Goal: Task Accomplishment & Management: Complete application form

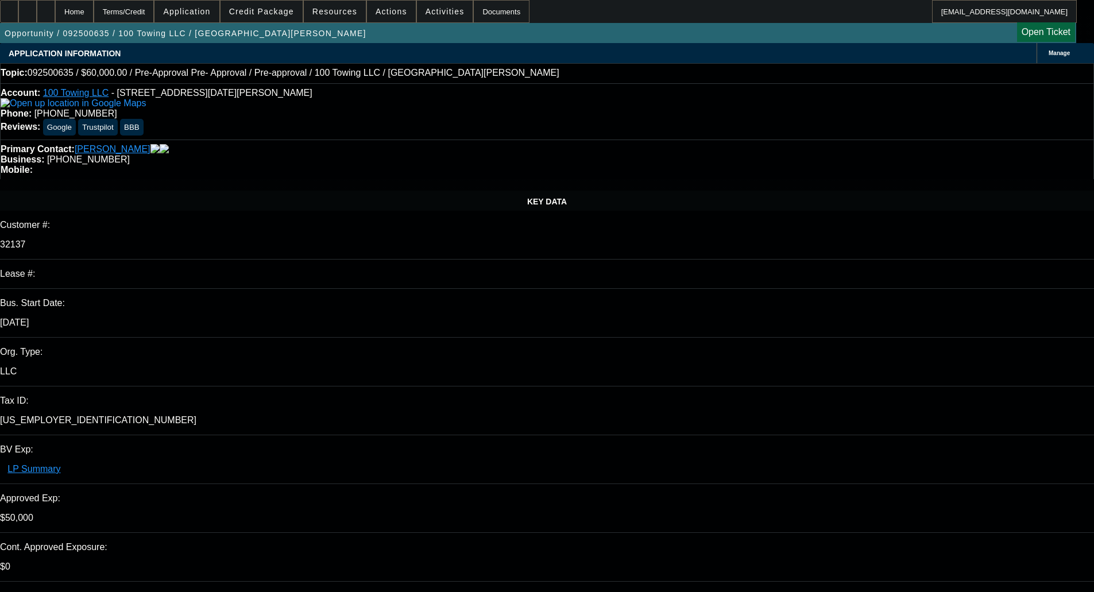
select select "0"
select select "3"
select select "0"
select select "6"
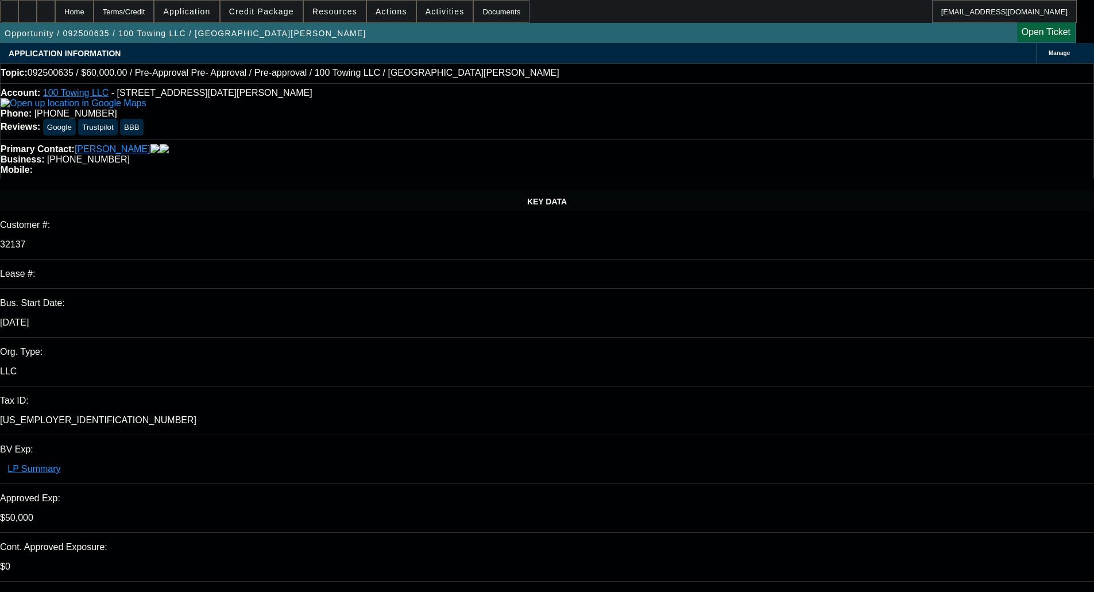
select select "0"
select select "3"
select select "0"
select select "6"
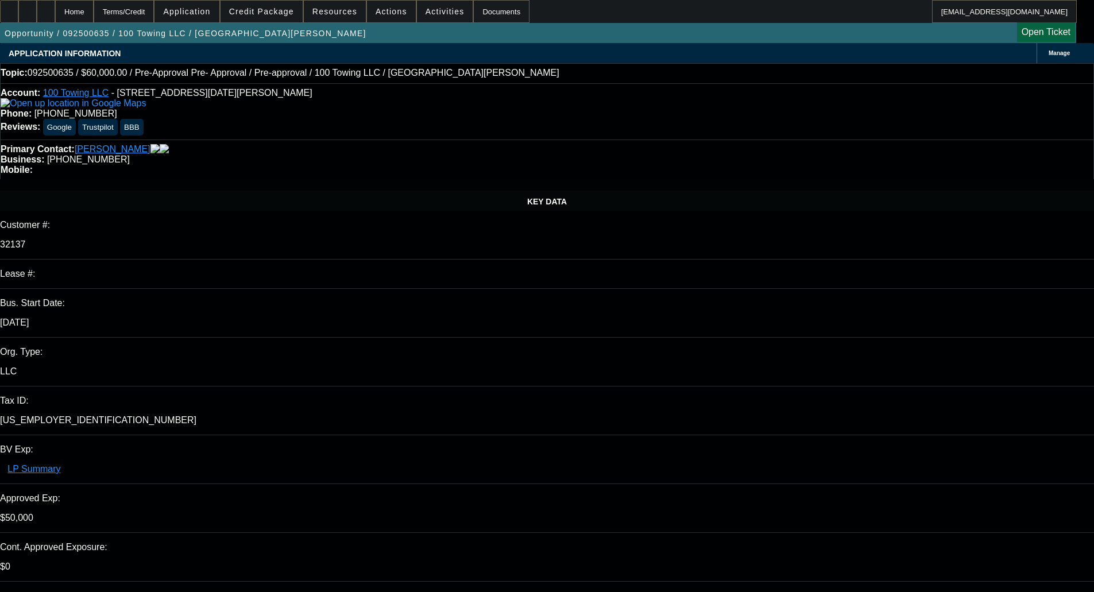
select select "0"
select select "3"
select select "0"
select select "6"
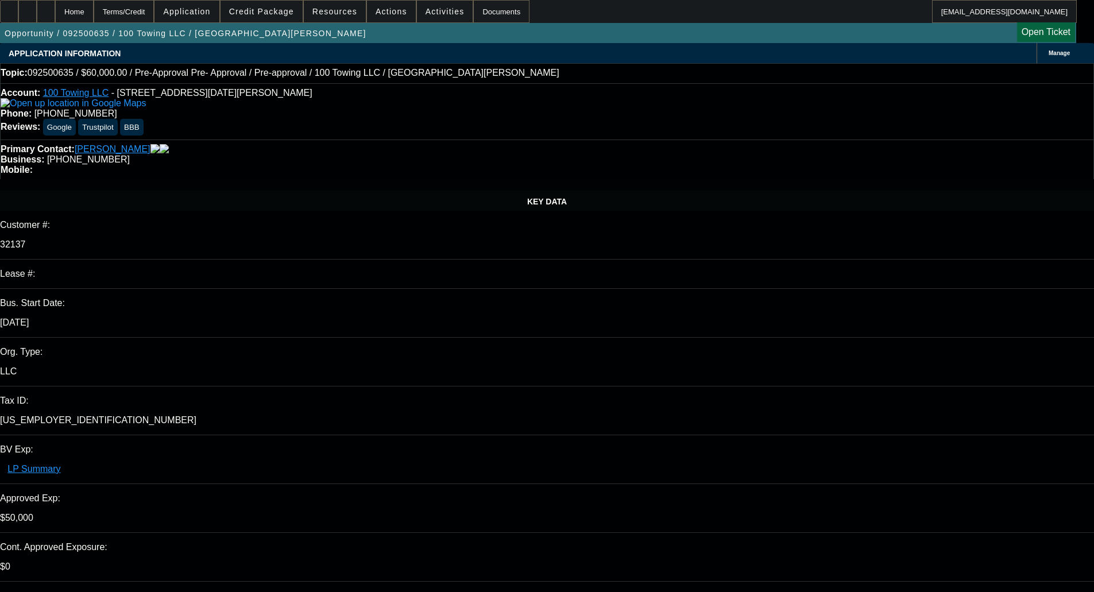
select select "0"
select select "3"
select select "0"
select select "6"
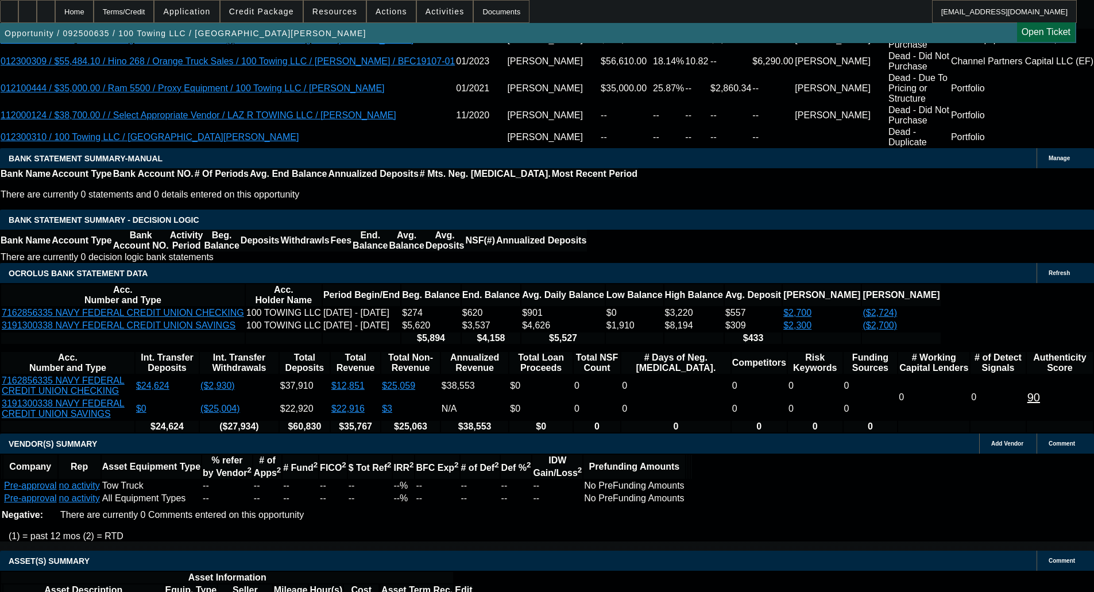
scroll to position [2183, 0]
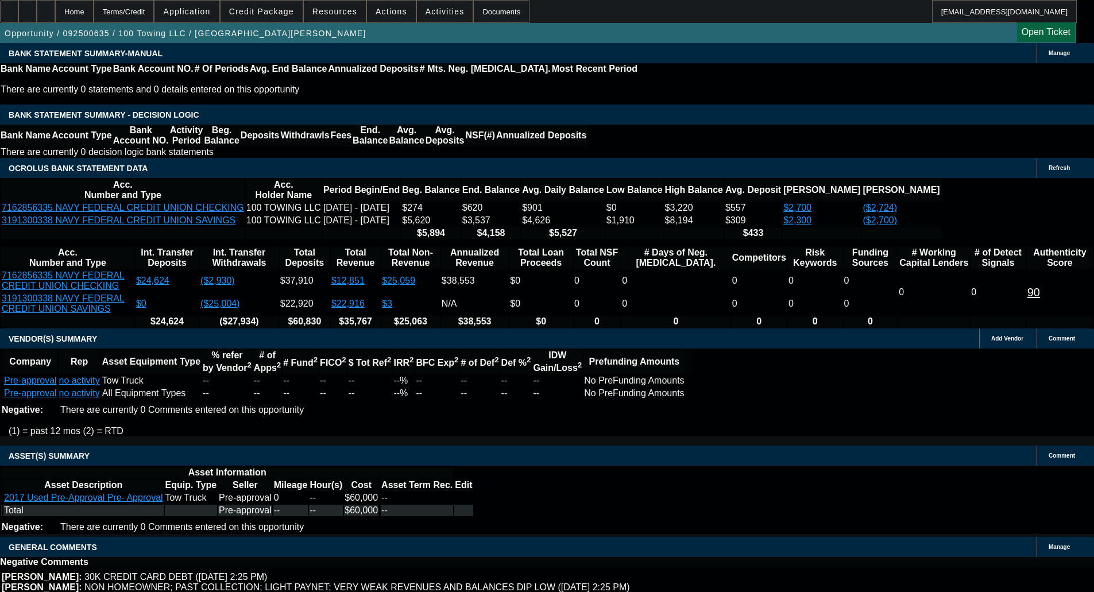
select select "4"
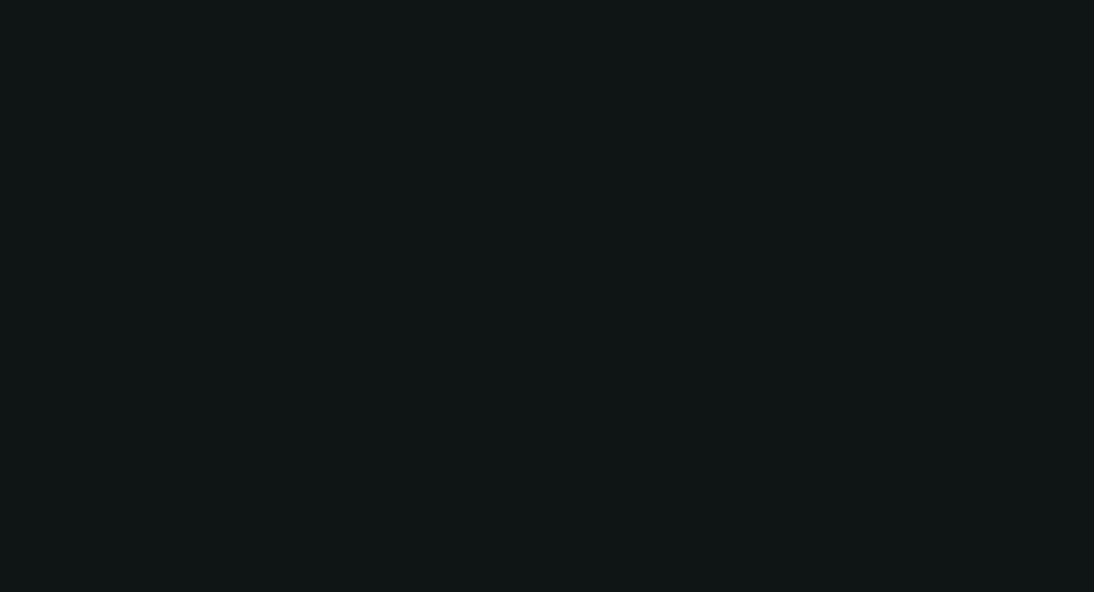
scroll to position [0, 0]
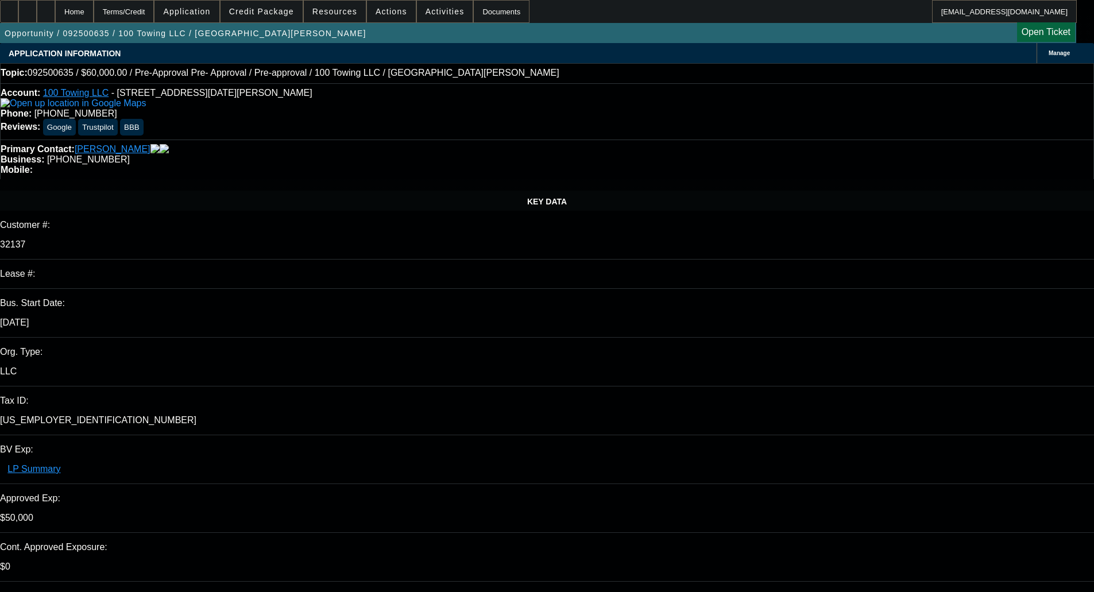
type input "02:22"
type input "03:34"
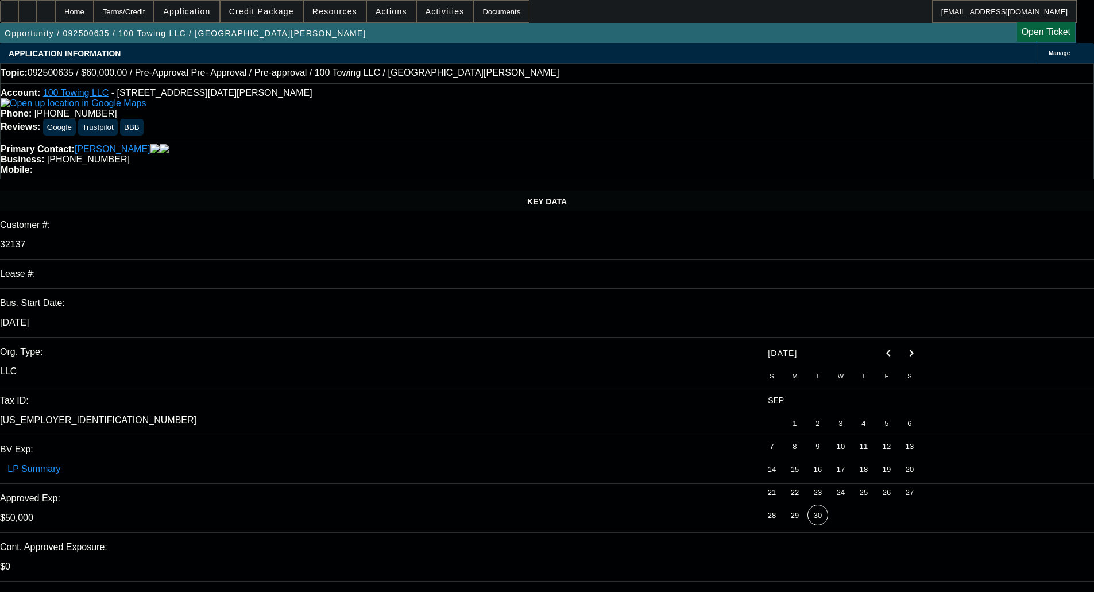
click at [822, 521] on span "30" at bounding box center [818, 515] width 21 height 21
type input "[DATE]"
paste textarea "REASON(S) FOR DECLINATION Financial condition does not meet acceptance criteria"
type textarea "DECLINED BY LEAF - "REASON(S) FOR DECLINATION Financial condition does not meet…"
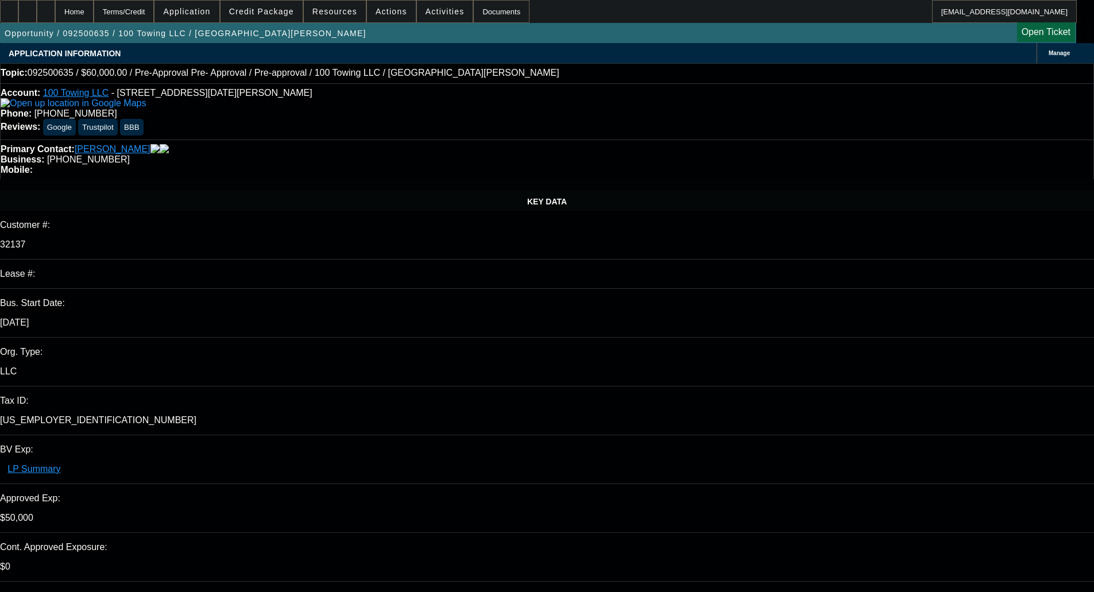
select select "0"
select select "3"
select select "0"
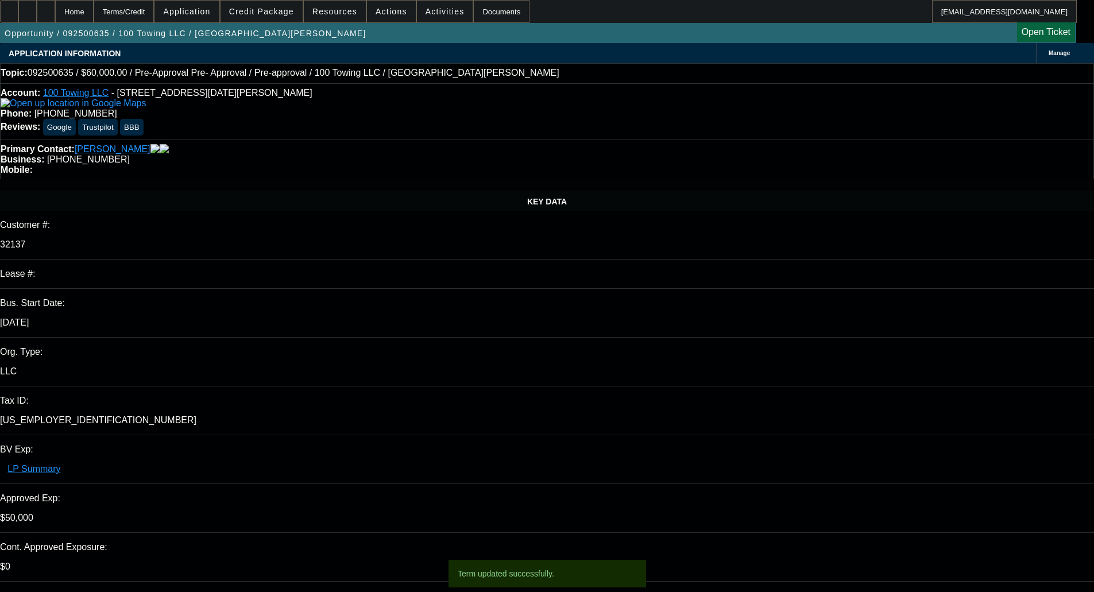
select select "6"
select select "0"
select select "3"
select select "0"
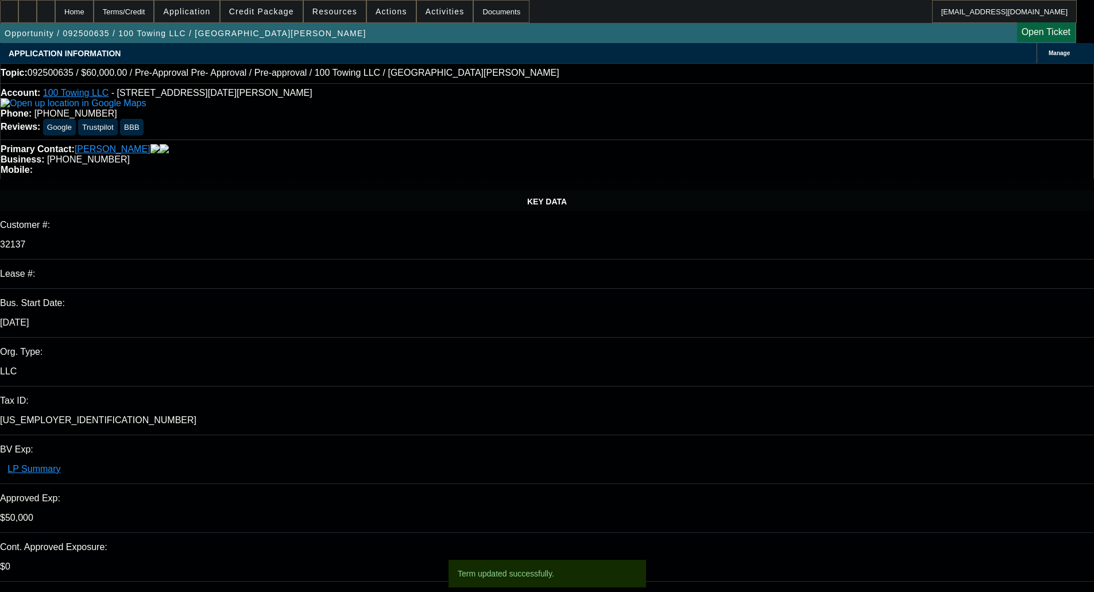
select select "6"
select select "0"
select select "3"
select select "0"
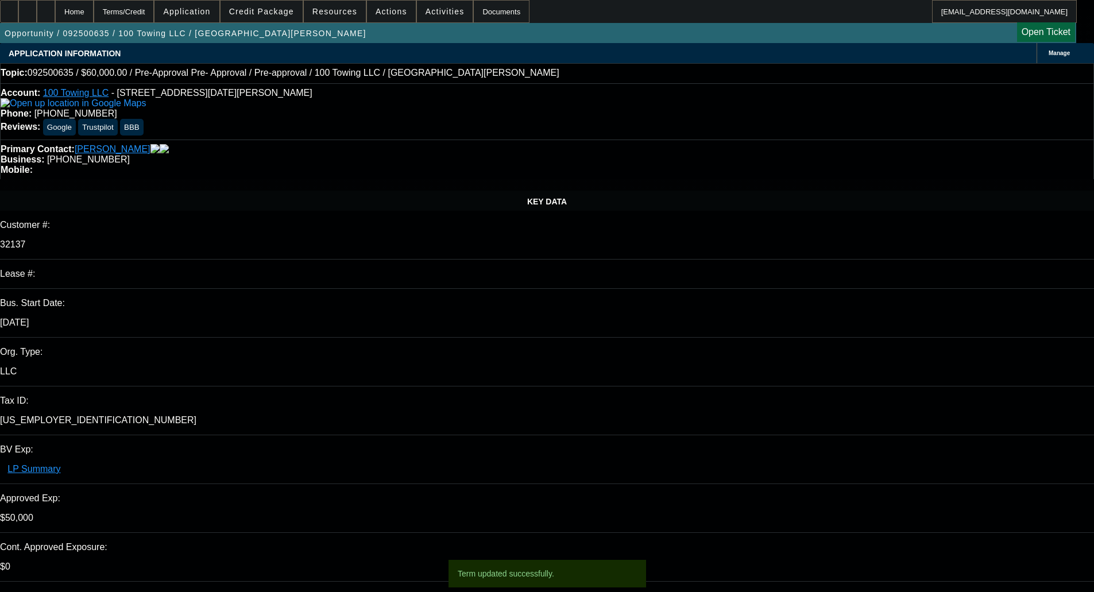
select select "6"
select select "0"
select select "3"
select select "0"
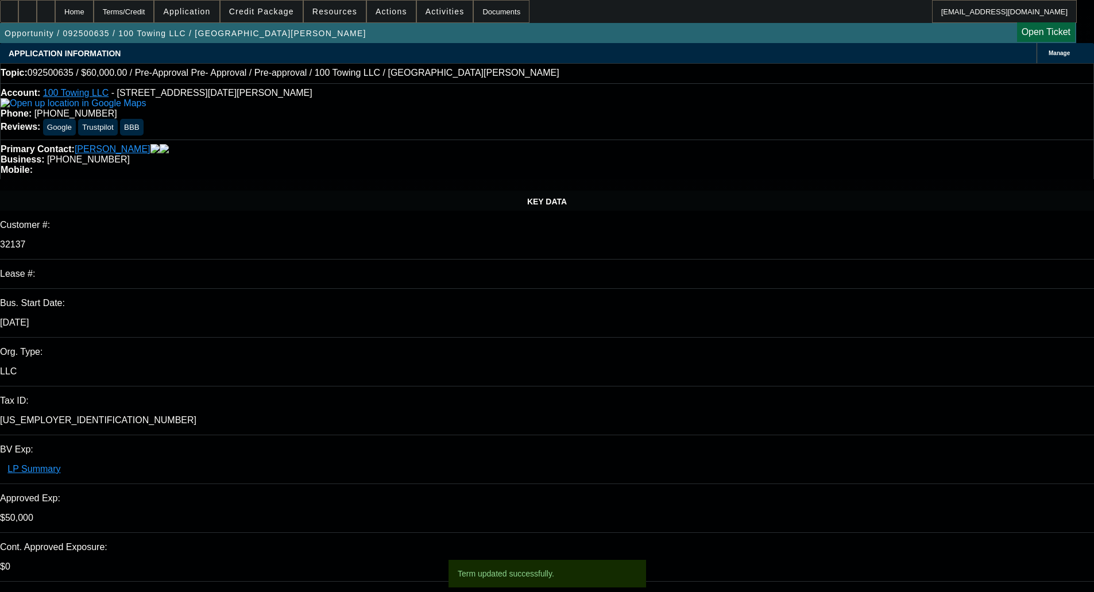
select select "6"
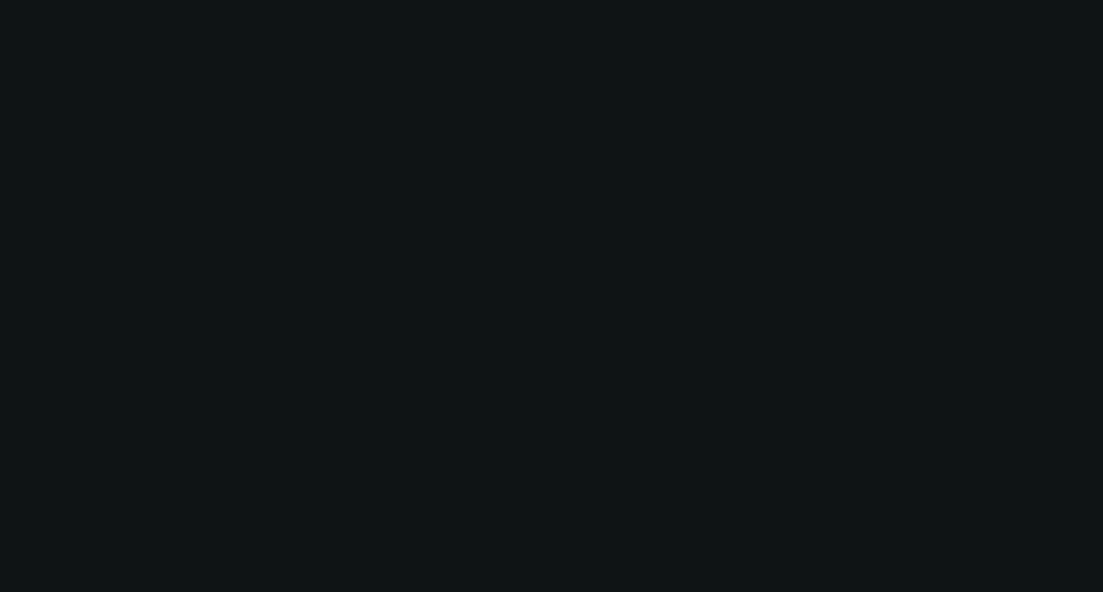
select select "0"
select select "2"
select select "0"
select select "6"
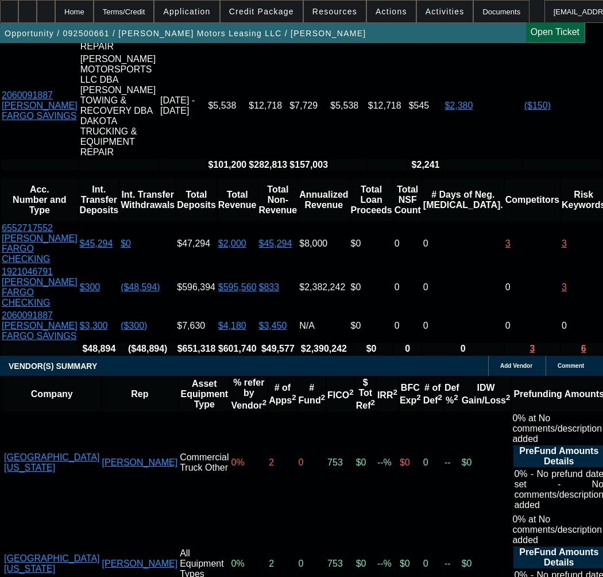
scroll to position [2528, 0]
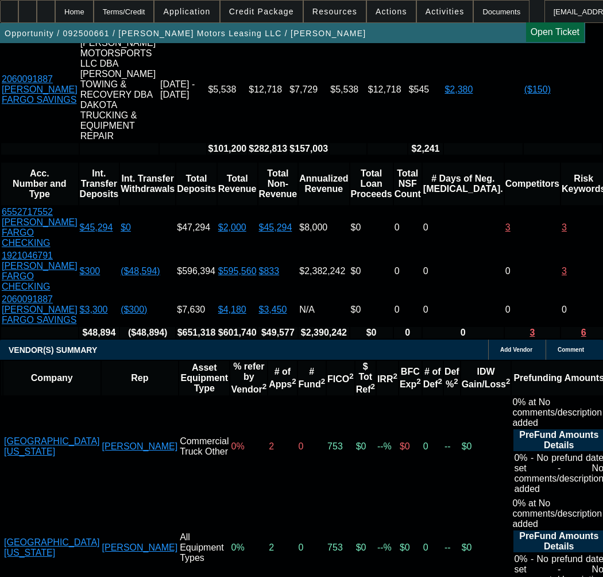
select select "3"
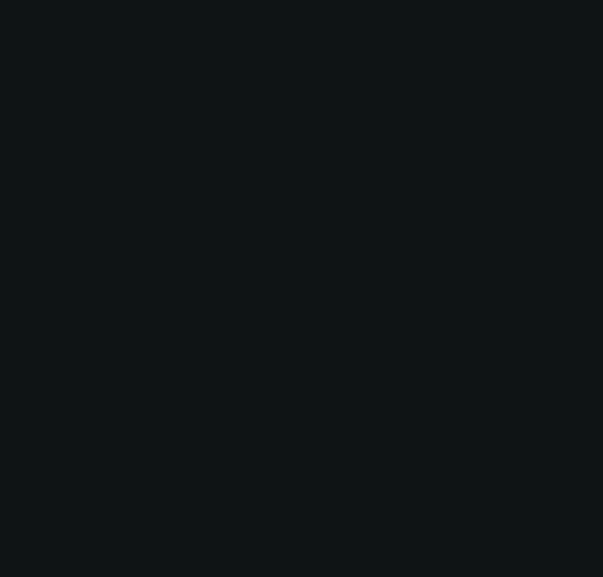
scroll to position [0, 0]
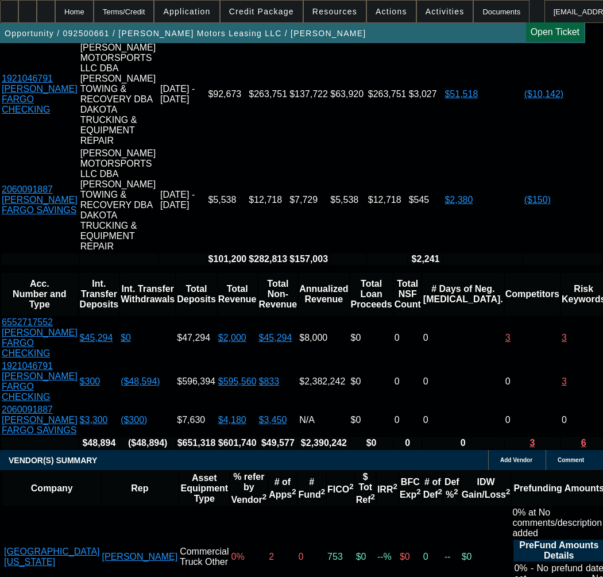
type input "12/29/2025"
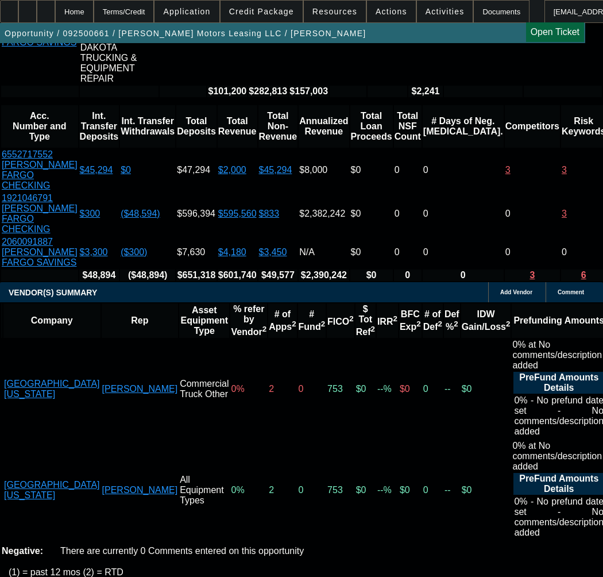
scroll to position [2930, 0]
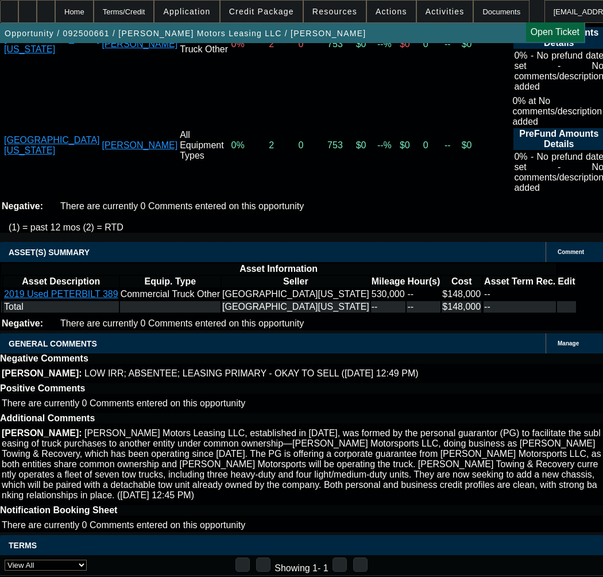
paste input "1061798"
type input "1061798"
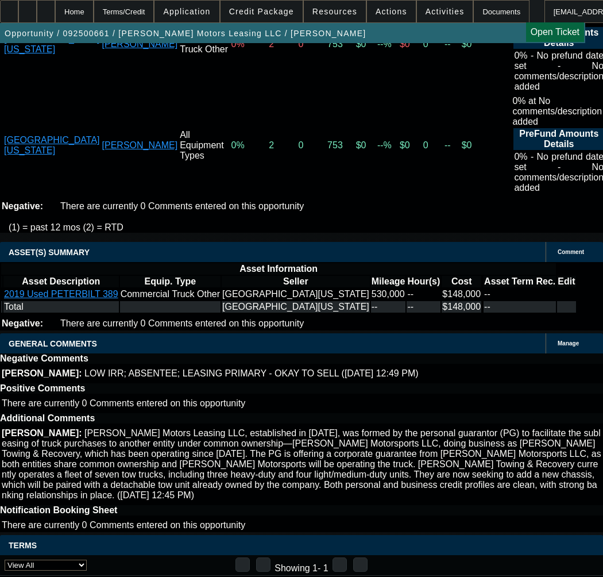
paste input "1061798"
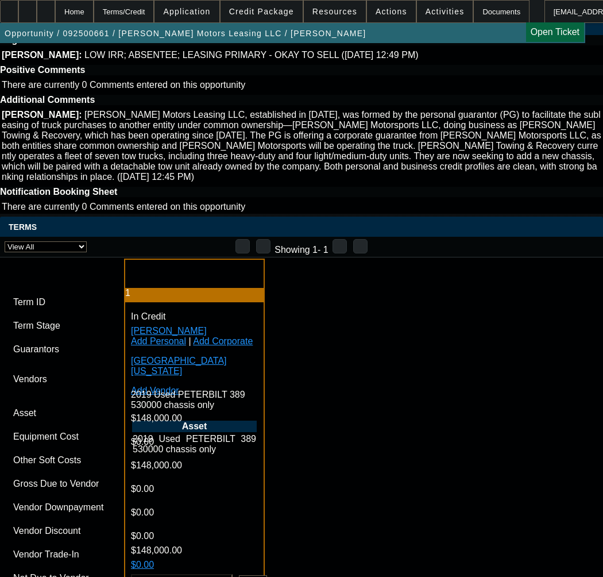
scroll to position [3275, 0]
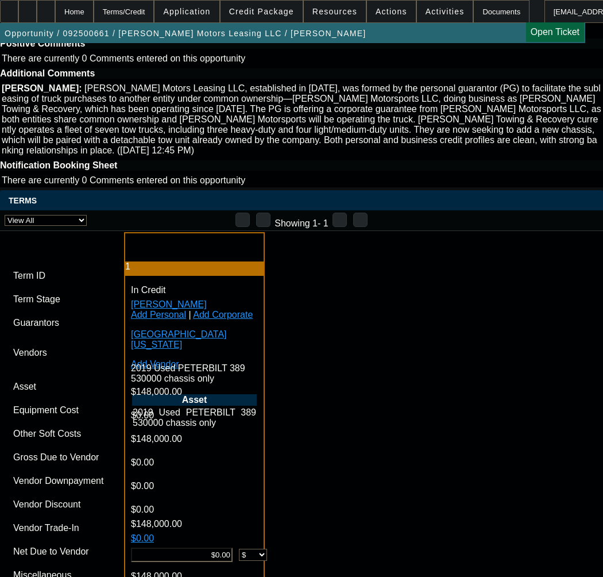
type input "1061798"
click at [347, 421] on span "1" at bounding box center [346, 418] width 21 height 21
type input "10/1/2025"
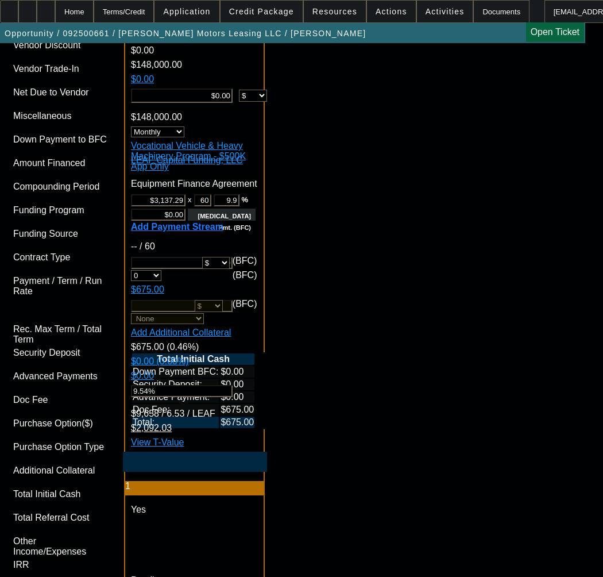
scroll to position [3734, 0]
paste textarea "Cost of Equipment: $148,000.00 Term 60"
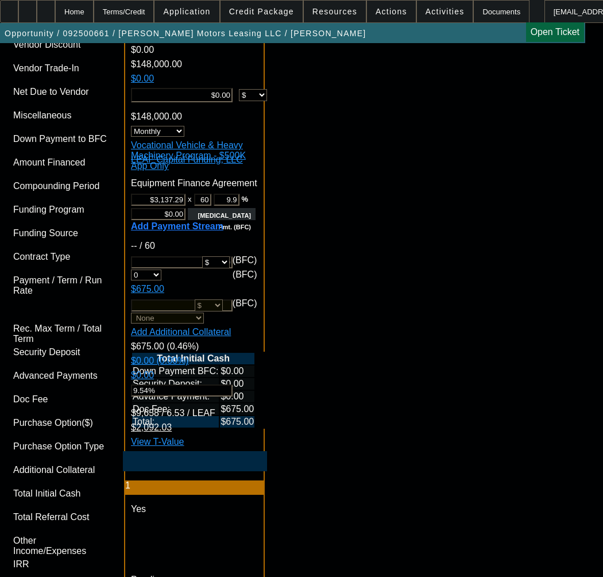
paste textarea "Equipment Description: PETERBILT 389 Chassis only $ 148,000.00 Equipment Locati…"
type textarea "APPROVED BY LEAF - Cost of Equipment: $148,000.00 - CAPPED, NO VARIANCE; Term 6…"
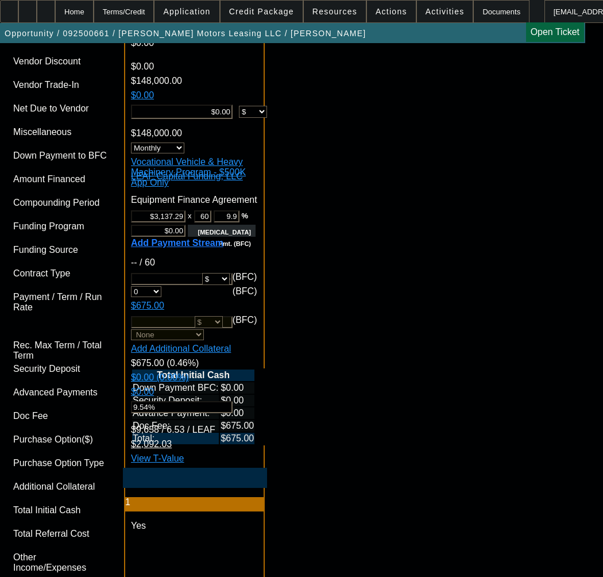
scroll to position [3792, 0]
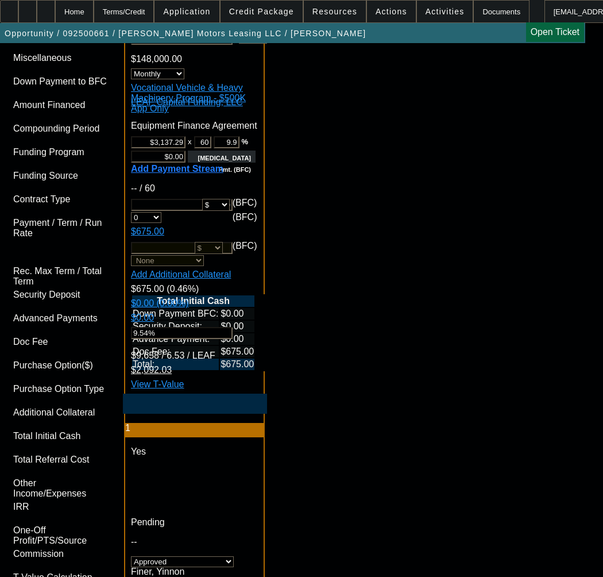
drag, startPoint x: 299, startPoint y: 264, endPoint x: 24, endPoint y: 223, distance: 278.2
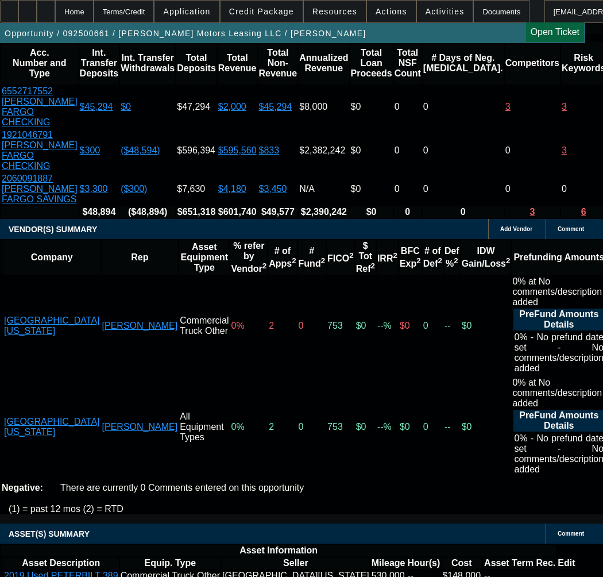
scroll to position [2585, 0]
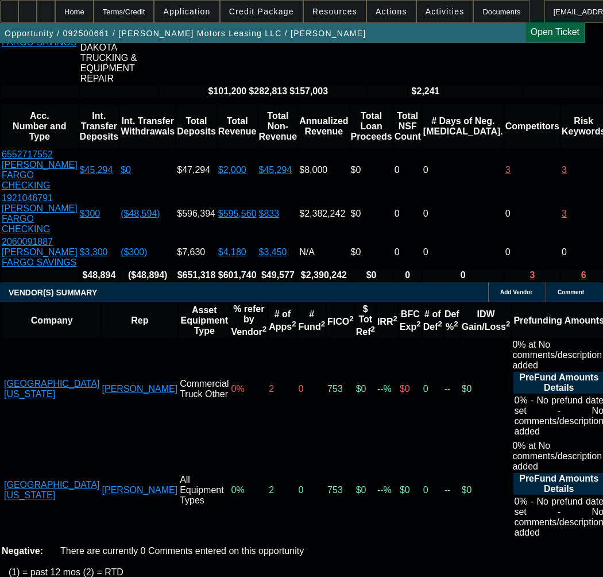
select select "9"
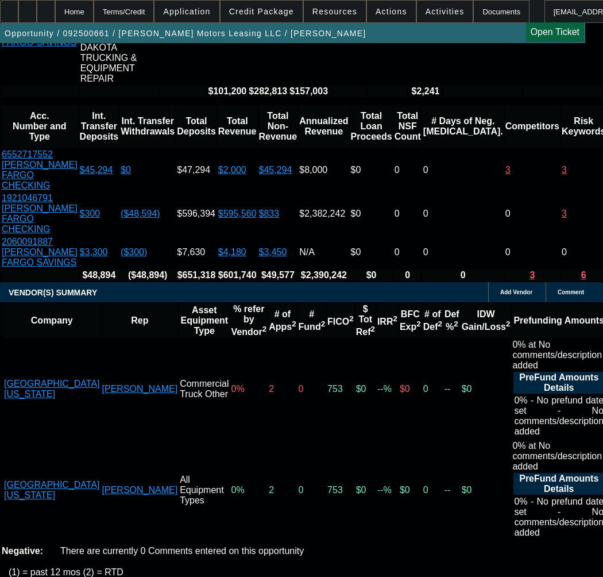
scroll to position [0, 0]
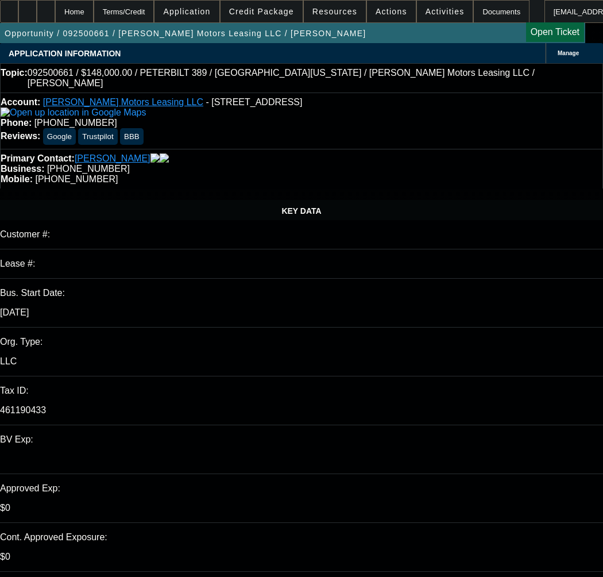
type input "[DATE]"
type input "10/30/2025"
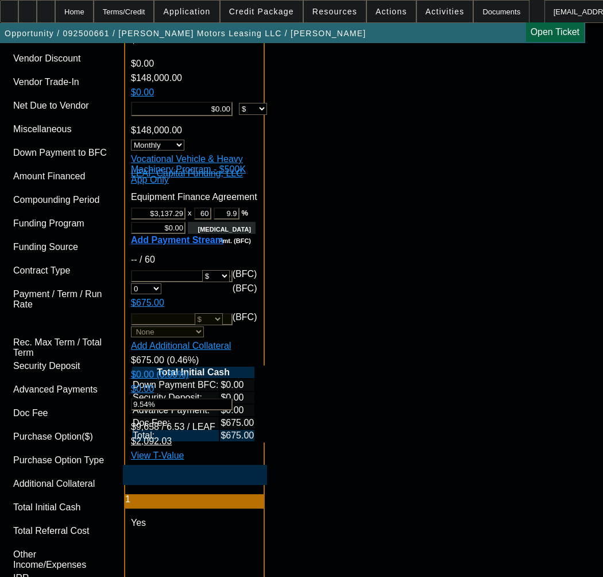
scroll to position [3734, 0]
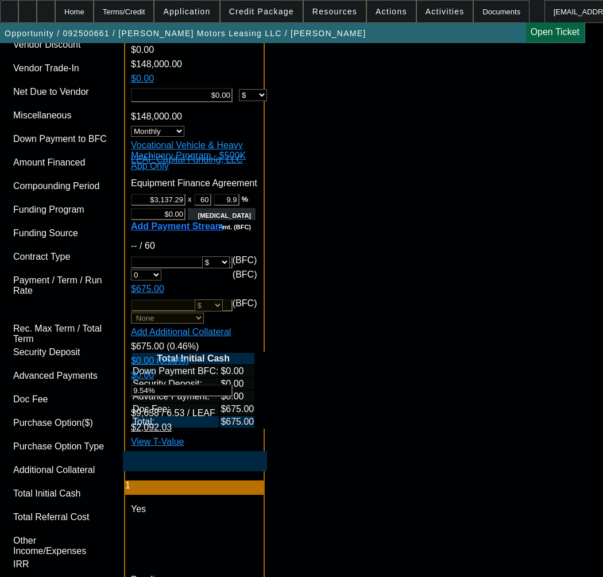
paste textarea "APPROVED BY LEAF - Cost of Equipment: $148,000.00 - CAPPED, NO VARIANCE; Term 6…"
type textarea "APPROVED BY LEAF - Cost of Equipment: $148,000.00 - CAPPED, NO VARIANCE; Term 6…"
type textarea "CONTINGENT ON SELLER SOS AND PAYNET FOR NEW VENDOR REVIEW;"
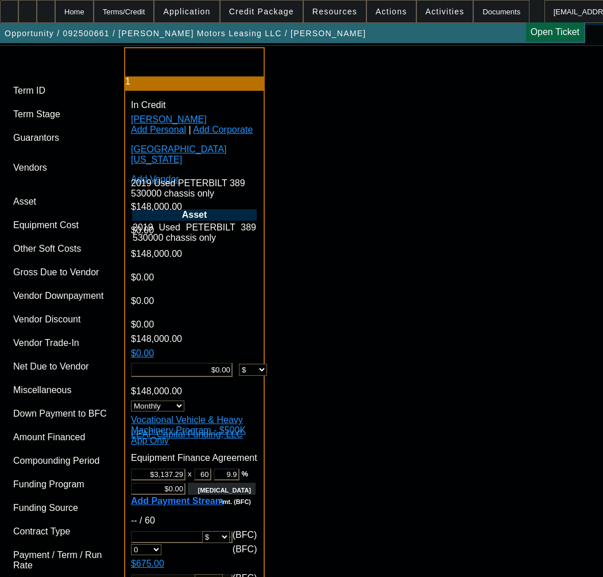
scroll to position [3332, 0]
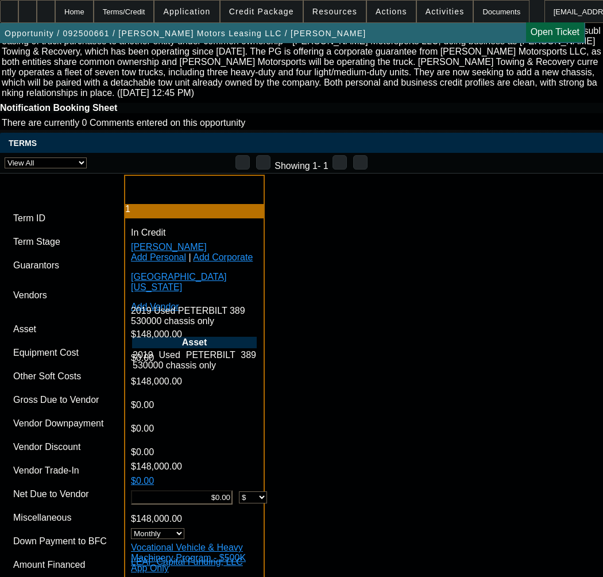
type input "10/1/2025"
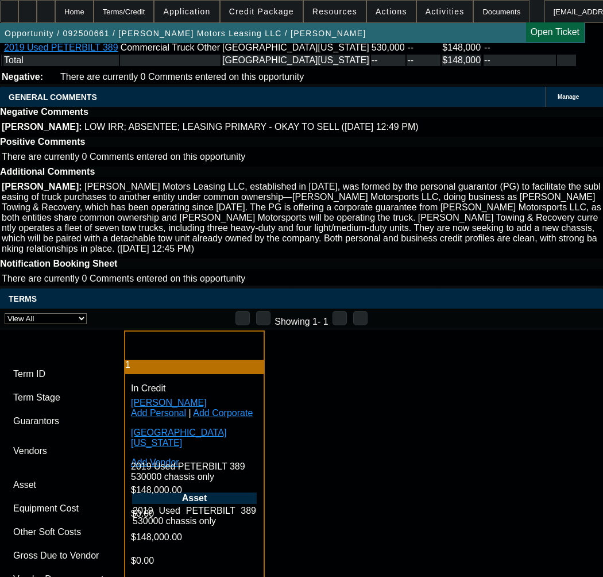
scroll to position [3103, 0]
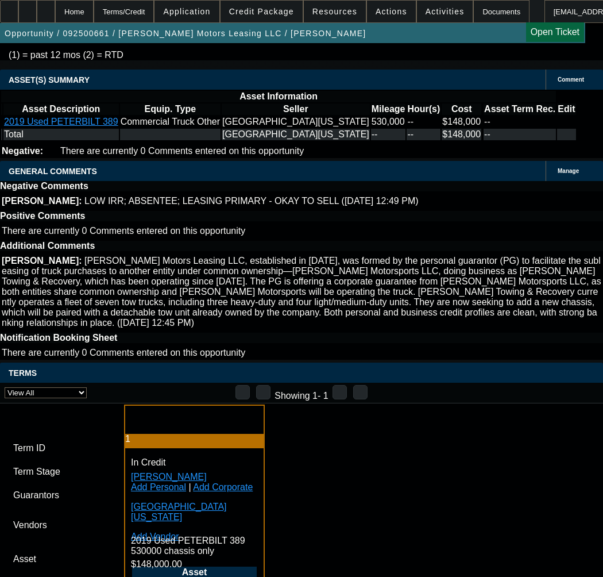
paste input "1061798"
type input "1061798"
paste input "1061798"
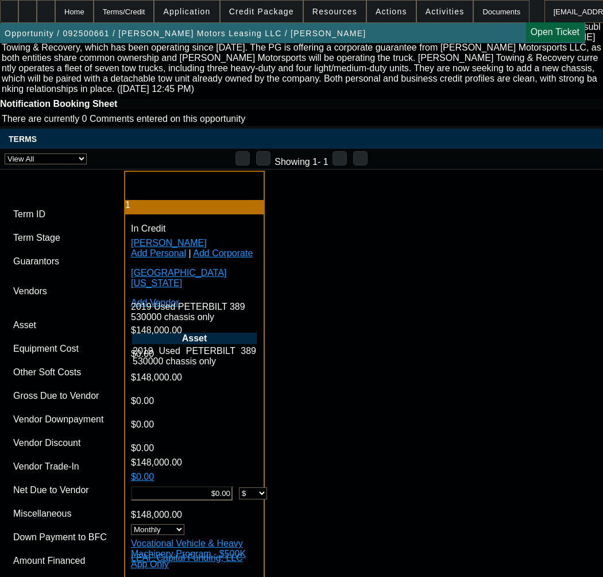
scroll to position [4106, 0]
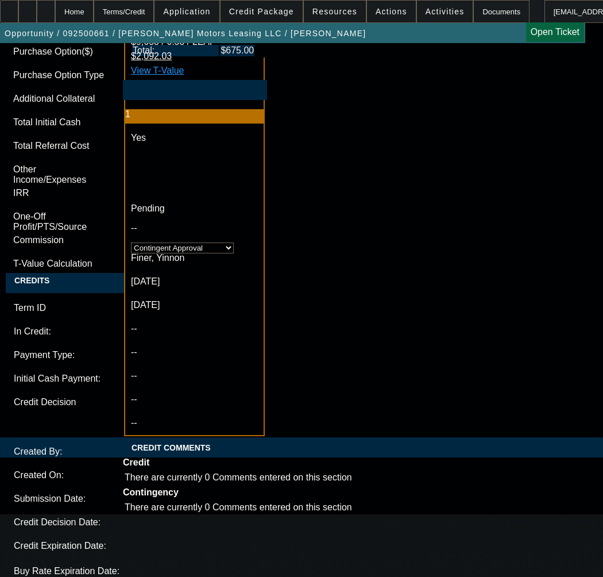
type input "1061798"
click at [92, 433] on span "30" at bounding box center [88, 431] width 21 height 21
type input "[DATE]"
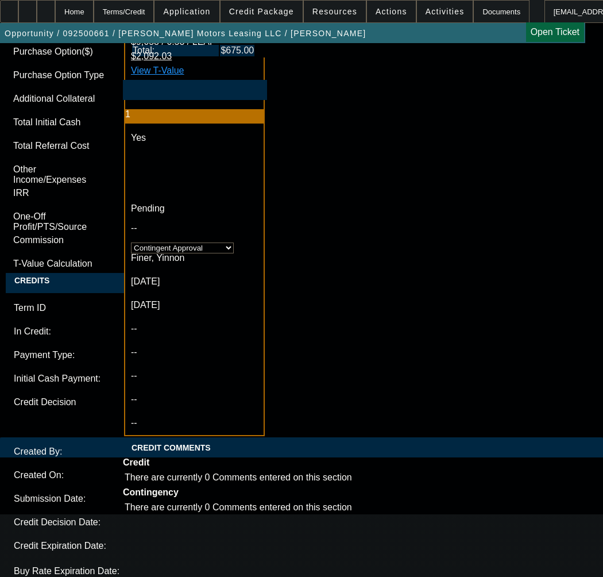
type input "03:06"
type input "12:53"
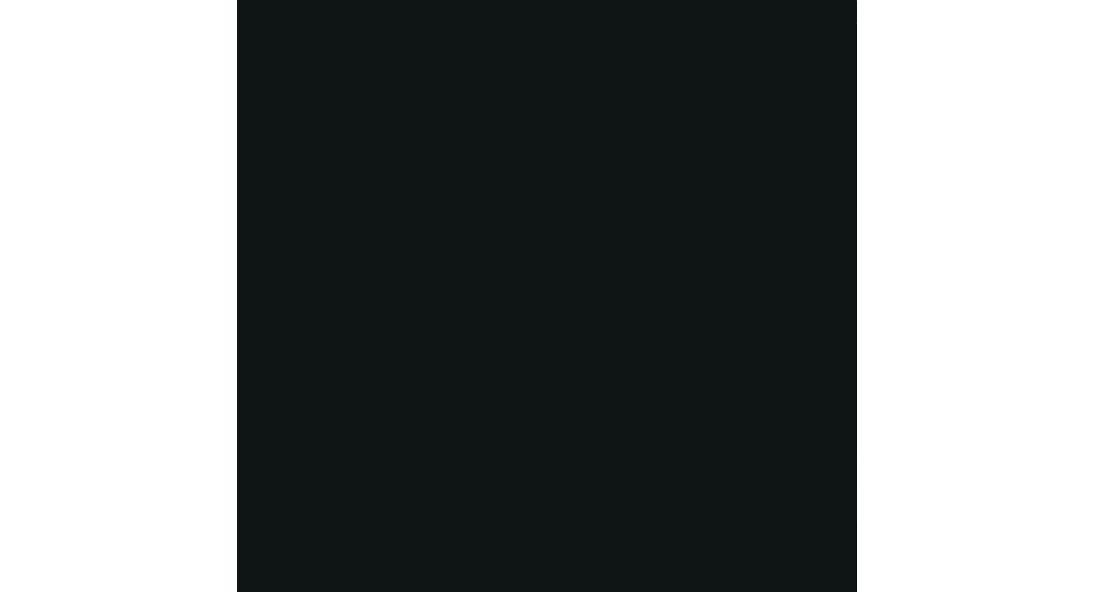
scroll to position [2251, 0]
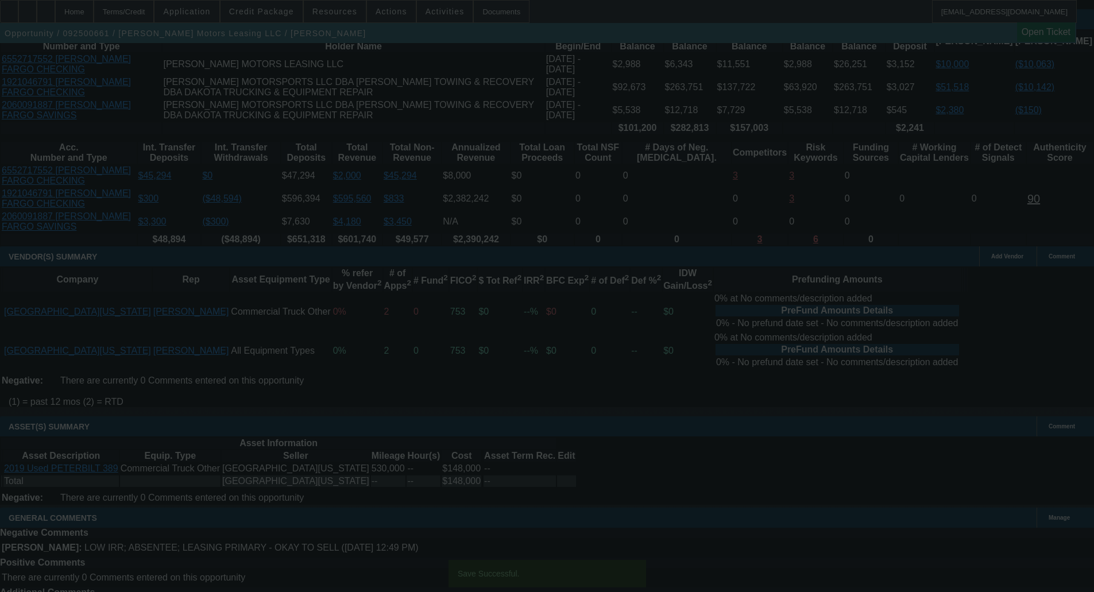
select select "0"
select select "2"
select select "0"
select select "6"
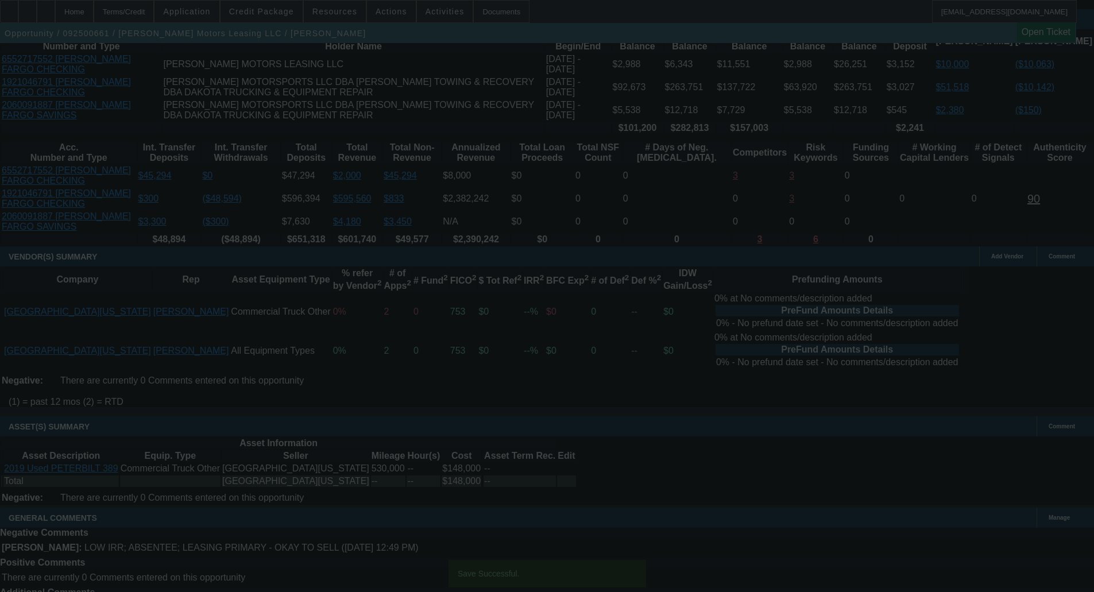
select select "0"
select select "2"
select select "0"
select select "6"
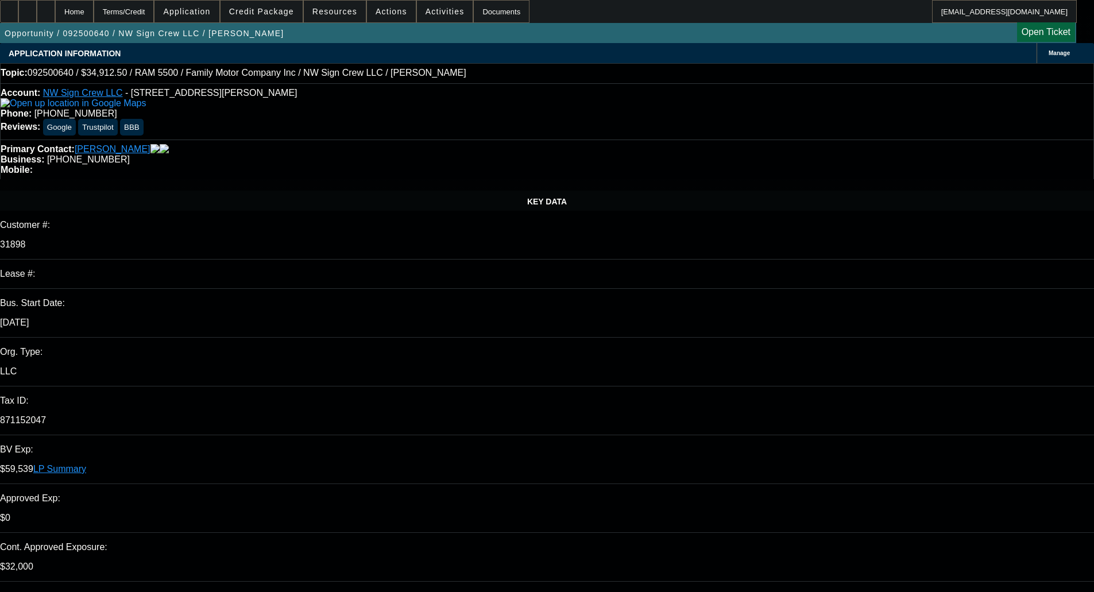
select select "0"
select select "3"
select select "0"
select select "6"
select select "0"
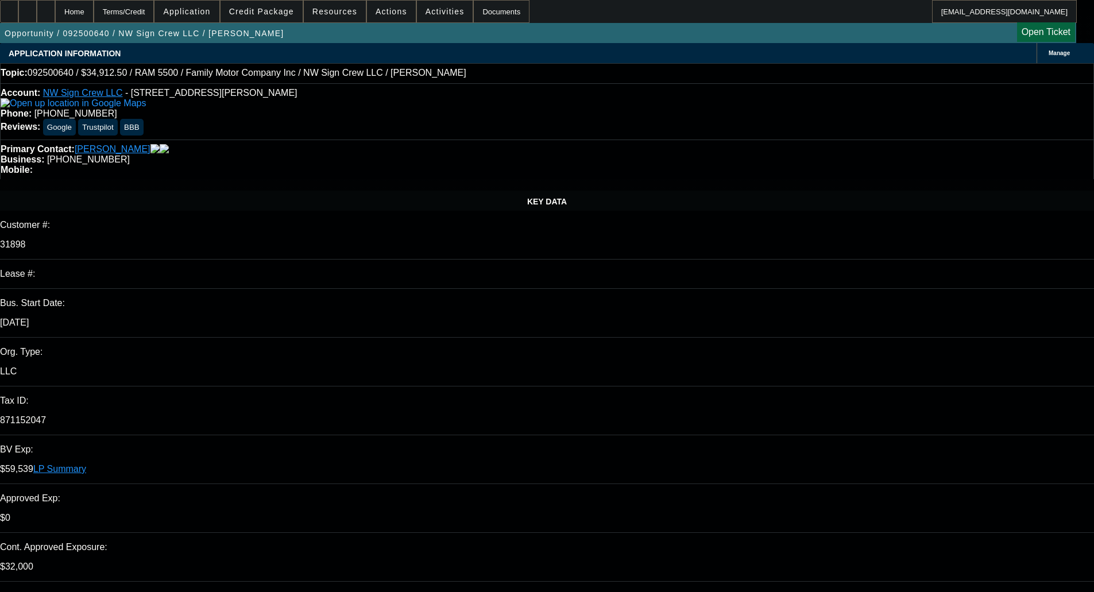
select select "2"
select select "0"
select select "6"
select select "0"
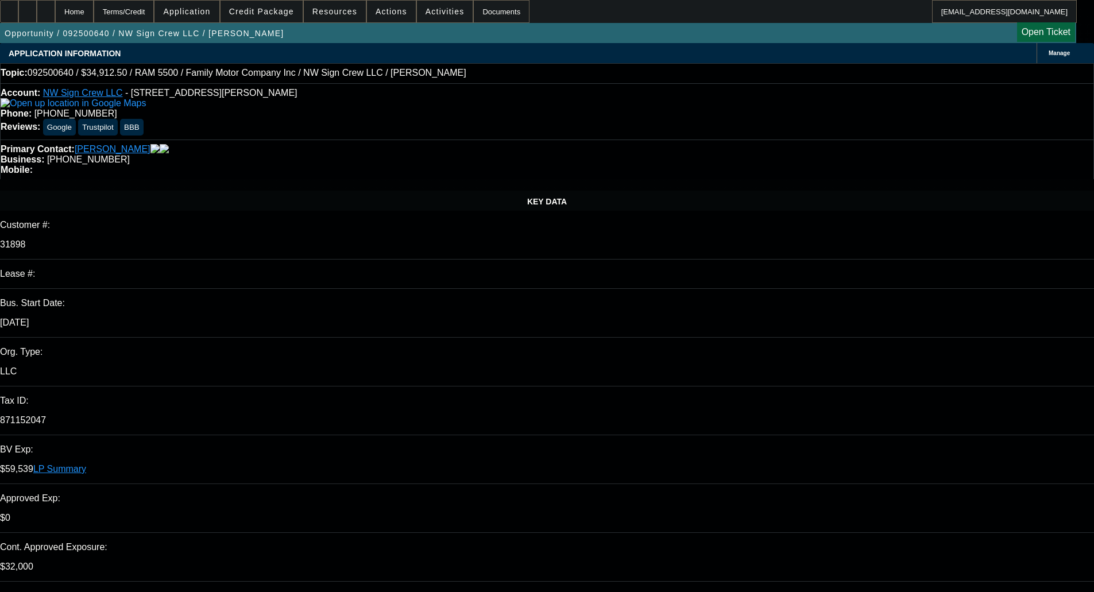
select select "2"
select select "0"
select select "6"
select select "0.1"
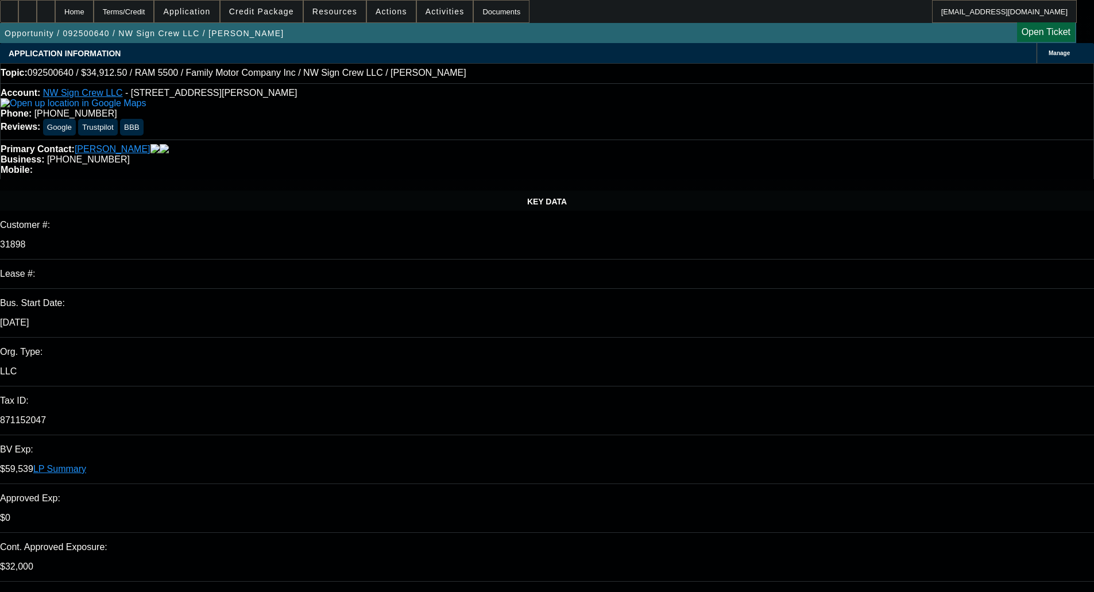
select select "2"
select select "0"
select select "6"
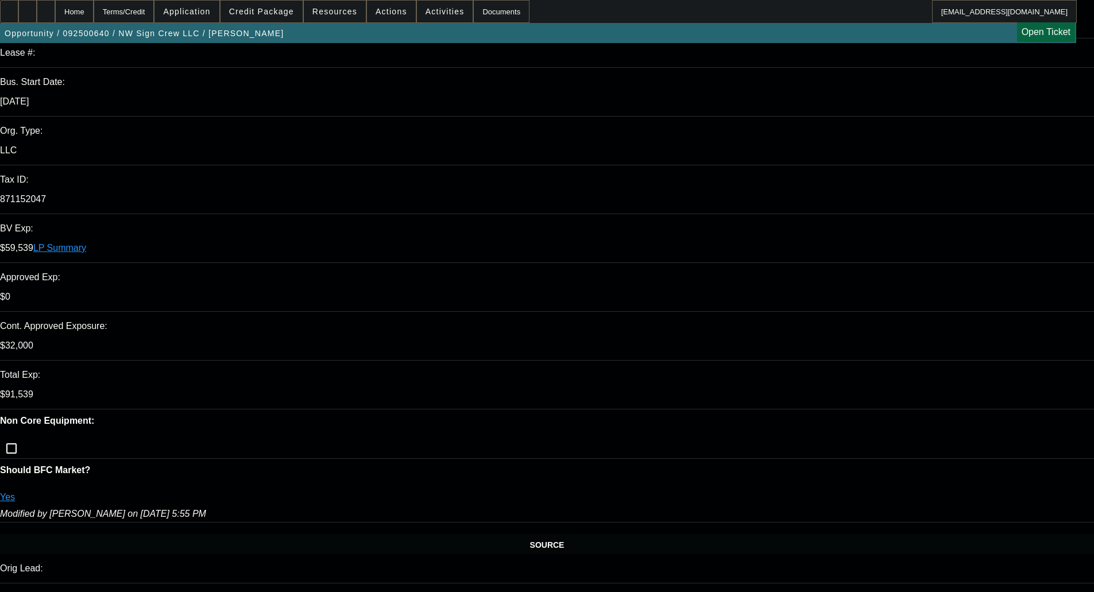
scroll to position [230, 0]
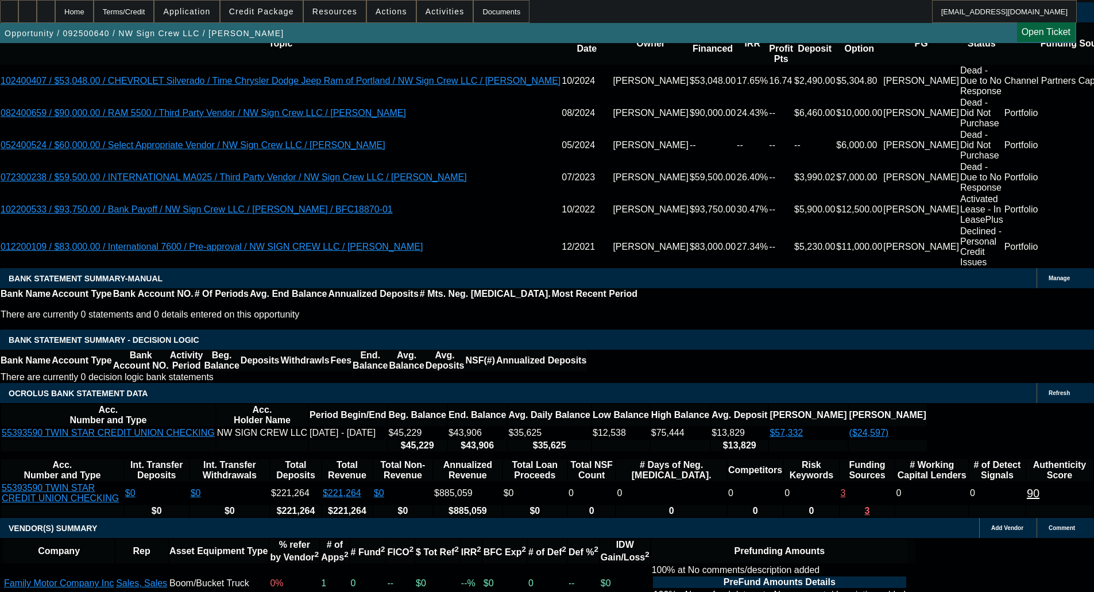
scroll to position [2332, 0]
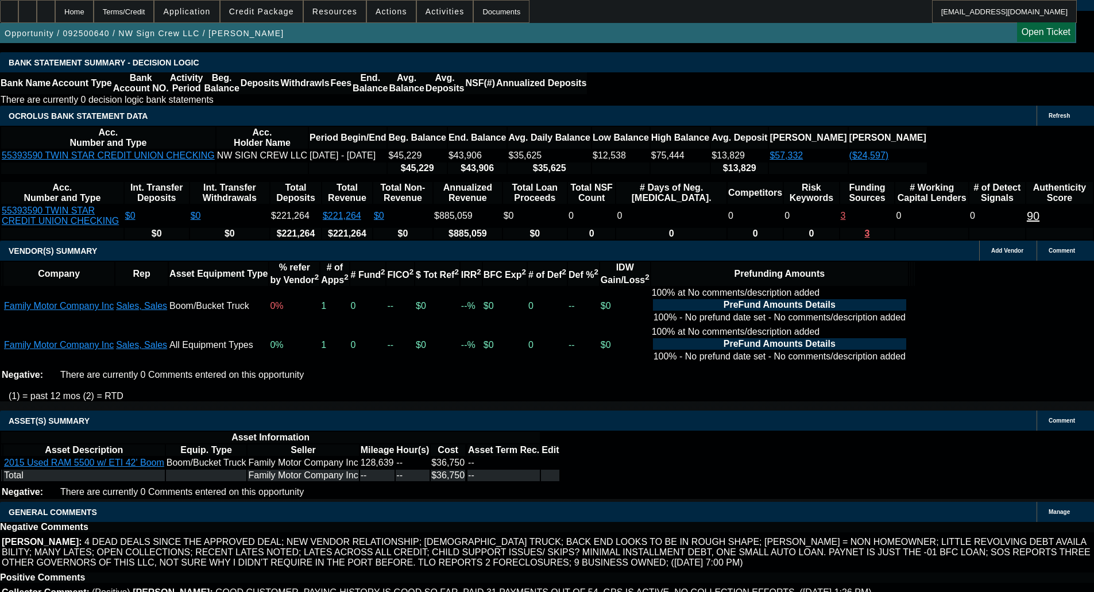
select select "6"
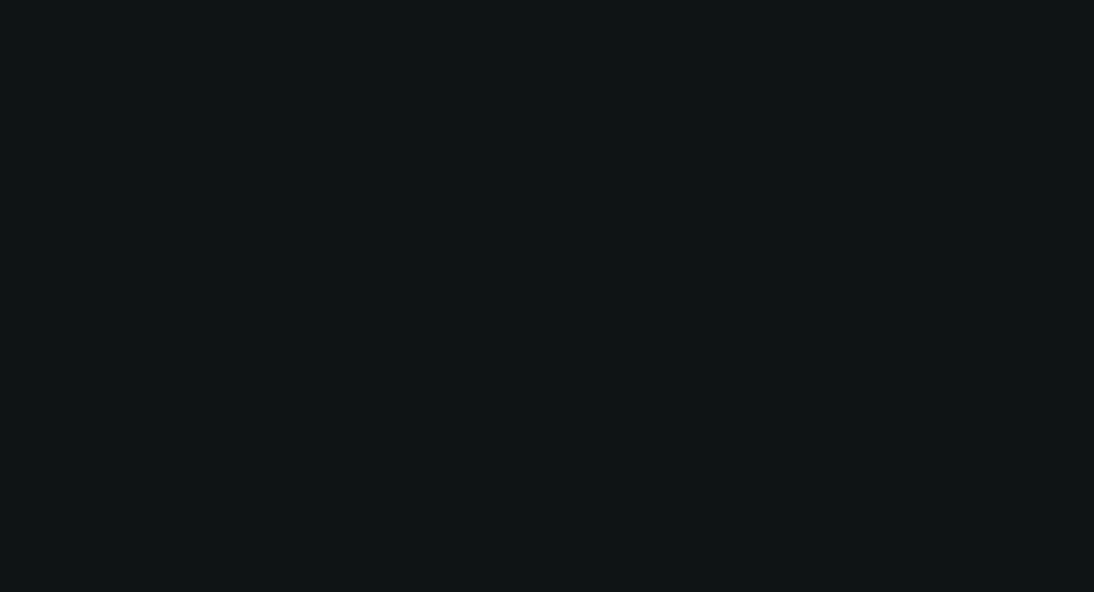
scroll to position [0, 0]
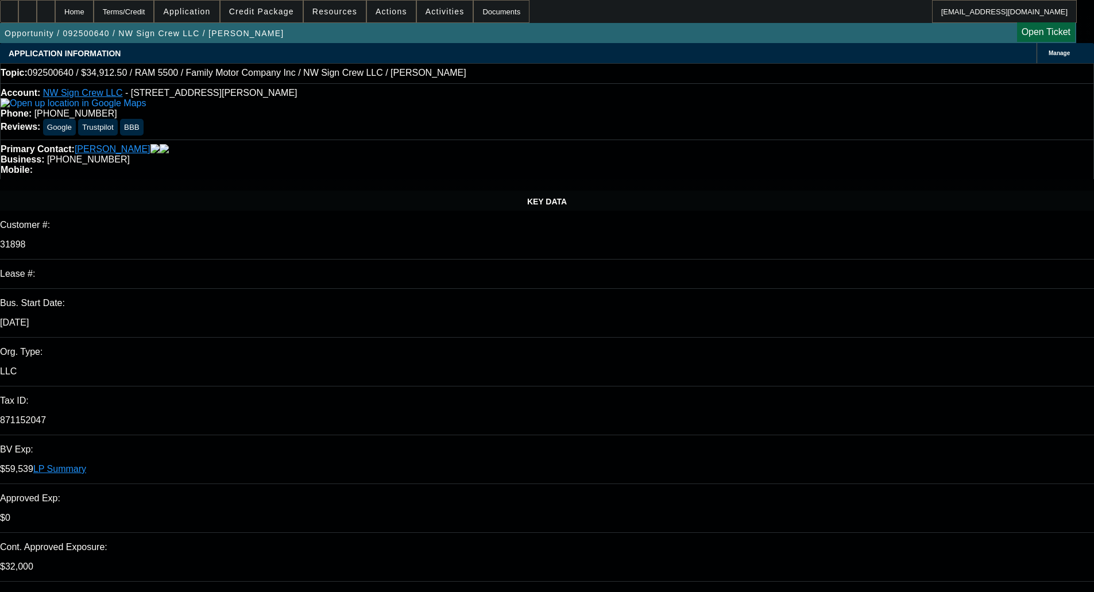
type textarea "t"
type textarea "The CBR is too weak for Channel. We can try Finpac or Dakota."
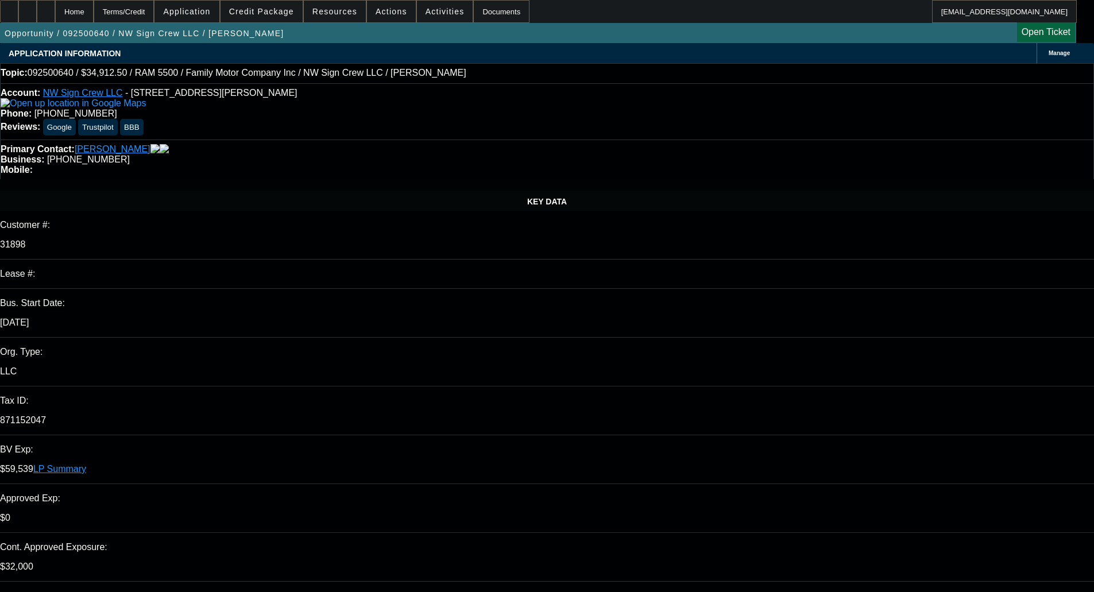
checkbox input "true"
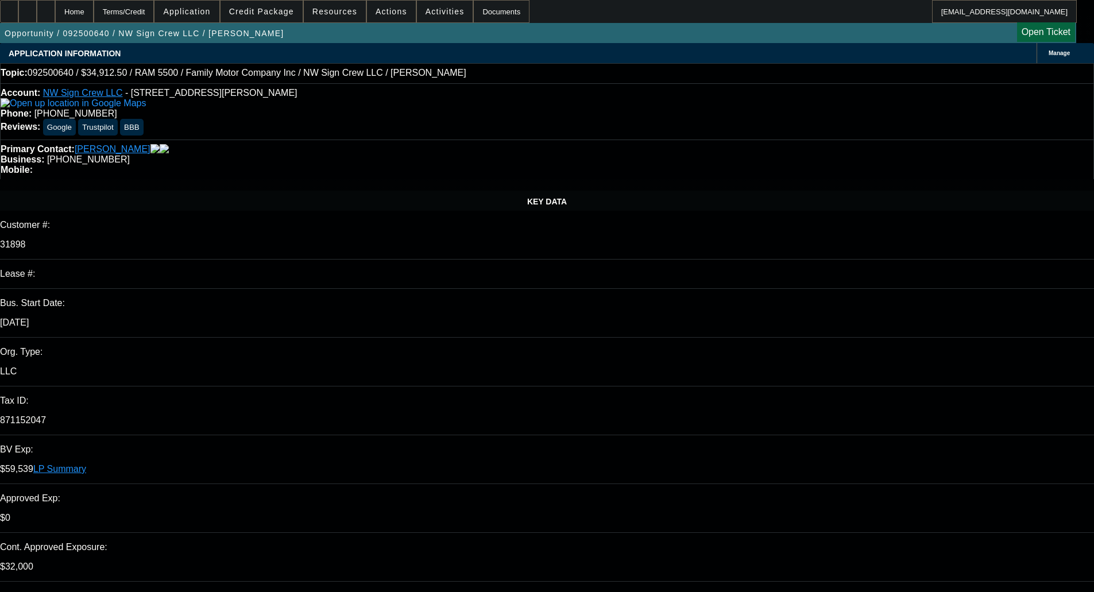
type textarea "The CBR is too weak for Channel. We can try Finpac or Dakota. Will be a long sh…"
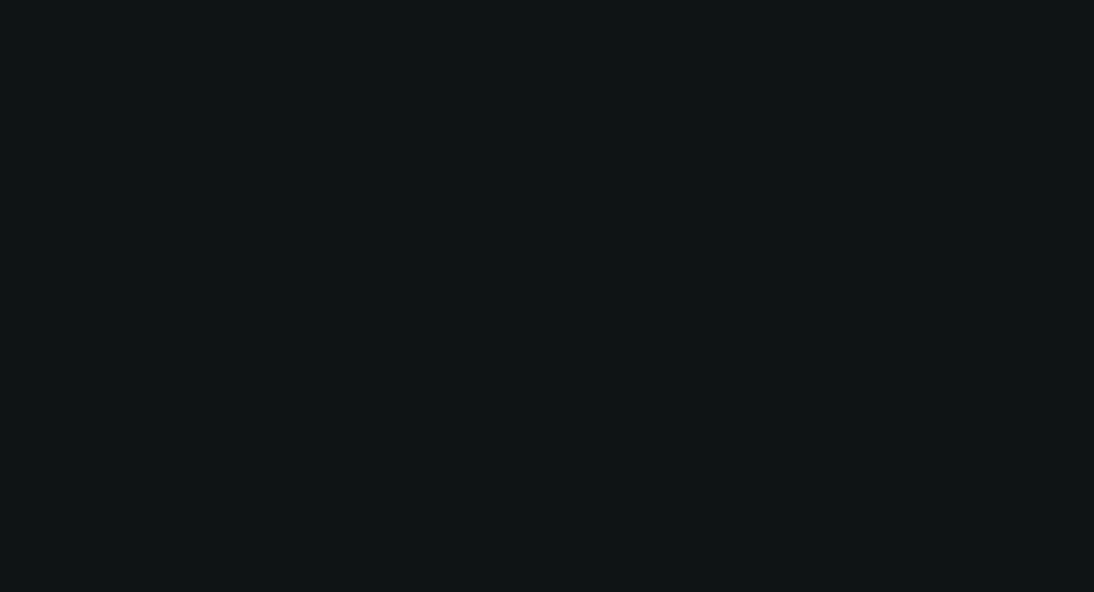
select select "0"
select select "3"
select select "0"
select select "6"
select select "0"
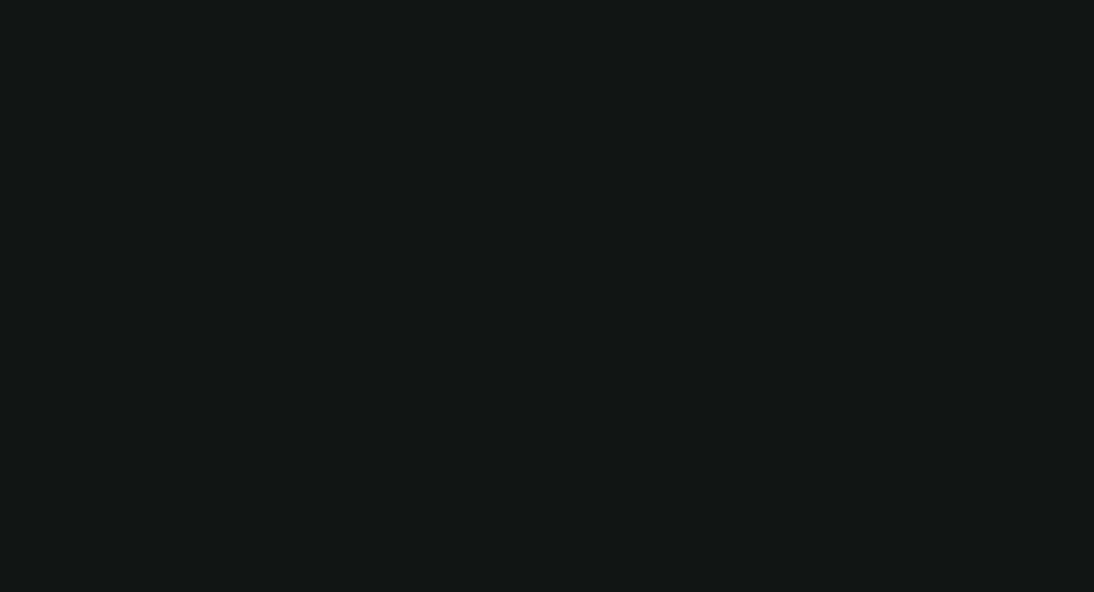
select select "3"
select select "0"
select select "6"
select select "0"
select select "2"
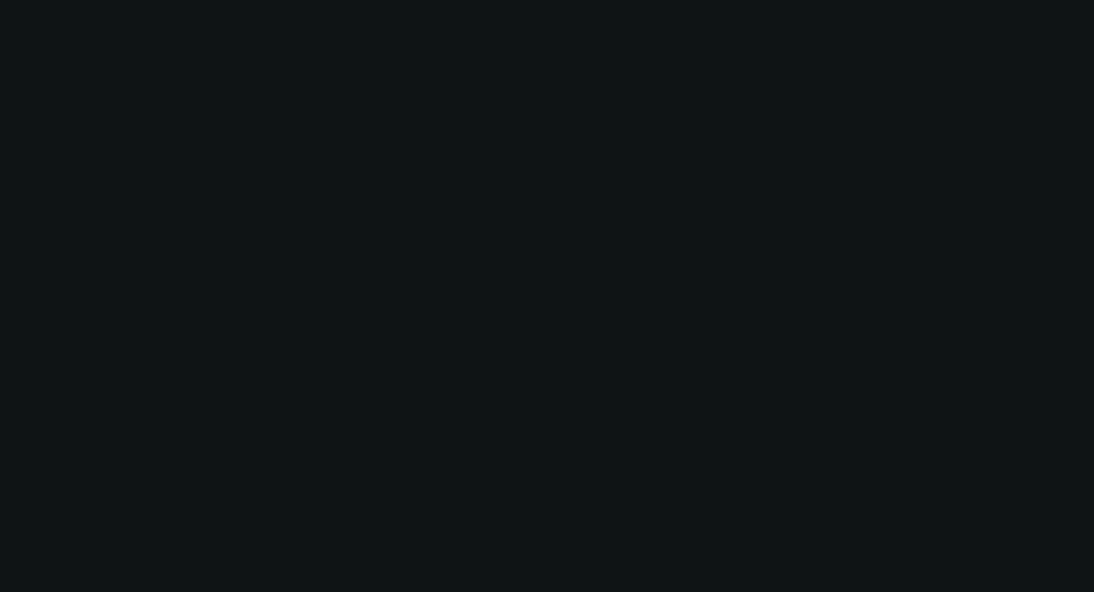
select select "2"
select select "0"
select select "6"
select select "0"
select select "2"
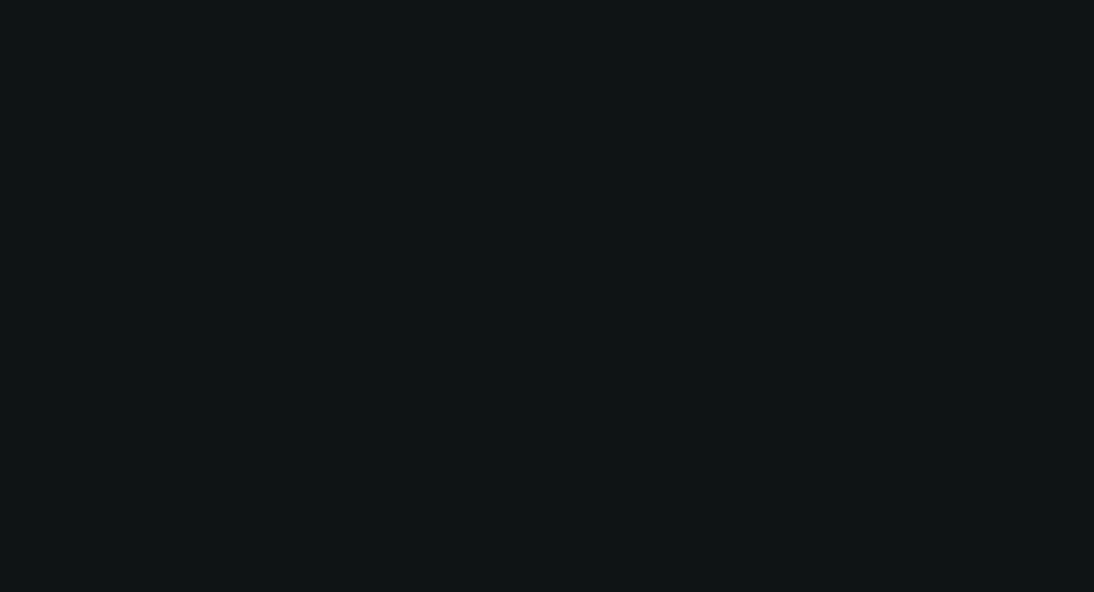
select select "2"
select select "0"
select select "6"
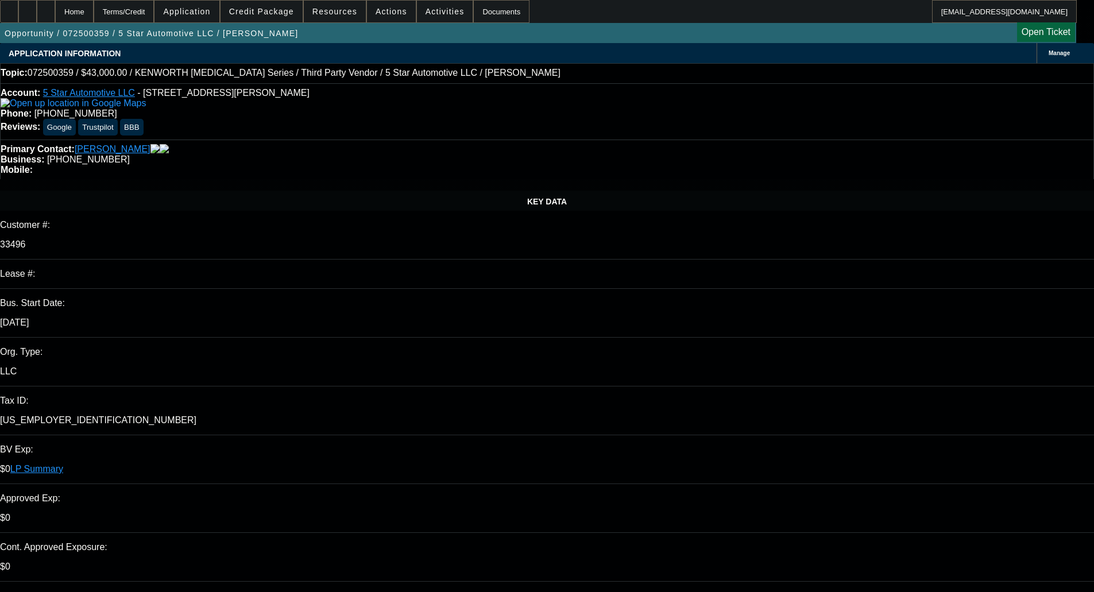
select select "0"
select select "6"
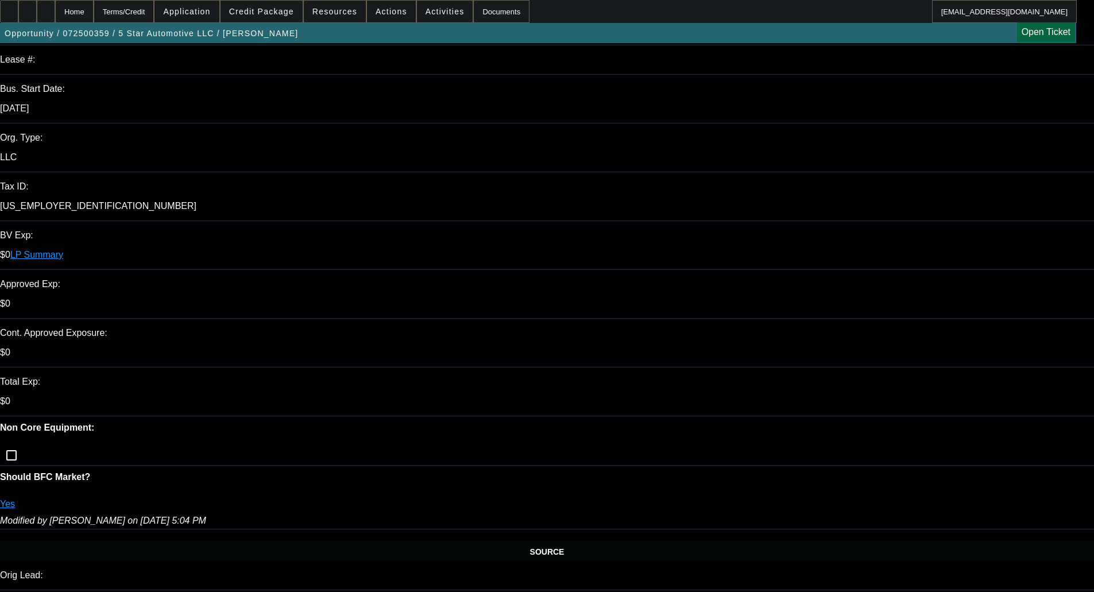
scroll to position [230, 0]
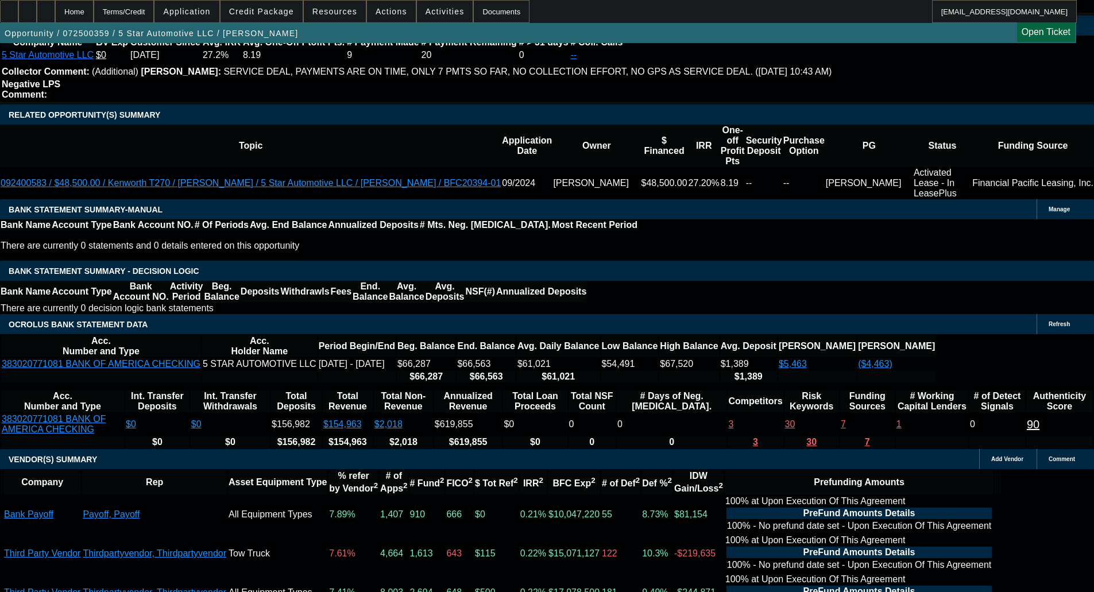
scroll to position [1896, 0]
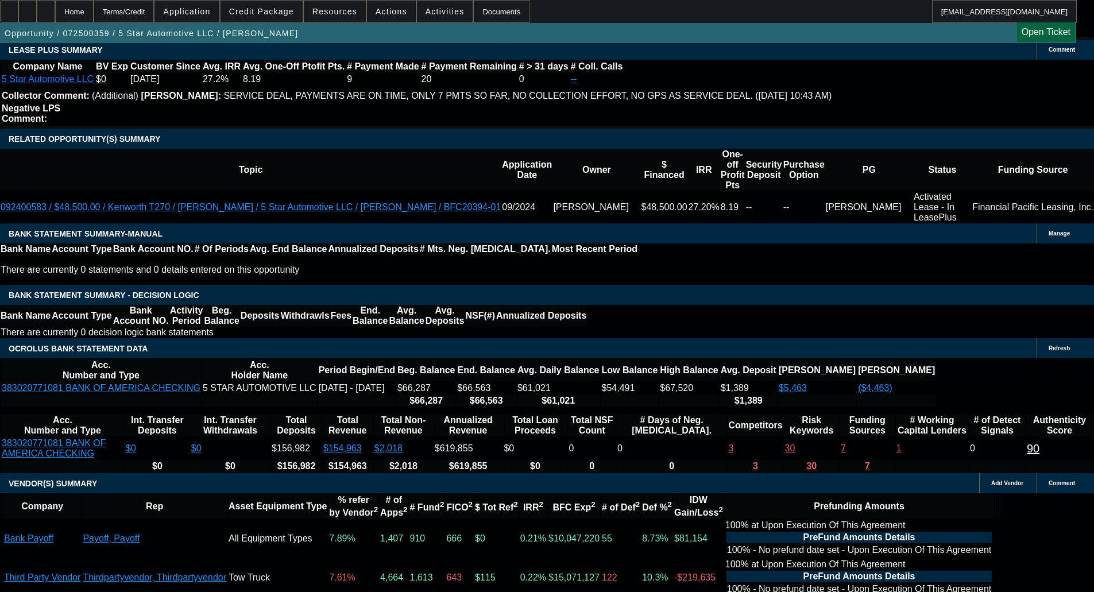
type textarea "LIMITED PAYNET; NEW DEBT; OLDER UNIT - OKAY TO SELL"
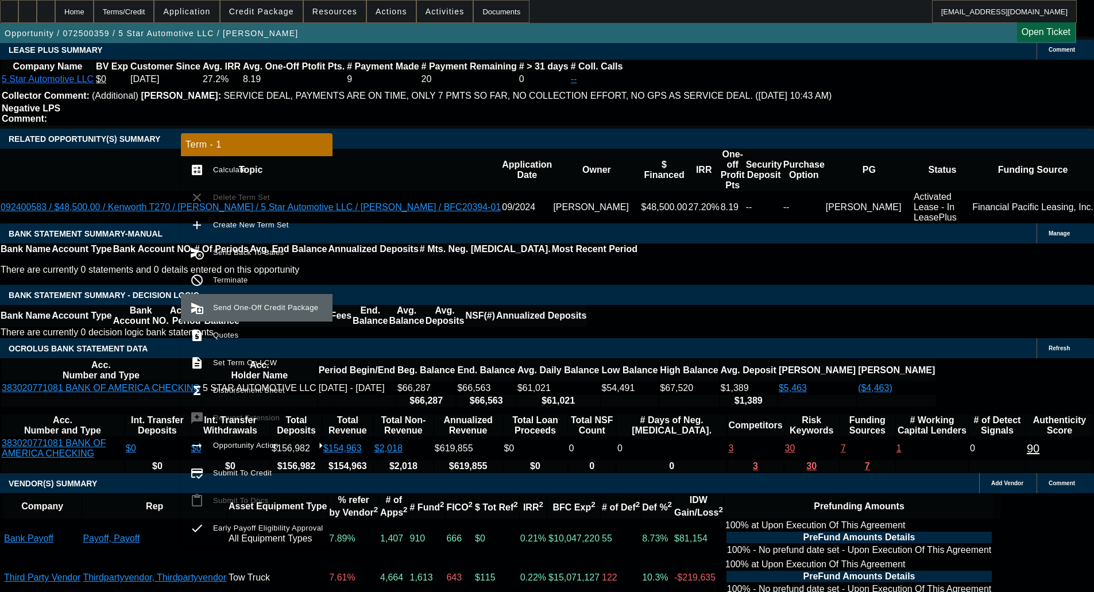
click at [233, 303] on span "Send One-Off Credit Package" at bounding box center [268, 308] width 110 height 14
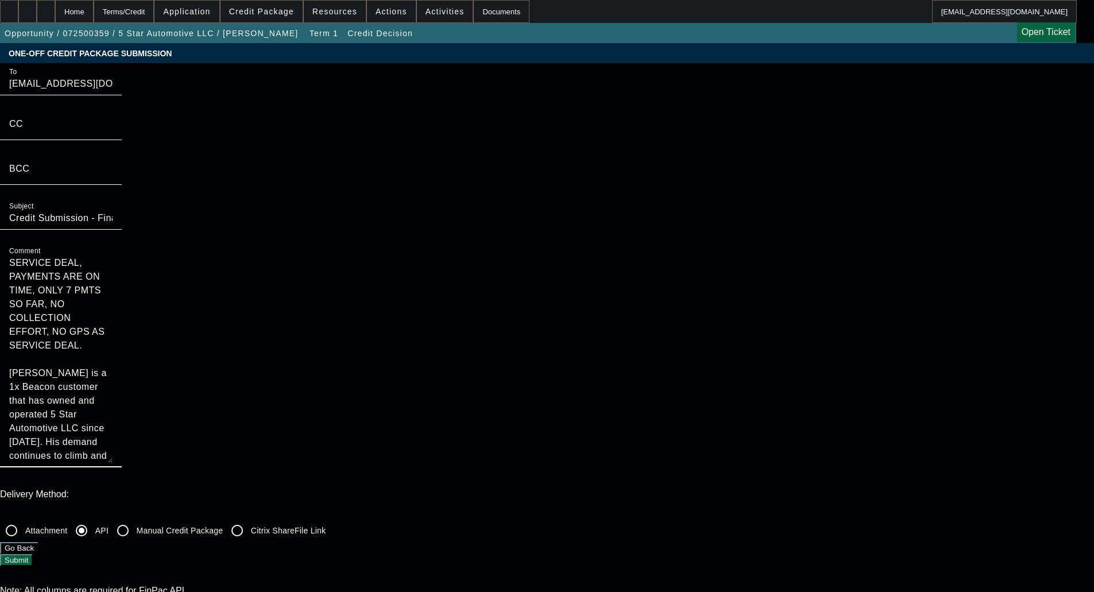
drag, startPoint x: 614, startPoint y: 119, endPoint x: 538, endPoint y: 67, distance: 91.8
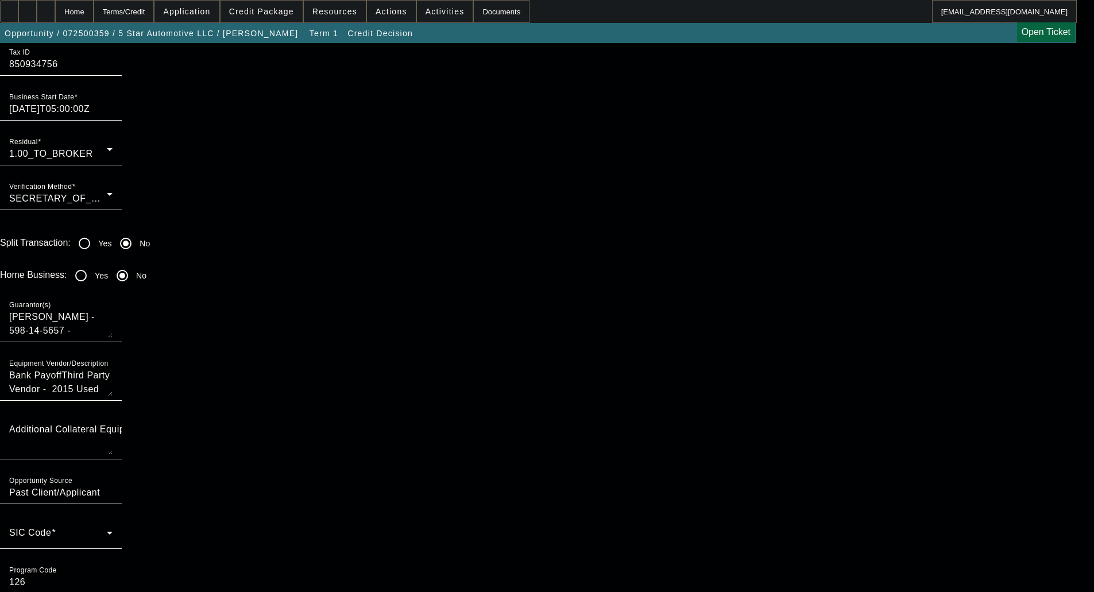
scroll to position [919, 0]
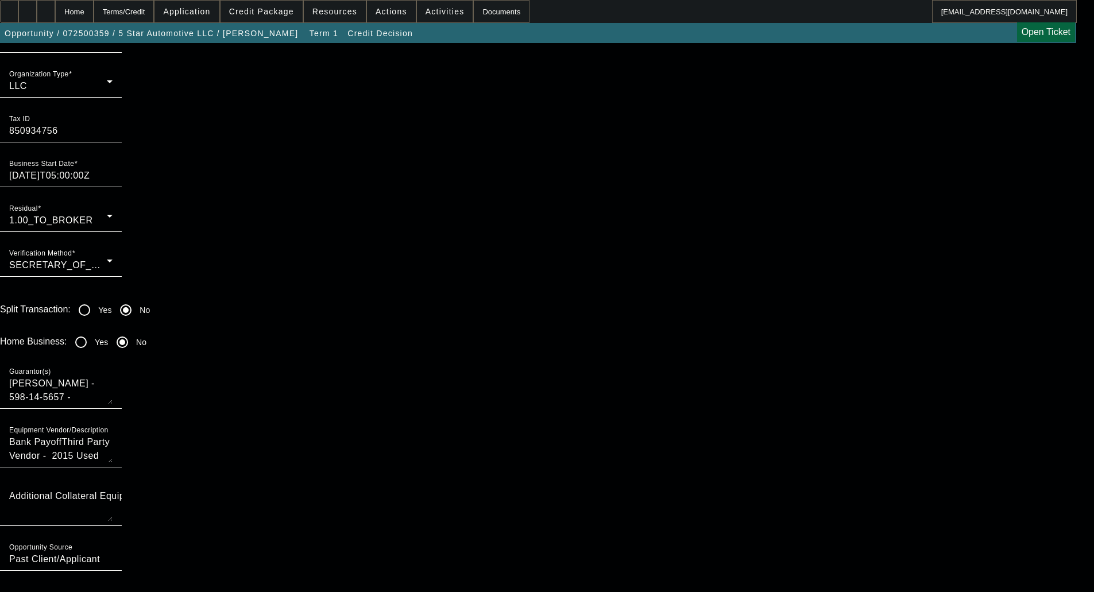
type textarea "Juan Esquilian is a 1x Beacon customer that has owned and operated 5 Star Autom…"
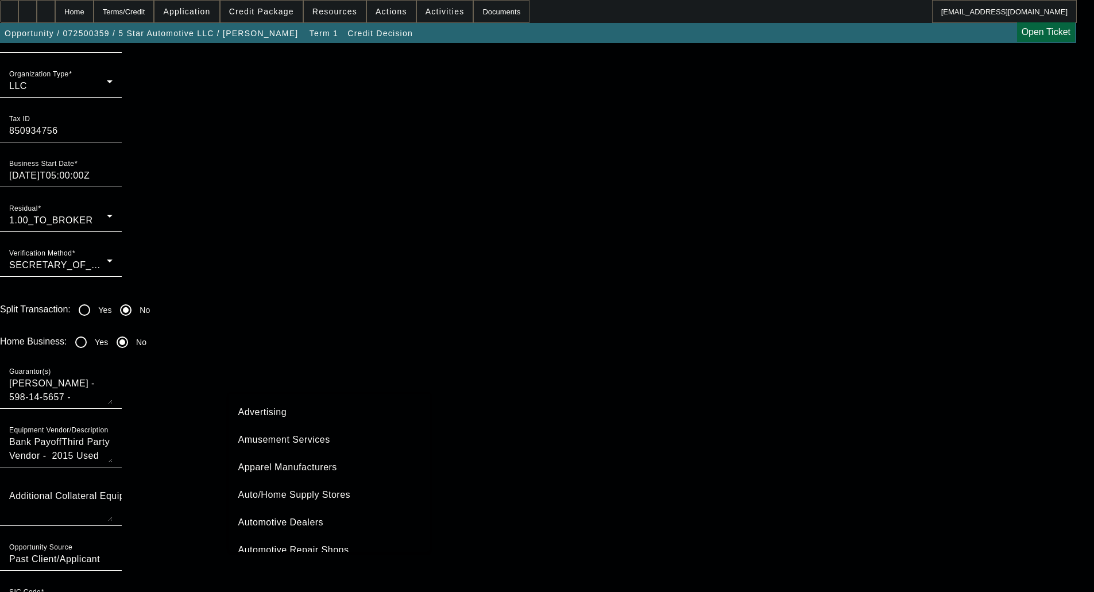
scroll to position [57, 0]
click at [290, 520] on span "Automotive Services" at bounding box center [282, 521] width 89 height 14
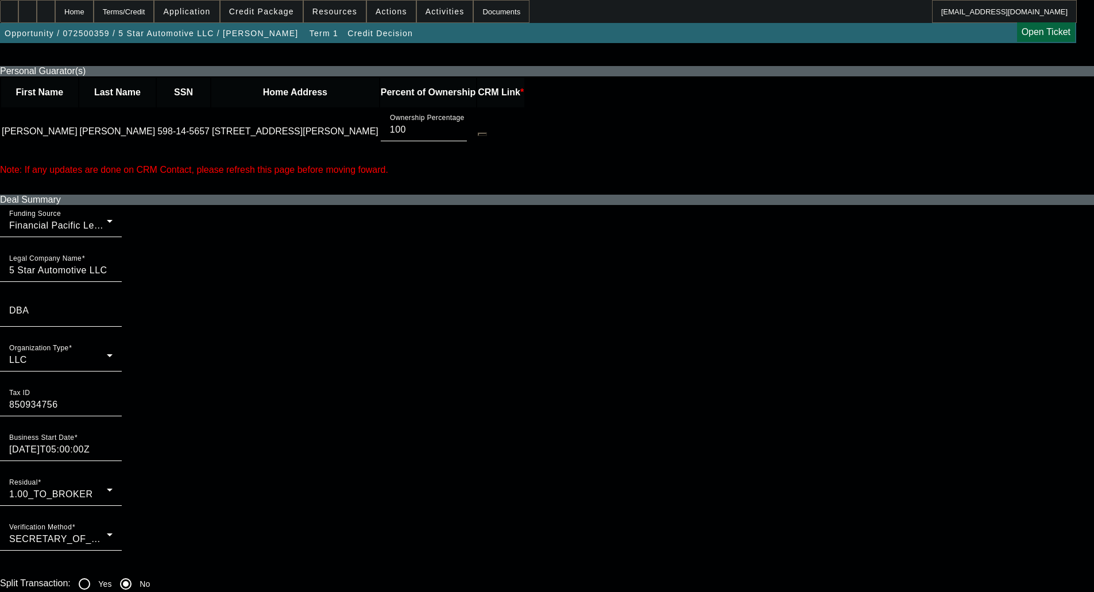
scroll to position [632, 0]
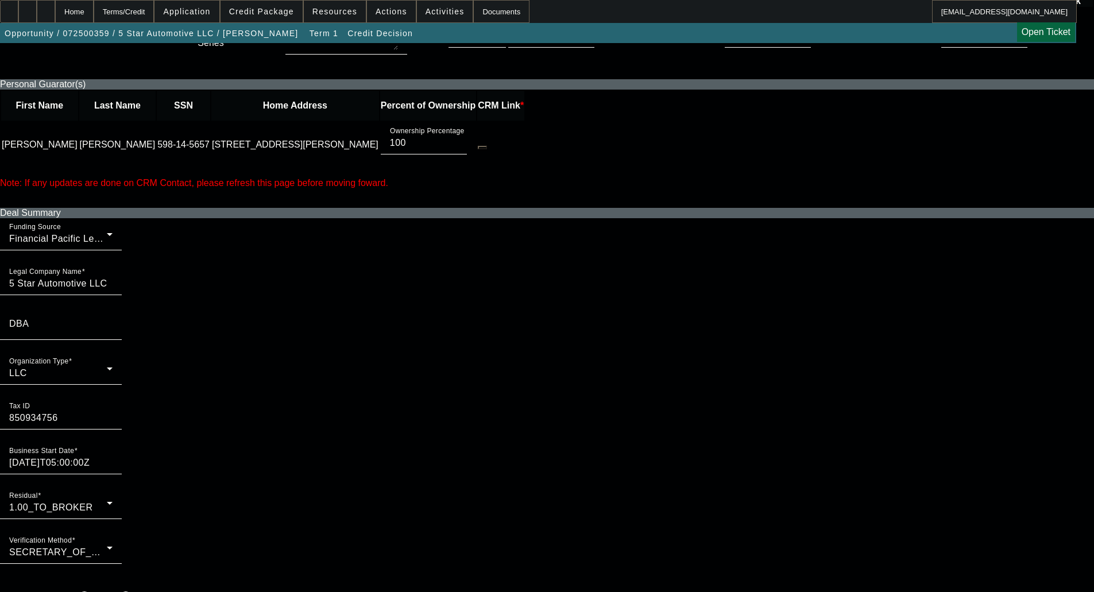
checkbox input "true"
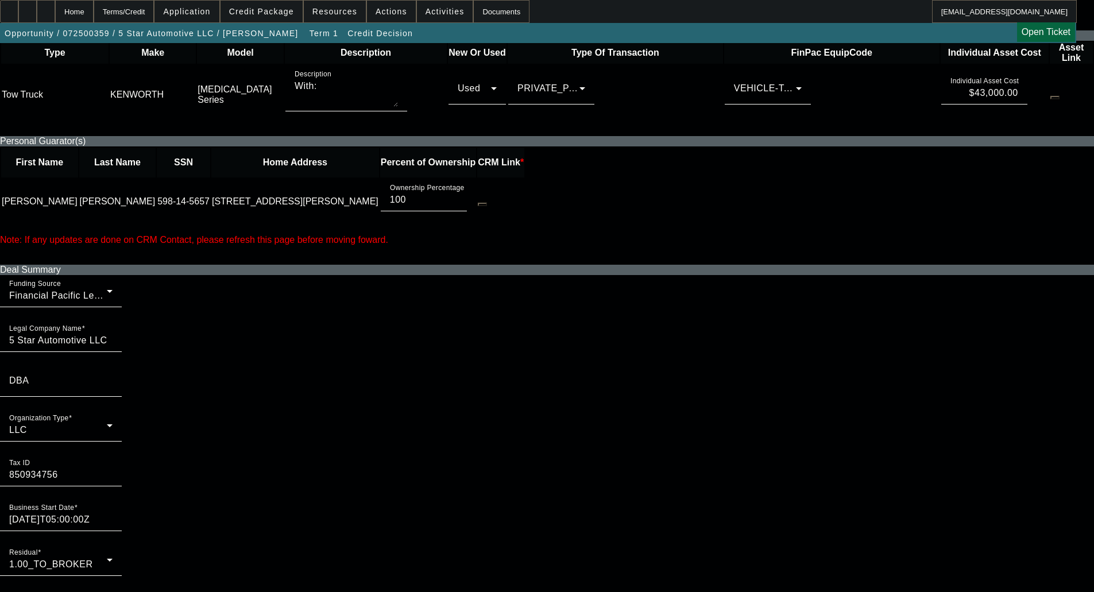
scroll to position [575, 0]
radio input "true"
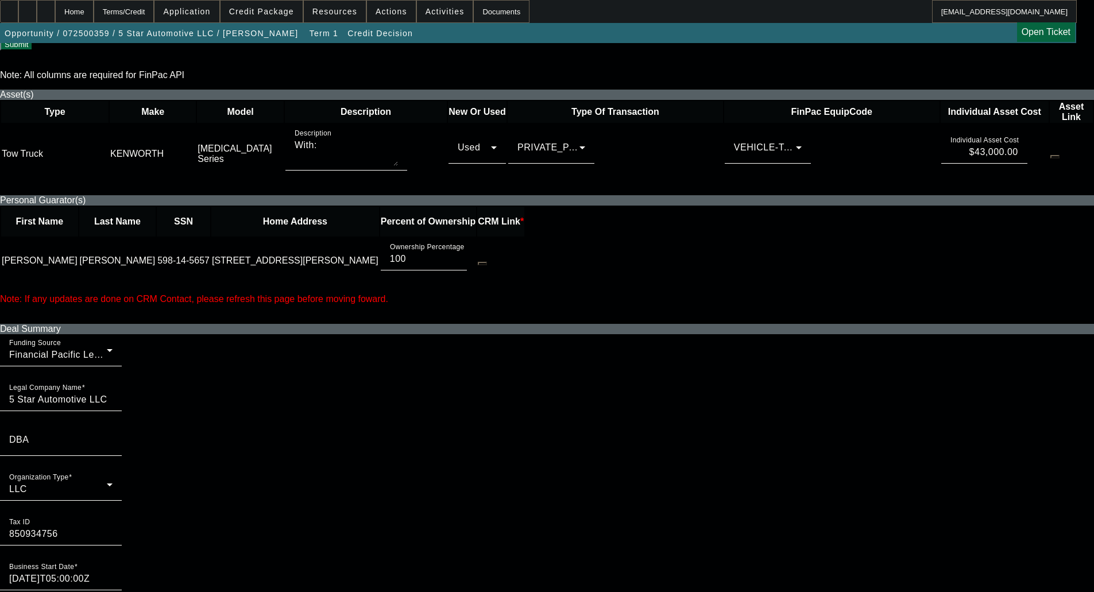
scroll to position [460, 0]
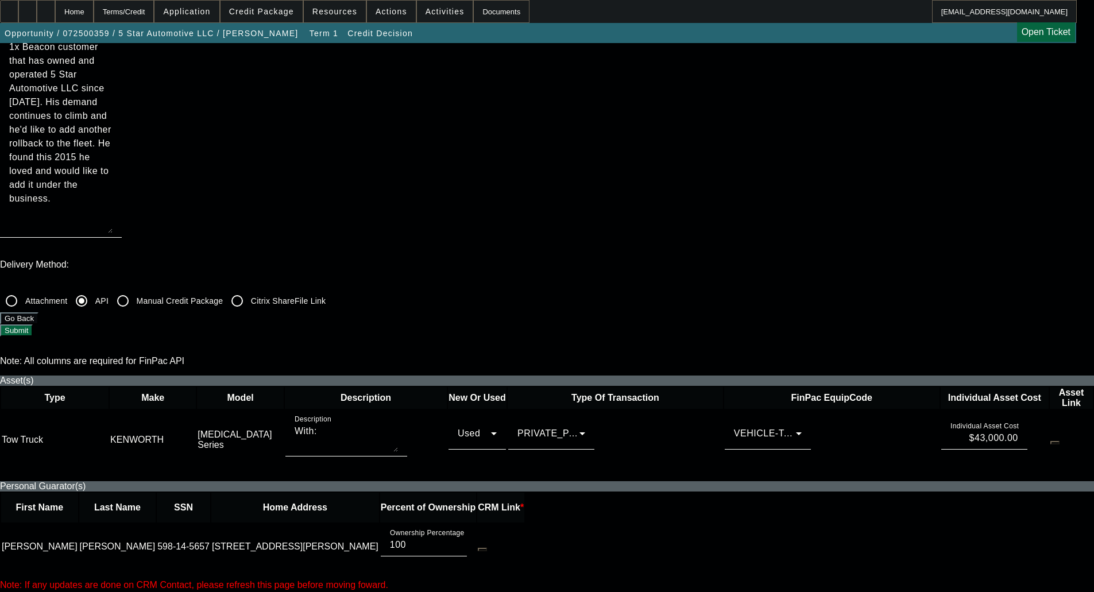
scroll to position [575, 0]
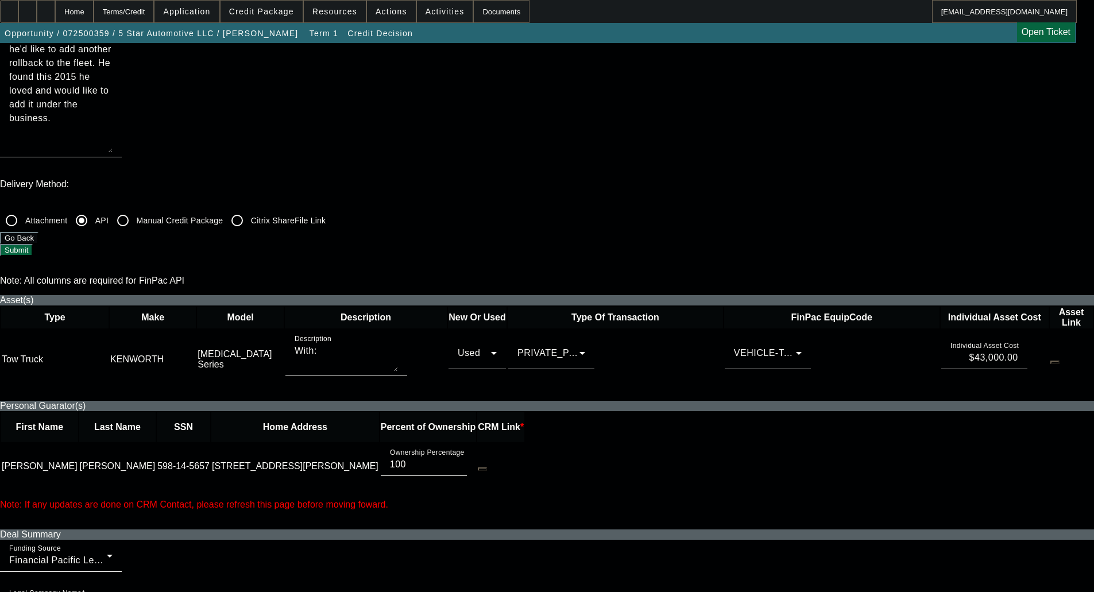
scroll to position [0, 0]
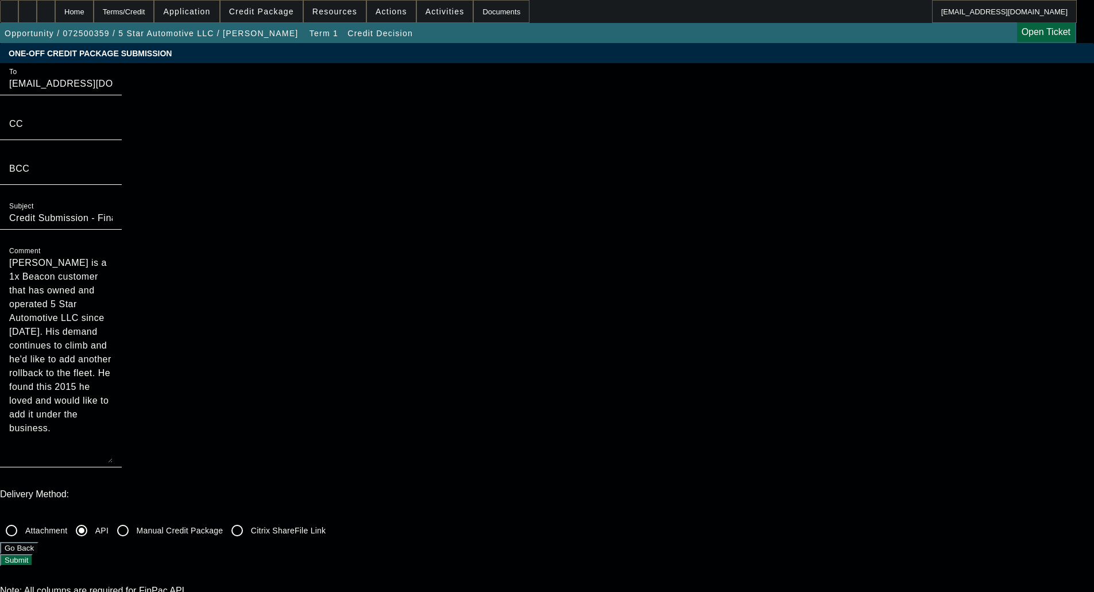
click at [33, 554] on button "Submit" at bounding box center [16, 560] width 33 height 12
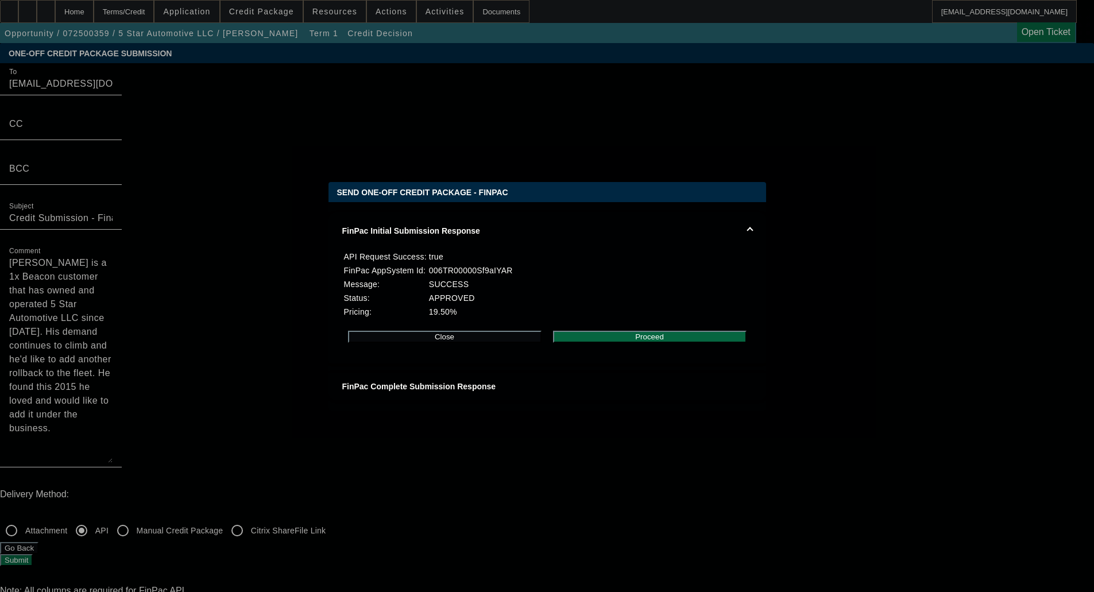
click at [639, 343] on button "Proceed" at bounding box center [650, 337] width 194 height 12
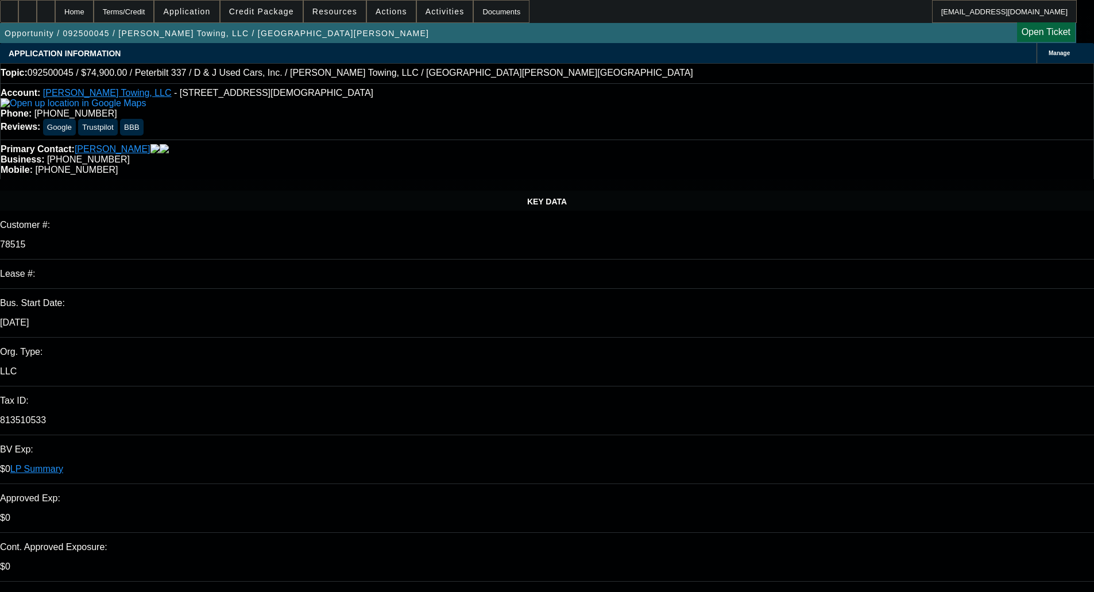
select select "0"
select select "3"
select select "0"
select select "6"
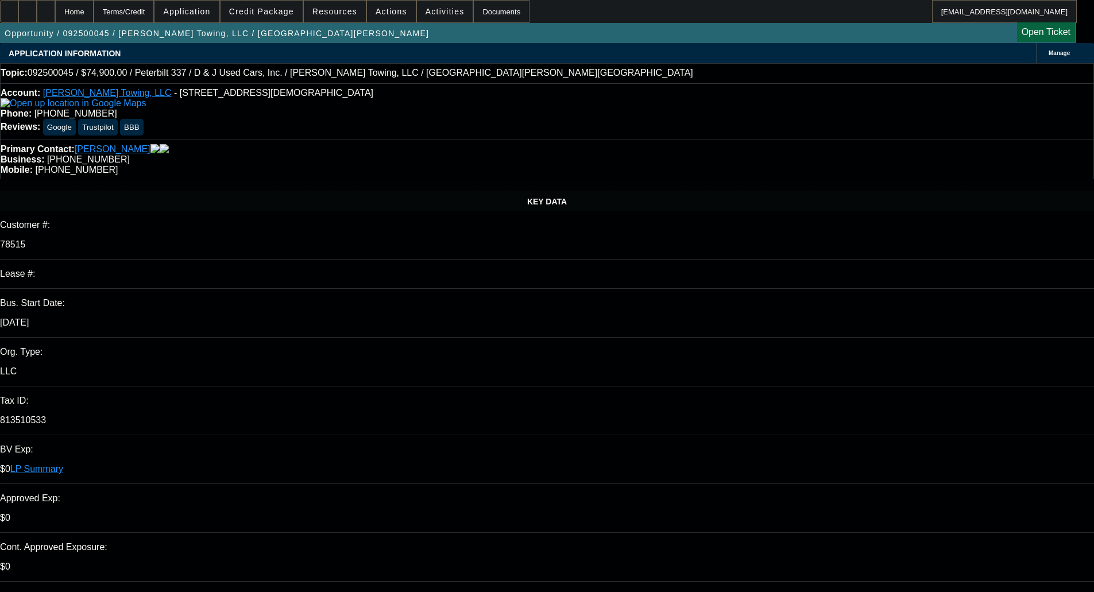
select select "0"
select select "3"
select select "0"
select select "6"
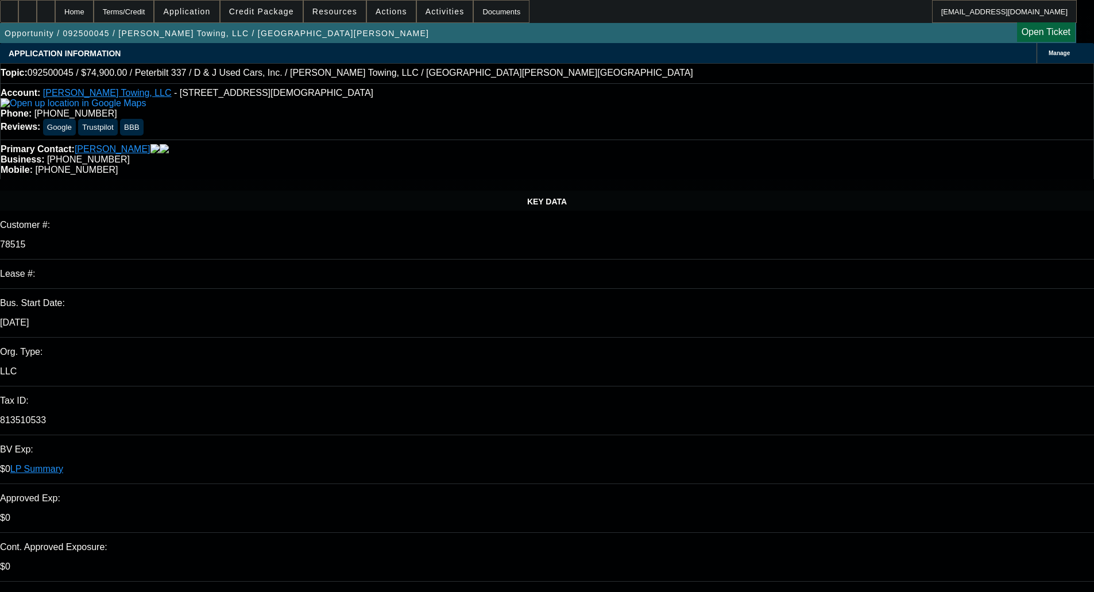
select select "0"
select select "3"
select select "0"
select select "6"
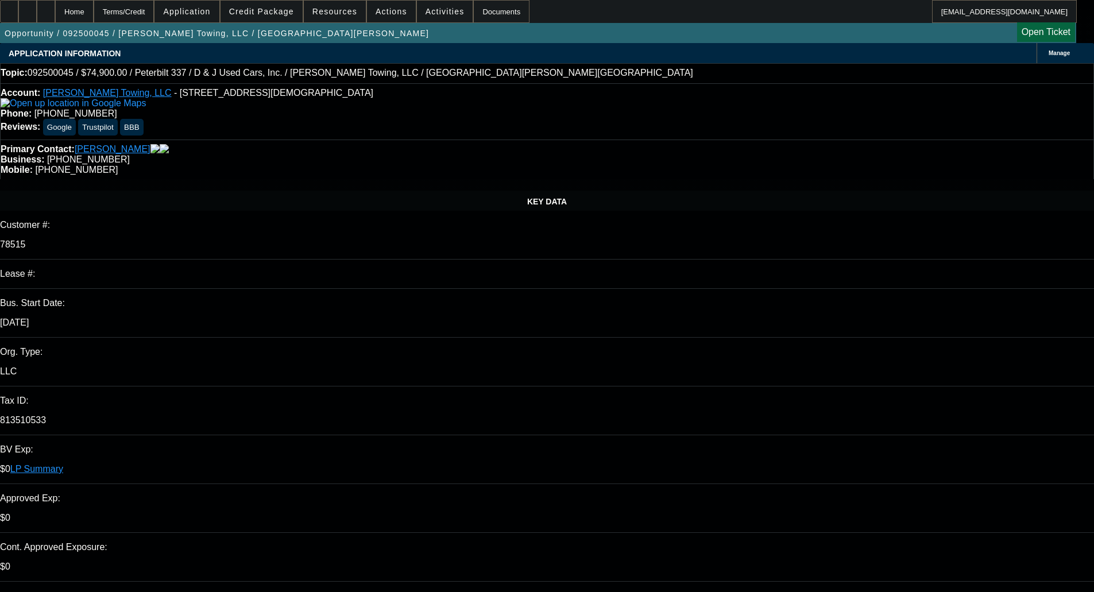
select select "0"
select select "3"
select select "0"
select select "6"
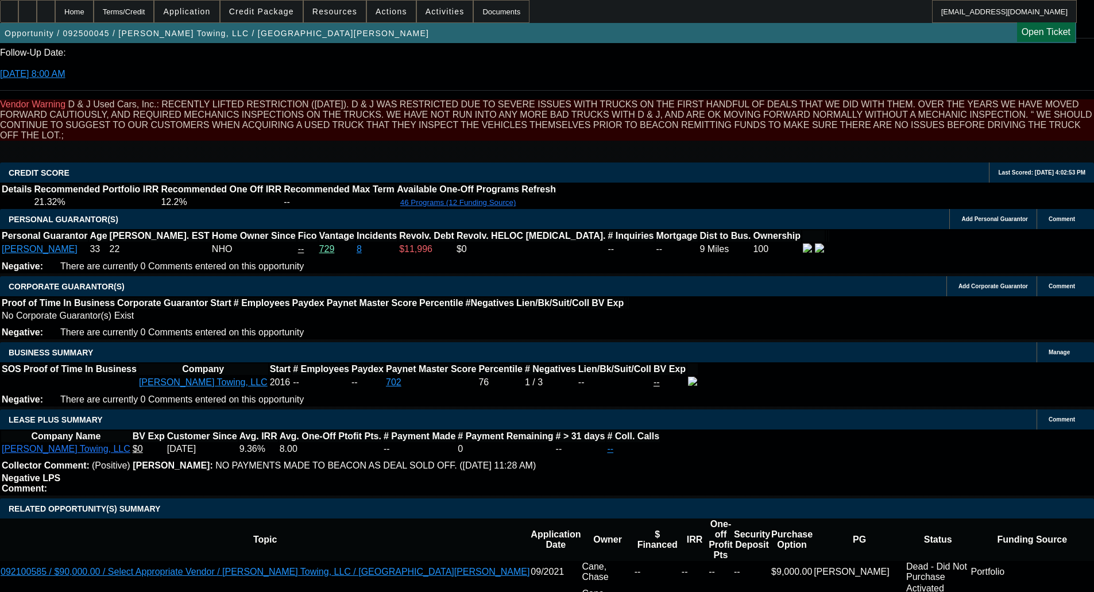
scroll to position [1092, 0]
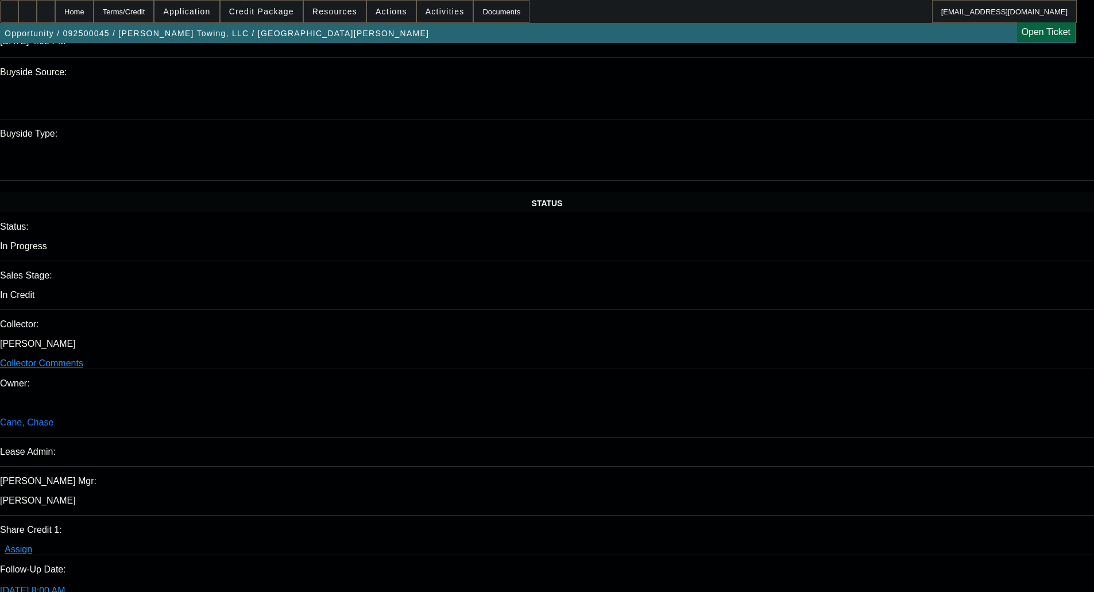
click at [269, 16] on span "Credit Package" at bounding box center [261, 11] width 65 height 9
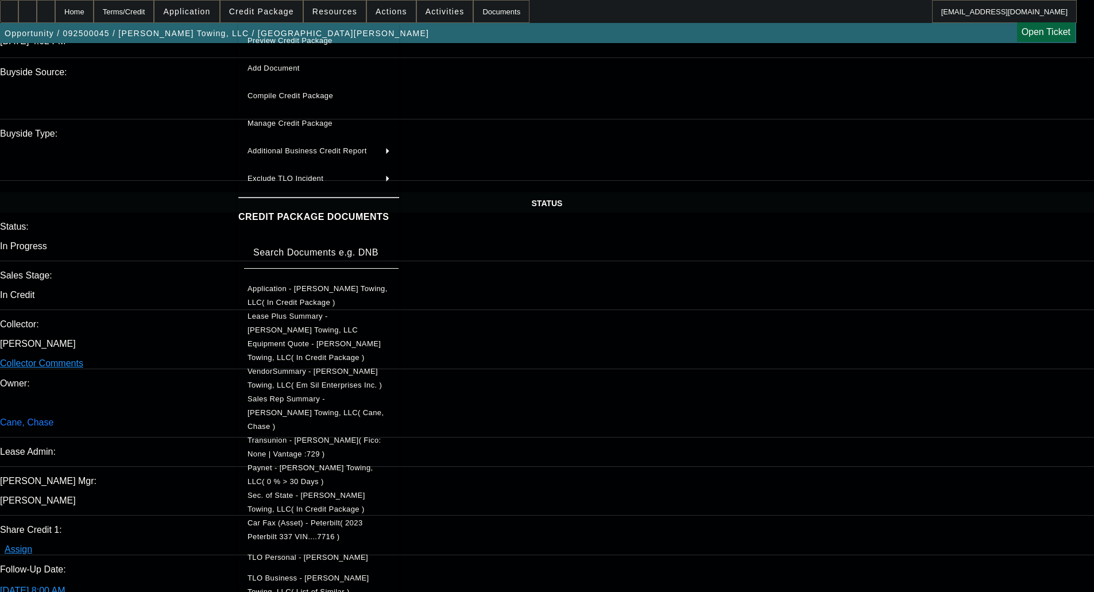
click at [295, 517] on span "Car Fax (Asset) - Peterbilt( 2023 Peterbilt 337 VIN....7716 )" at bounding box center [319, 531] width 142 height 28
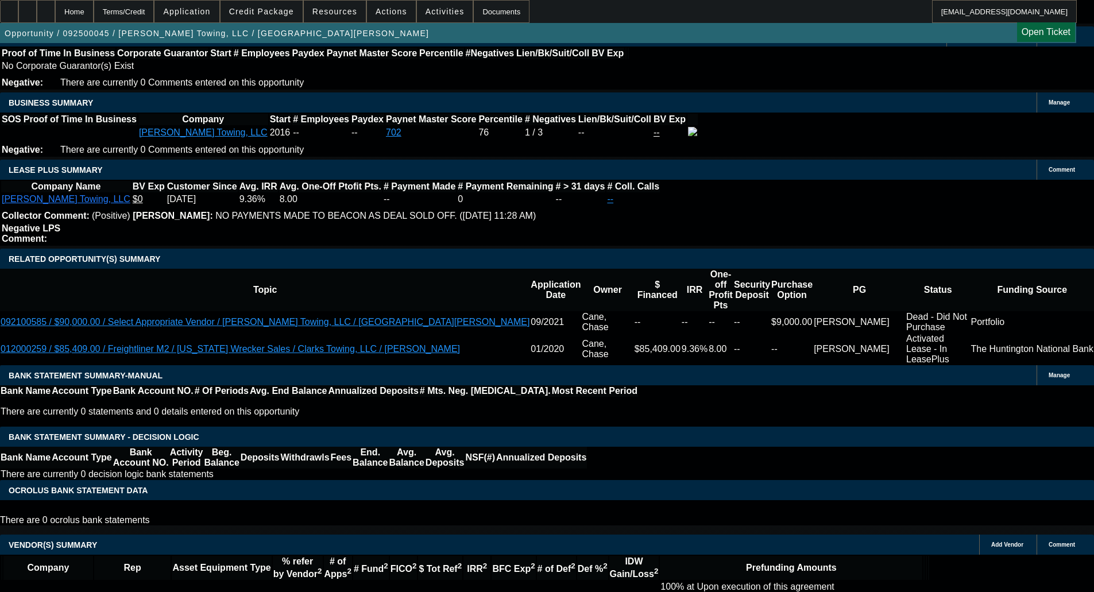
scroll to position [1807, 0]
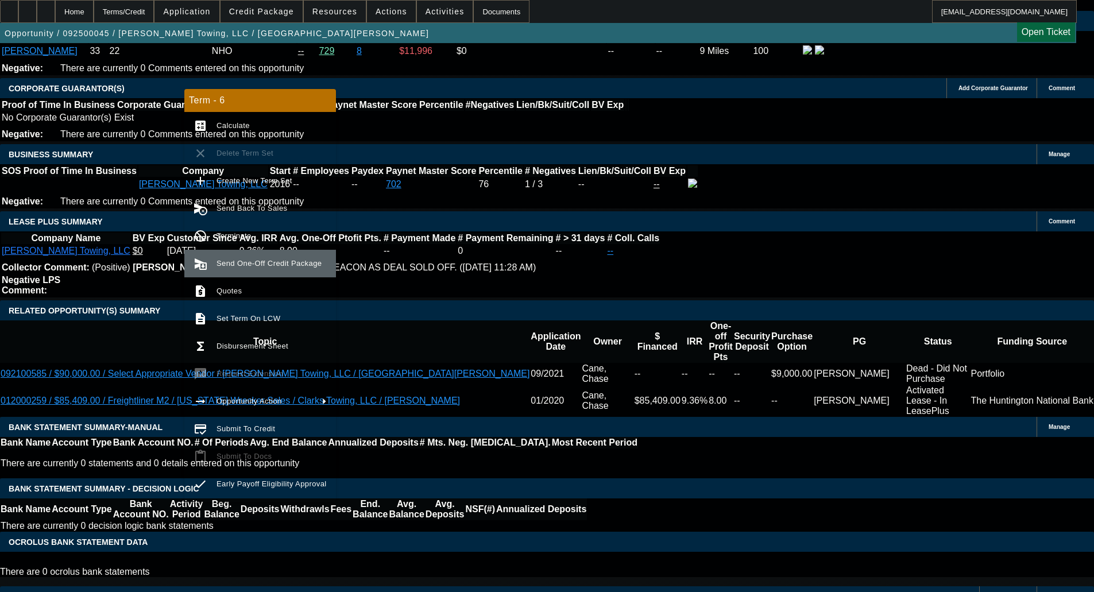
click at [252, 254] on button "send_and_archive Send One-Off Credit Package" at bounding box center [260, 264] width 152 height 28
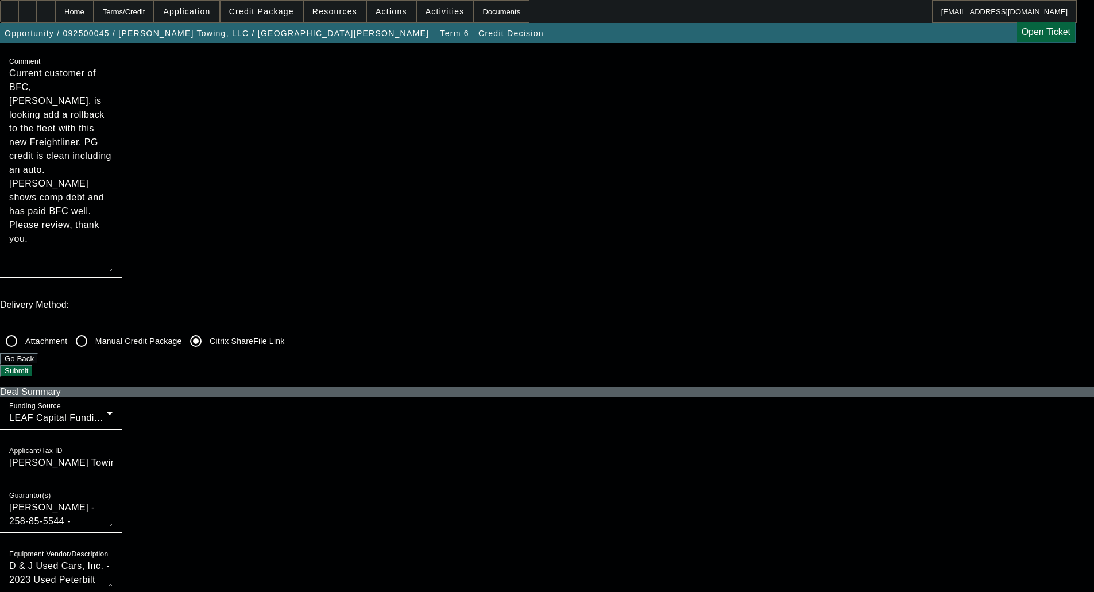
scroll to position [230, 0]
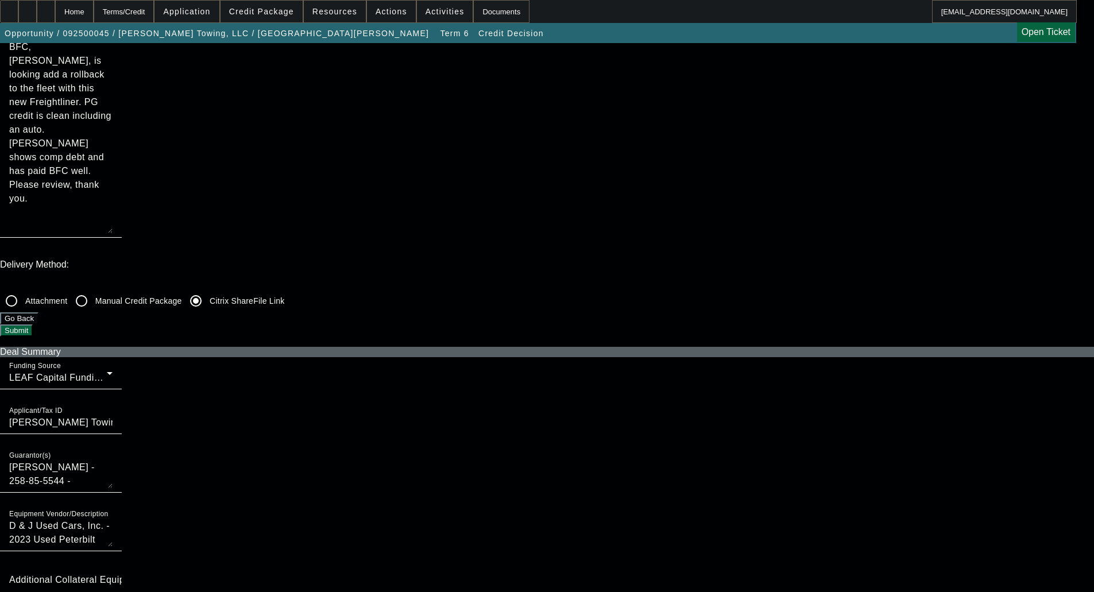
checkbox input "true"
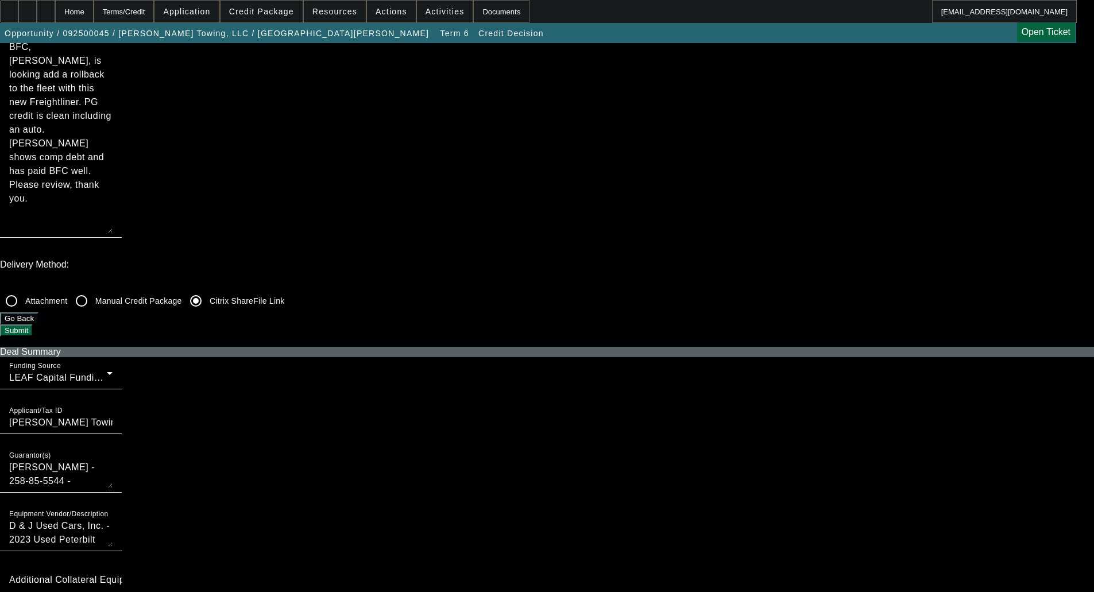
checkbox input "true"
checkbox input "false"
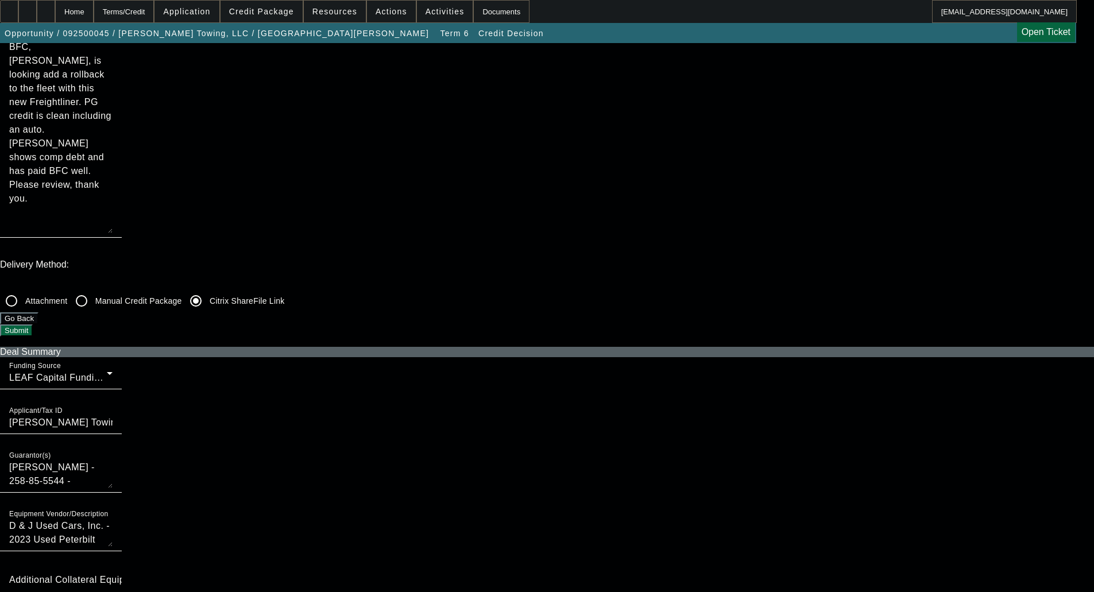
checkbox input "false"
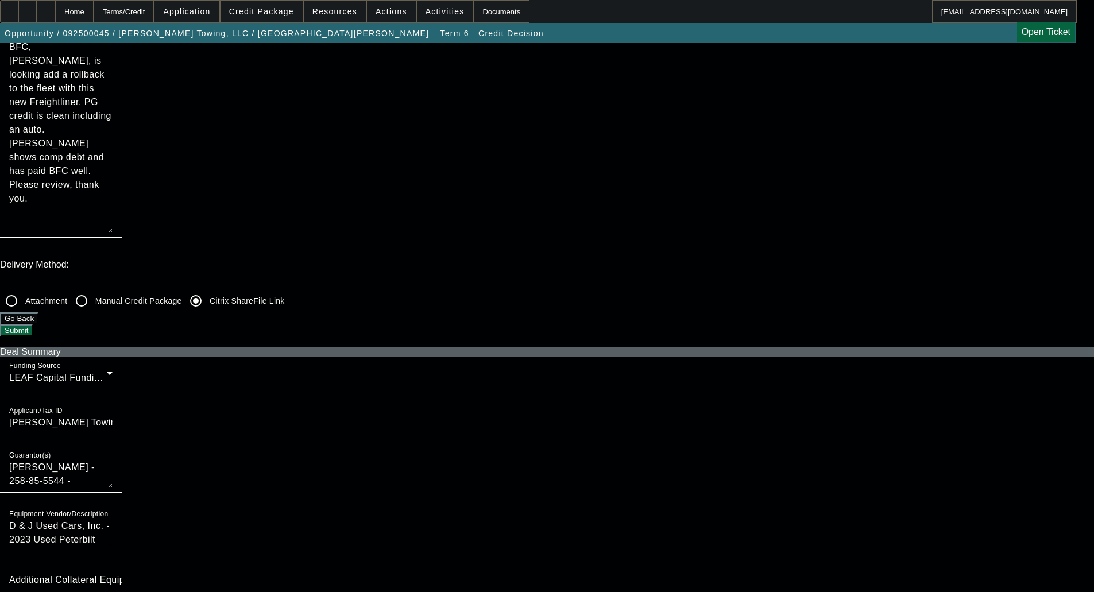
checkbox input "false"
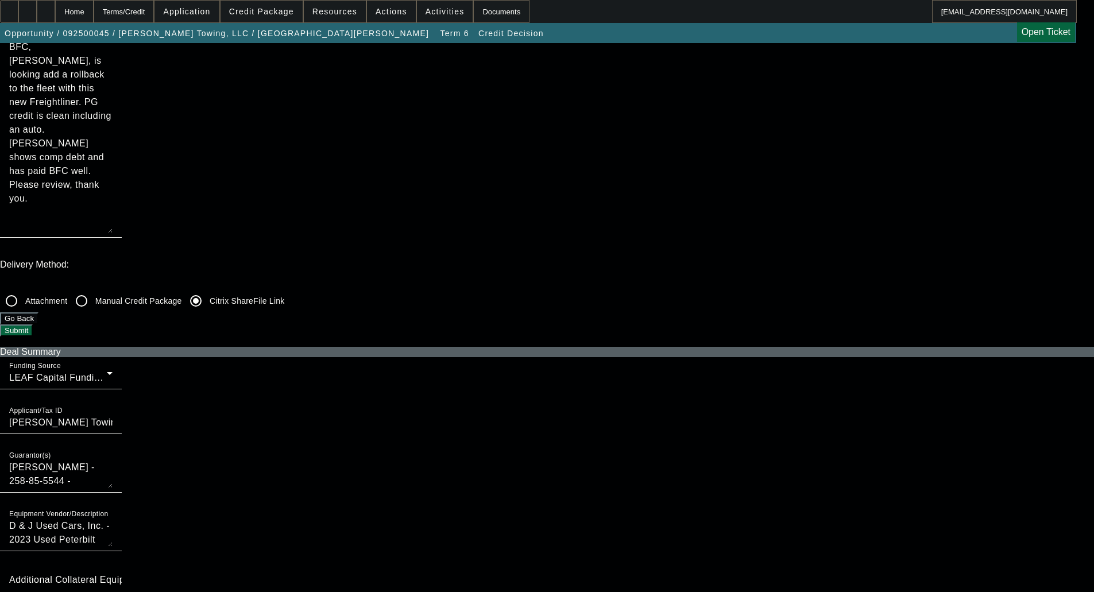
checkbox input "false"
checkbox input "true"
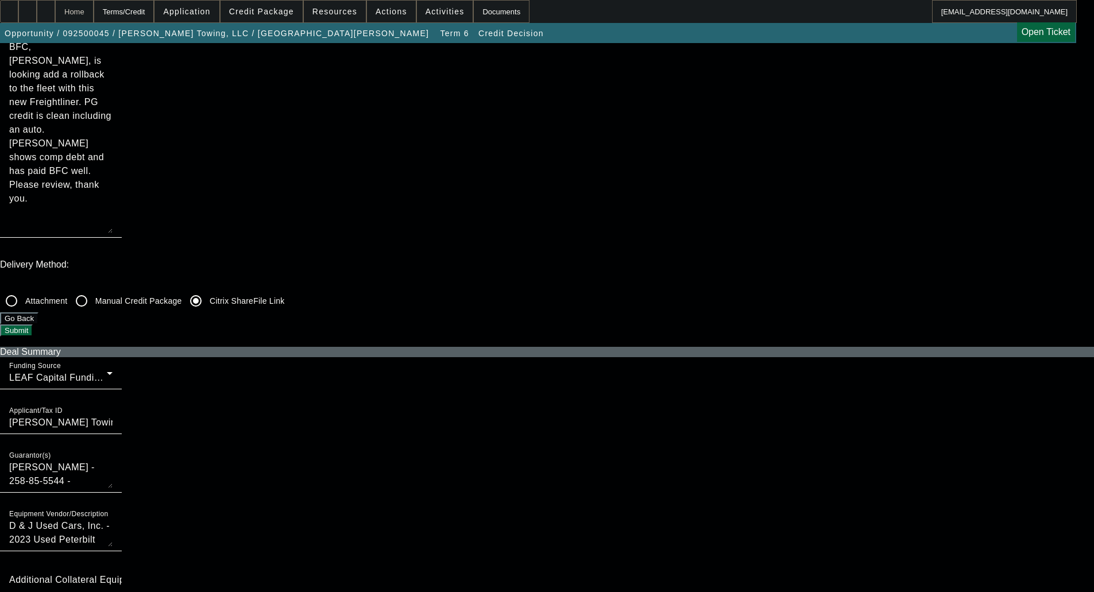
click at [94, 14] on div "Home" at bounding box center [74, 11] width 38 height 23
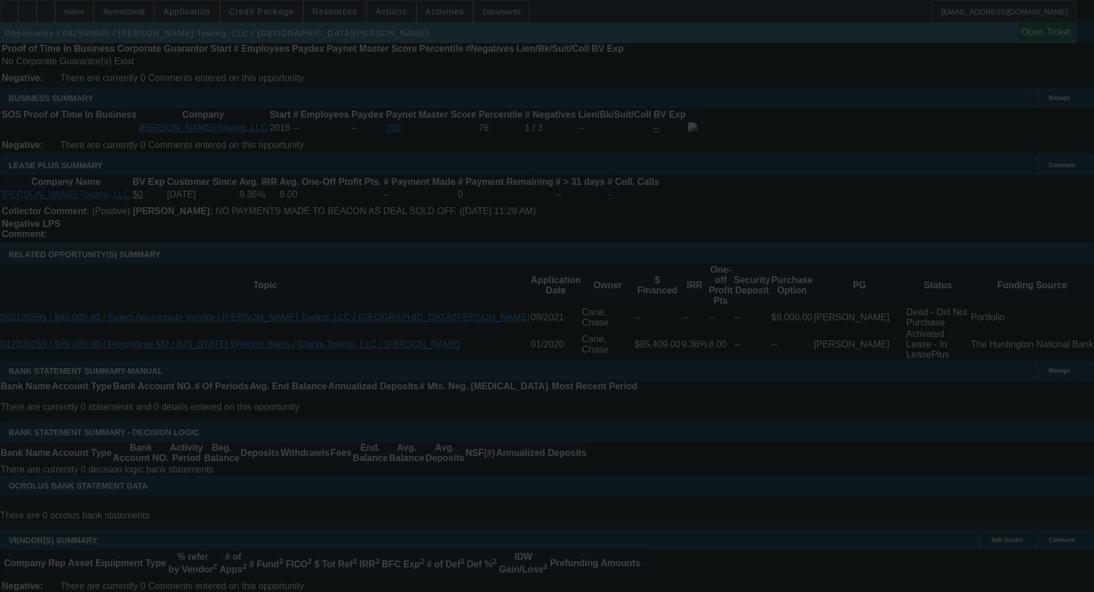
scroll to position [1945, 0]
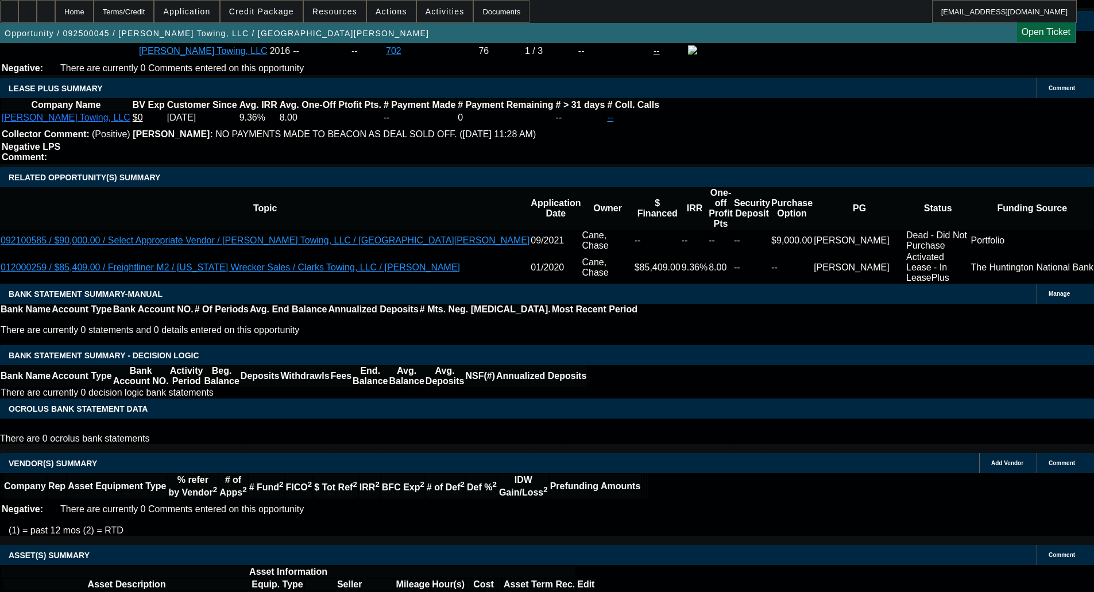
select select "0"
select select "3"
select select "0"
select select "6"
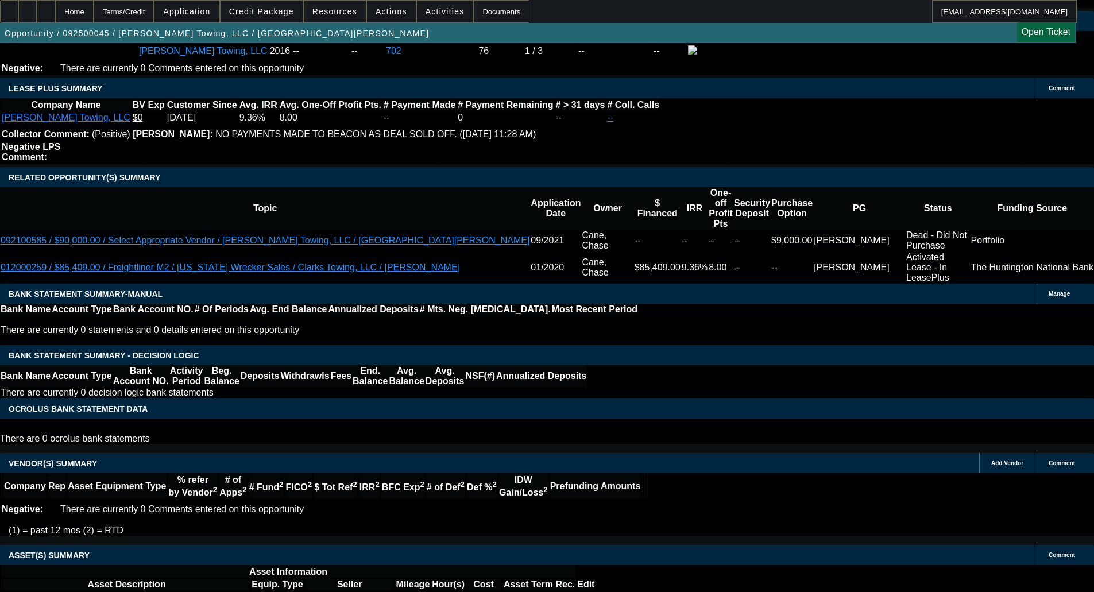
select select "0"
select select "3"
select select "0"
select select "6"
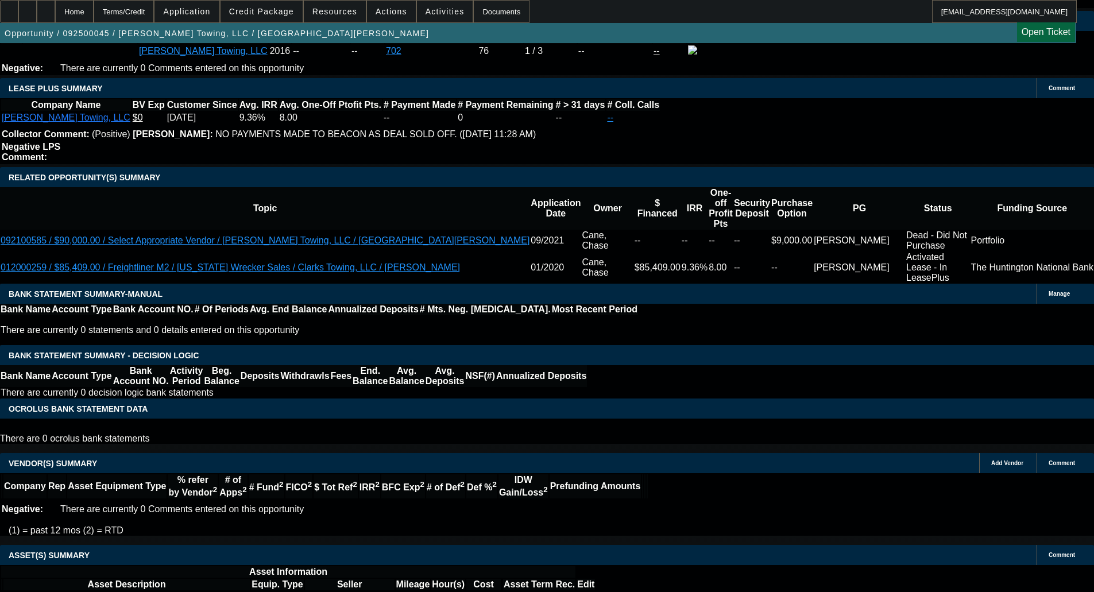
select select "0"
select select "3"
select select "0"
select select "6"
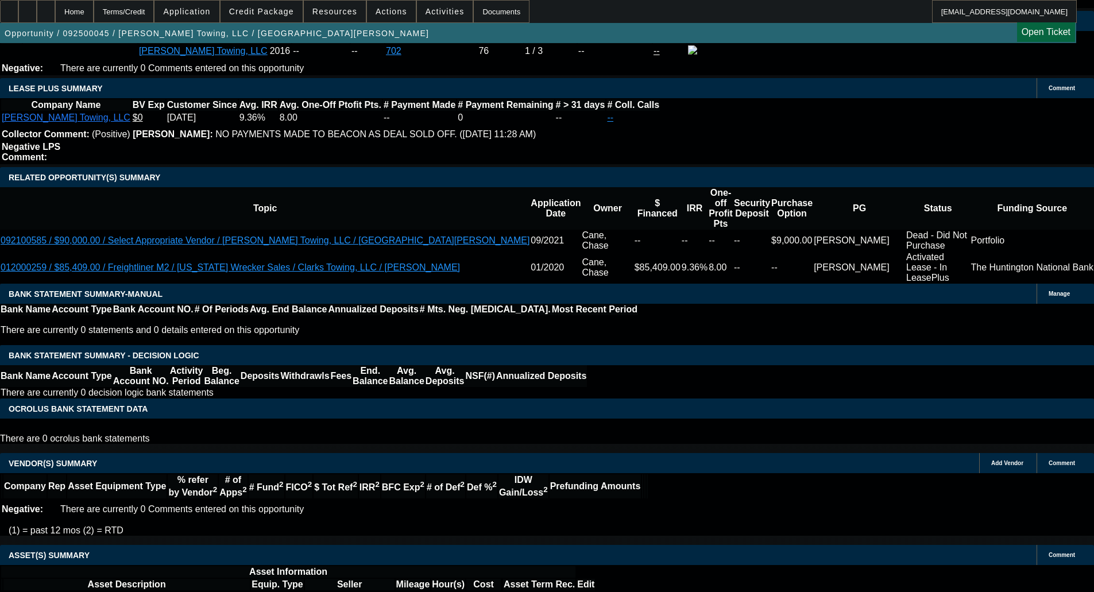
select select "0"
select select "3"
select select "0"
select select "6"
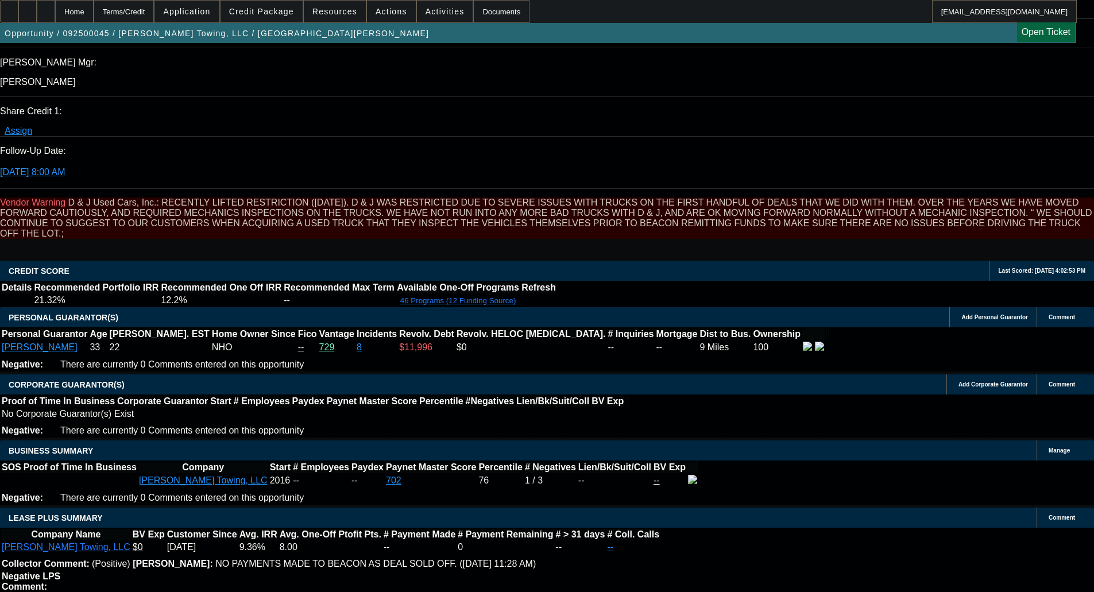
scroll to position [1577, 0]
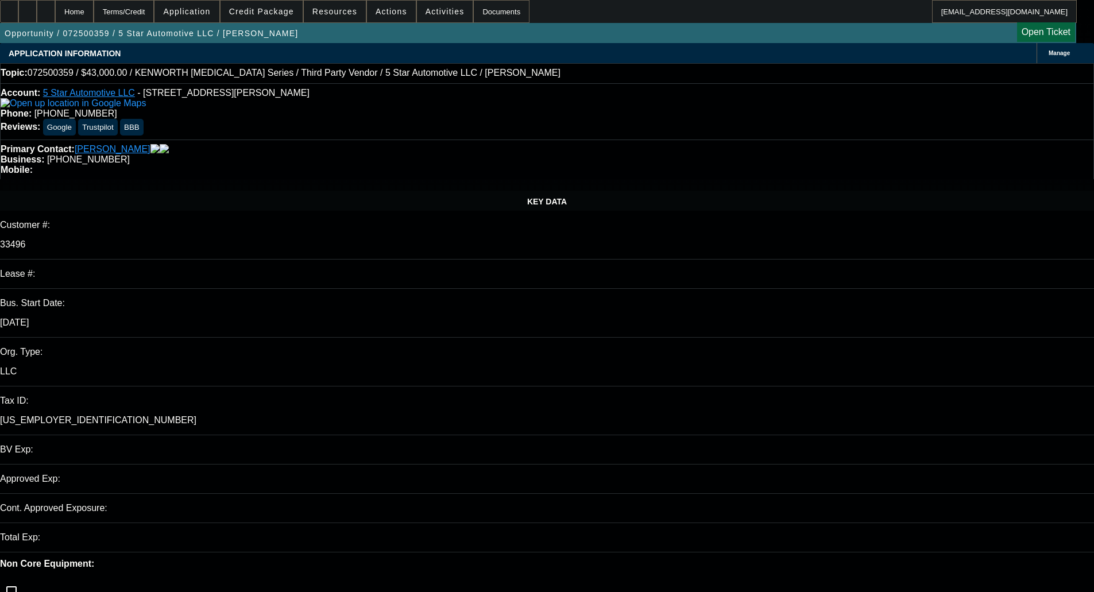
select select "0"
select select "6"
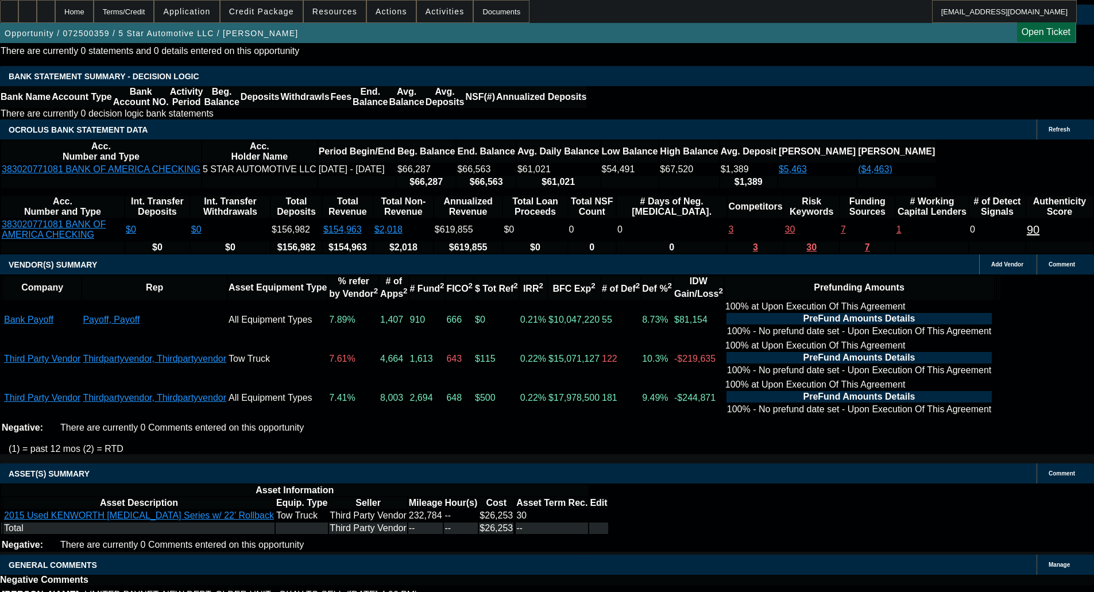
scroll to position [2163, 0]
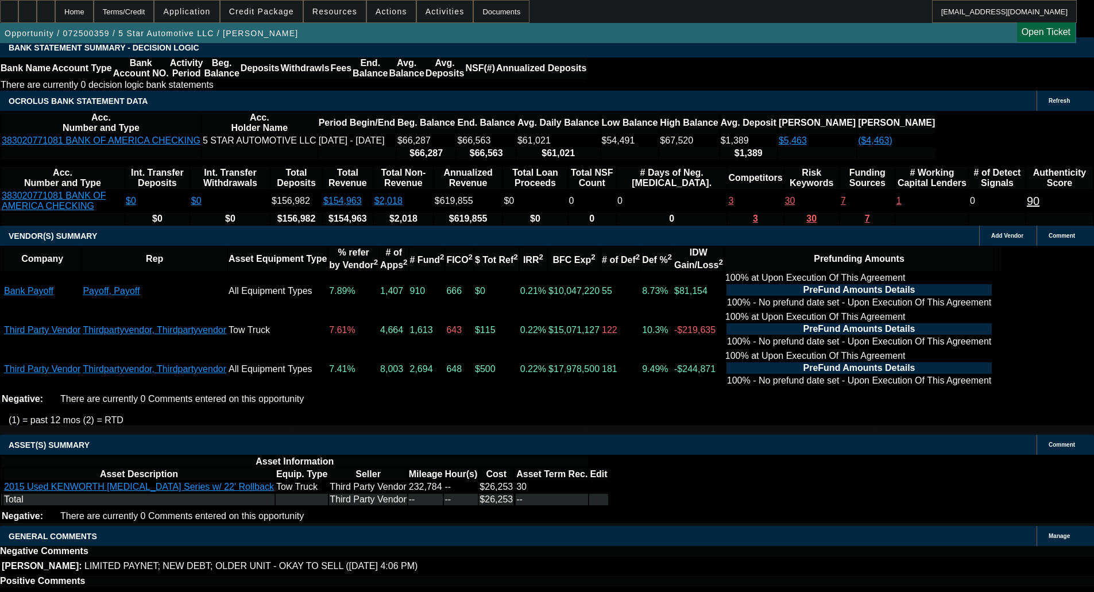
select select "5"
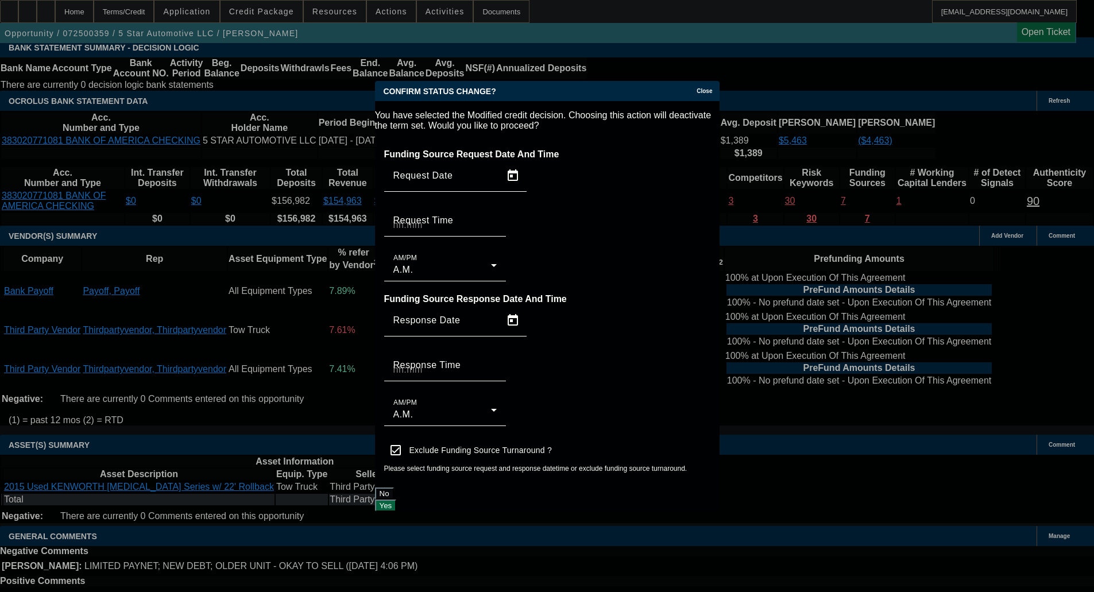
scroll to position [0, 0]
click at [397, 500] on button "Yes" at bounding box center [386, 506] width 22 height 12
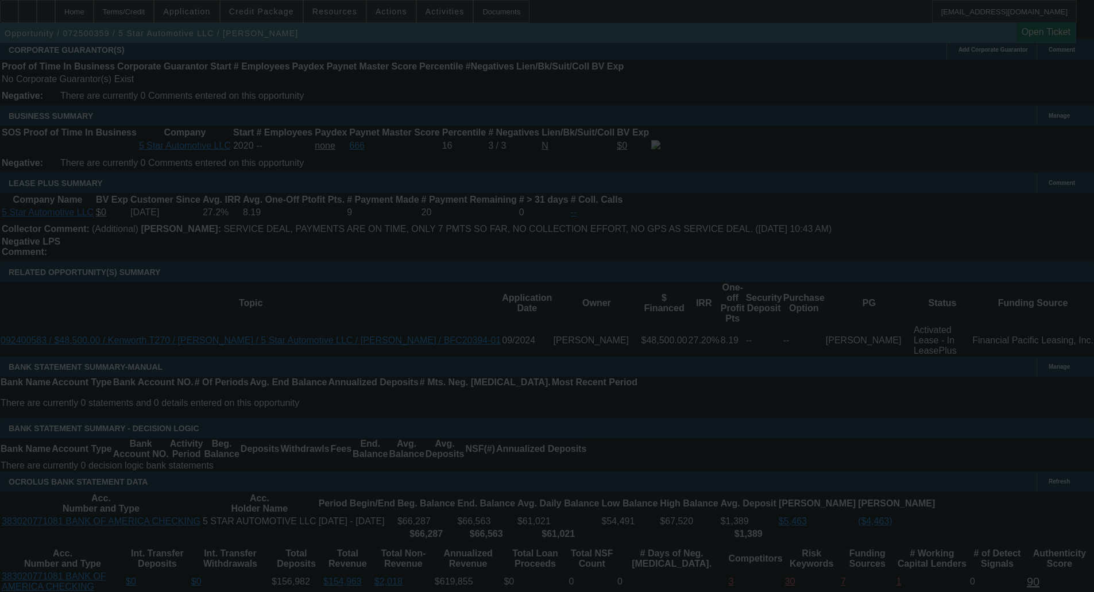
scroll to position [1818, 0]
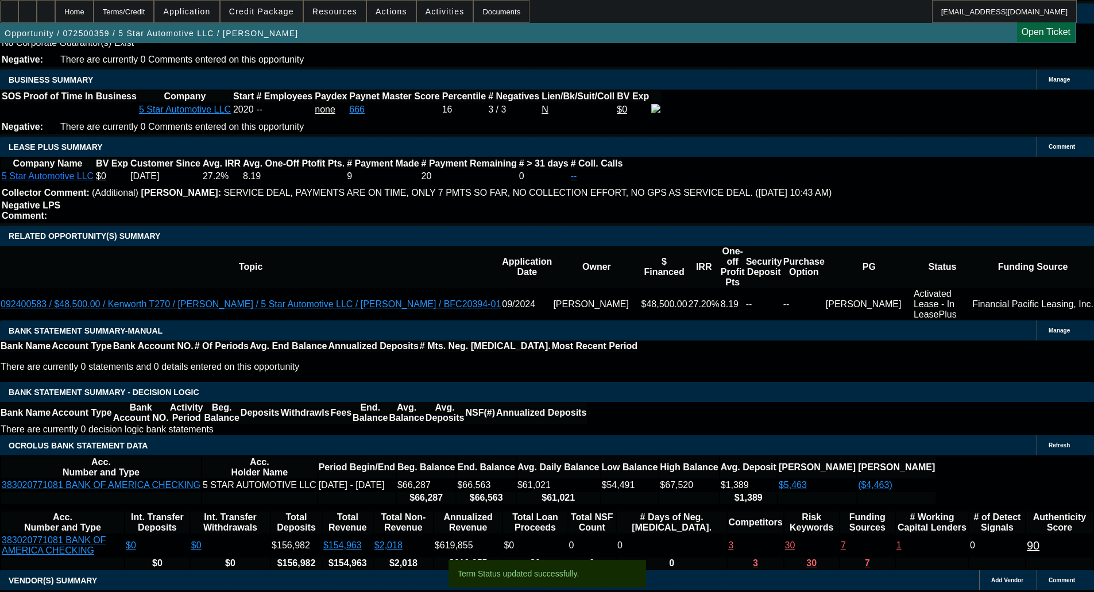
select select "0"
select select "6"
select select "0"
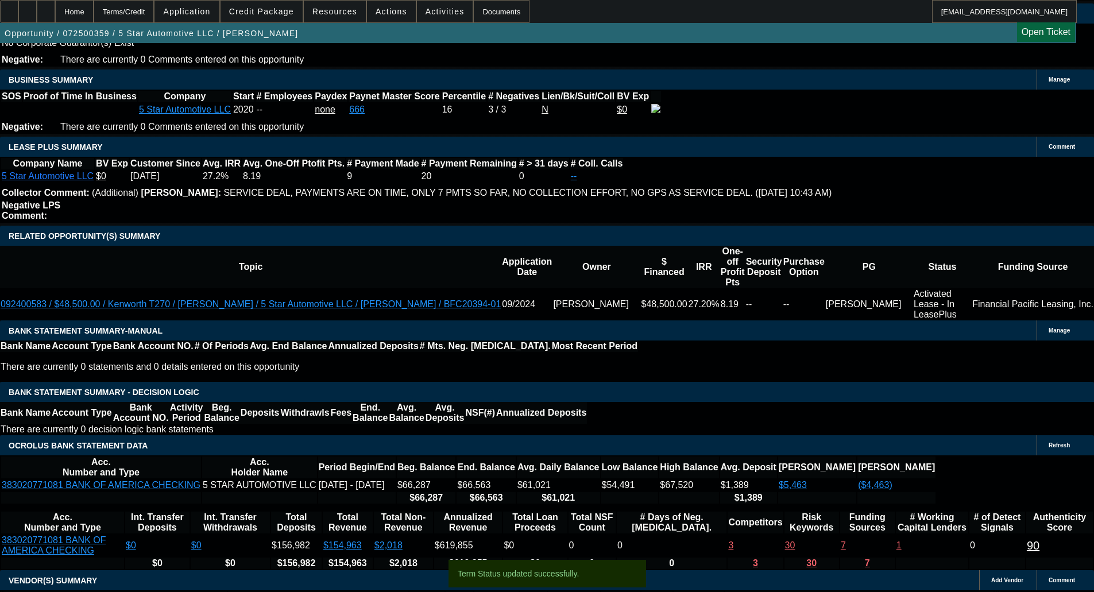
select select "0"
select select "6"
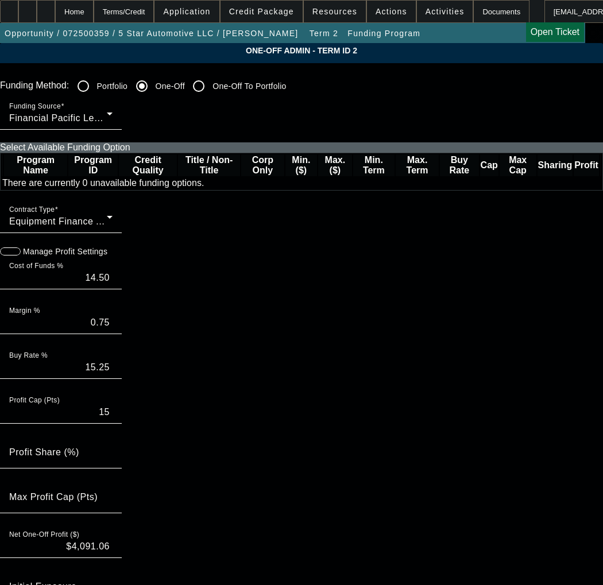
paste input "0000249684,"
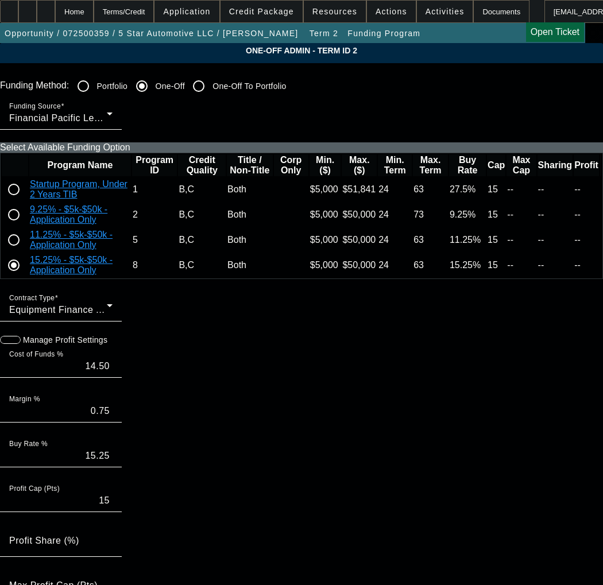
type input "0000249684"
paste input "249684"
type input "249684"
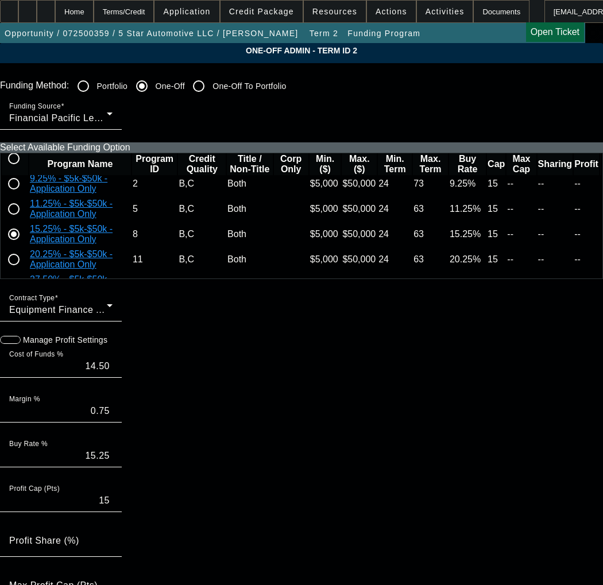
scroll to position [57, 0]
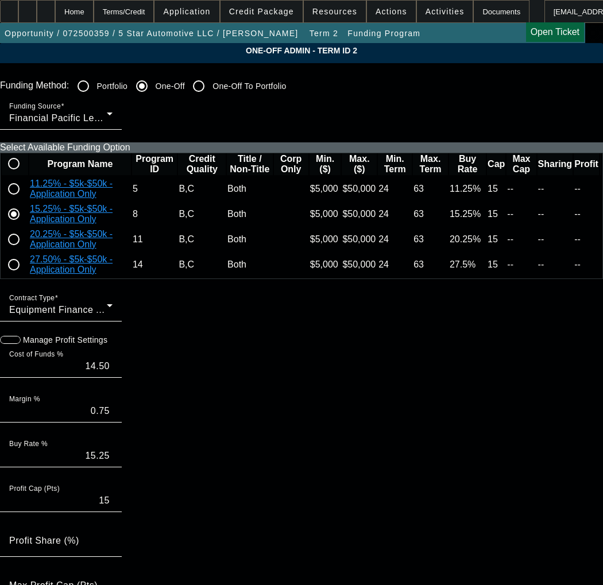
drag, startPoint x: 47, startPoint y: 291, endPoint x: 126, endPoint y: 300, distance: 80.4
click at [25, 251] on input "radio" at bounding box center [13, 239] width 23 height 23
radio input "true"
type input "19.50"
type input "20.25"
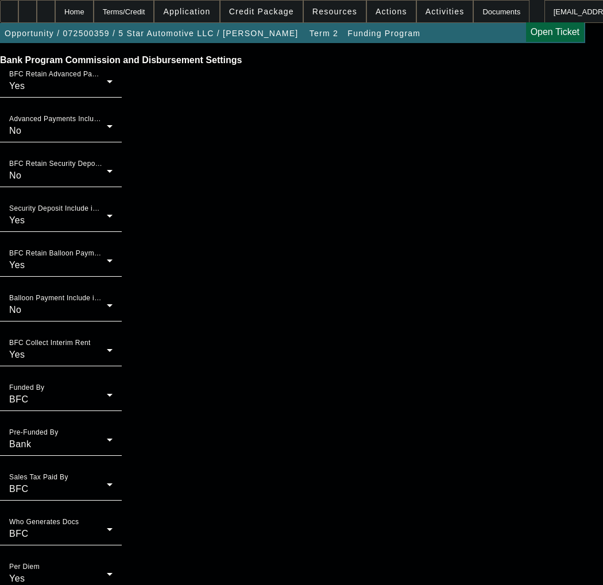
scroll to position [974, 0]
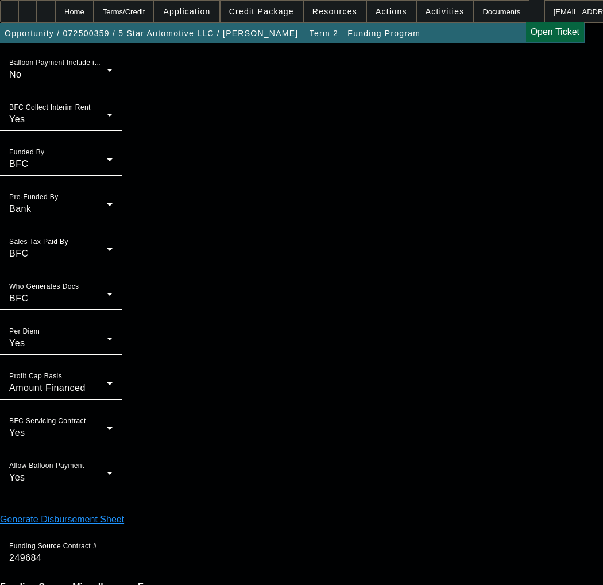
type input "04:42"
type input "04:20"
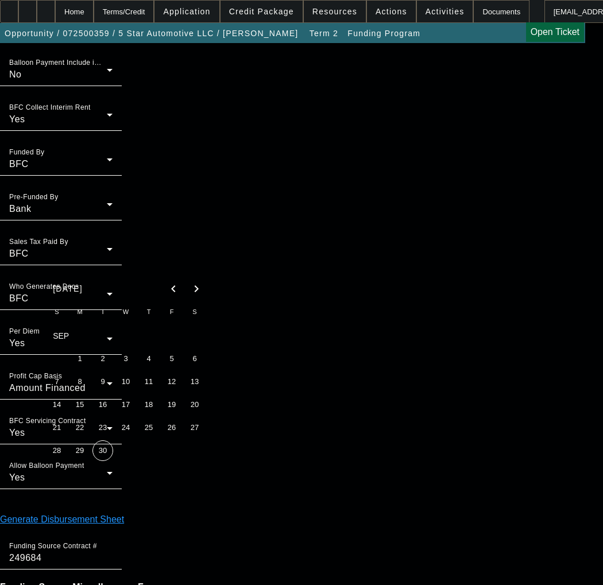
click at [101, 450] on span "30" at bounding box center [103, 451] width 21 height 21
type input "[DATE]"
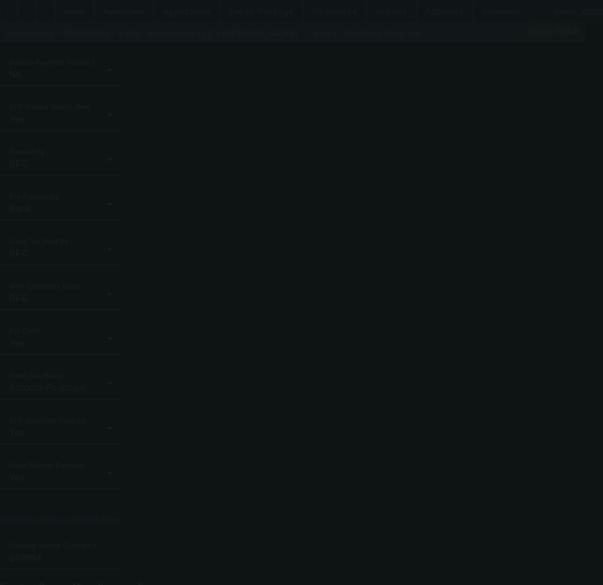
type input "14.50"
type input "15.25"
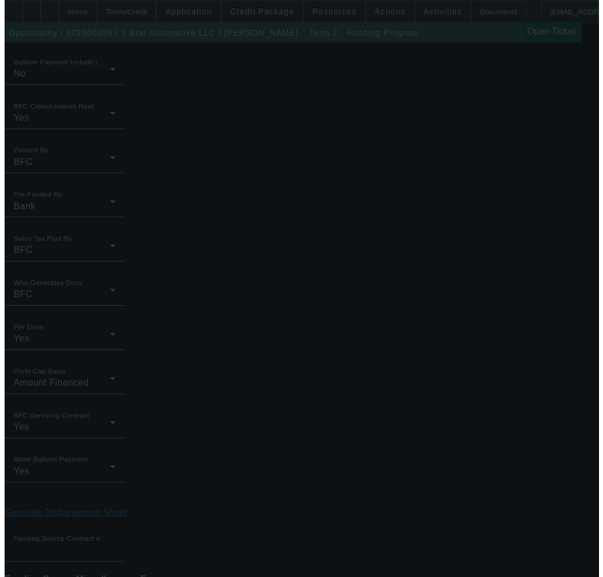
scroll to position [0, 0]
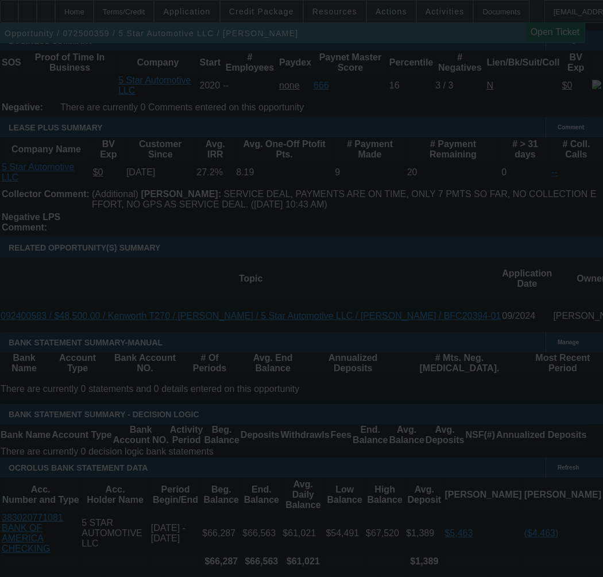
scroll to position [1879, 0]
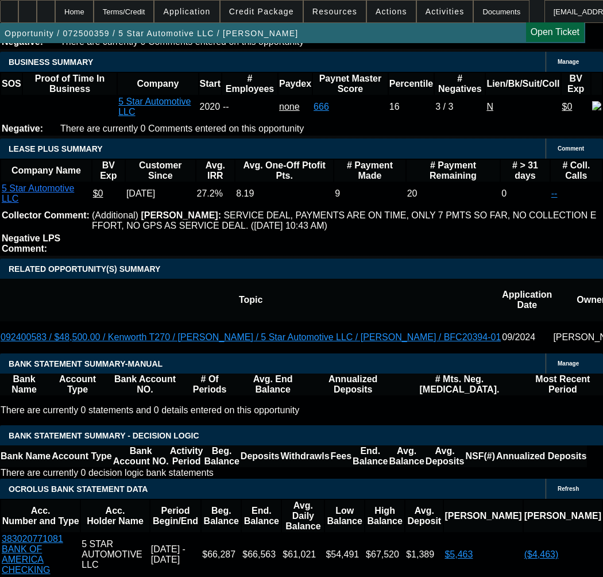
select select "0"
select select "6"
select select "0"
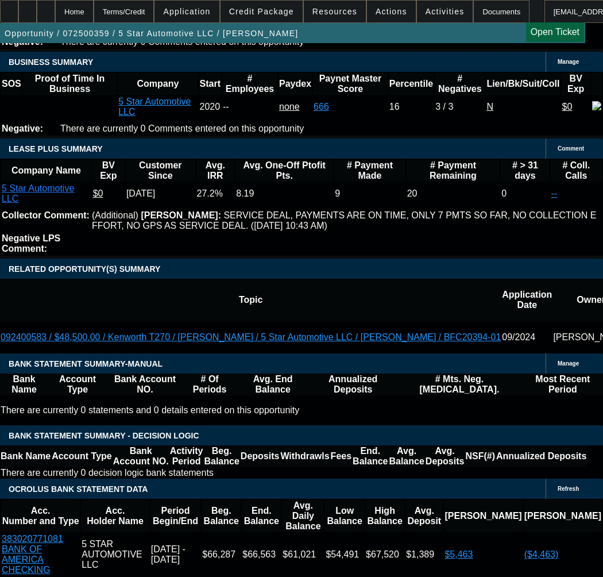
select select "0"
select select "6"
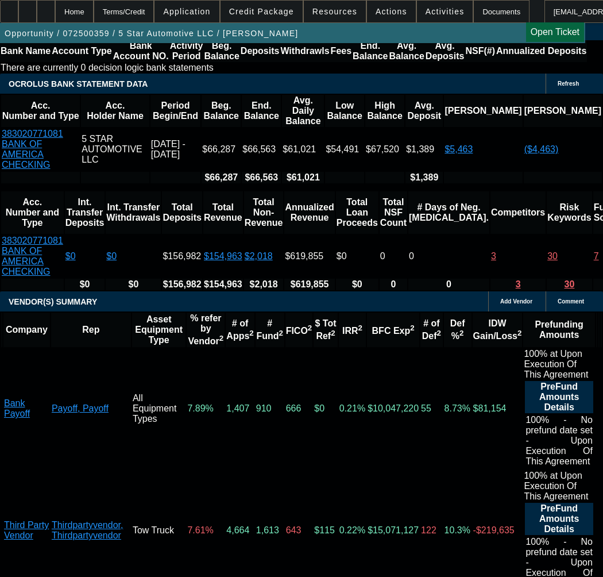
scroll to position [2291, 0]
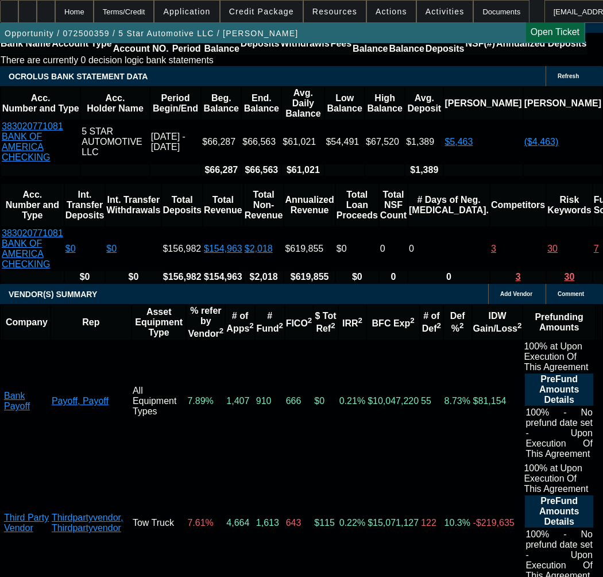
select select "9"
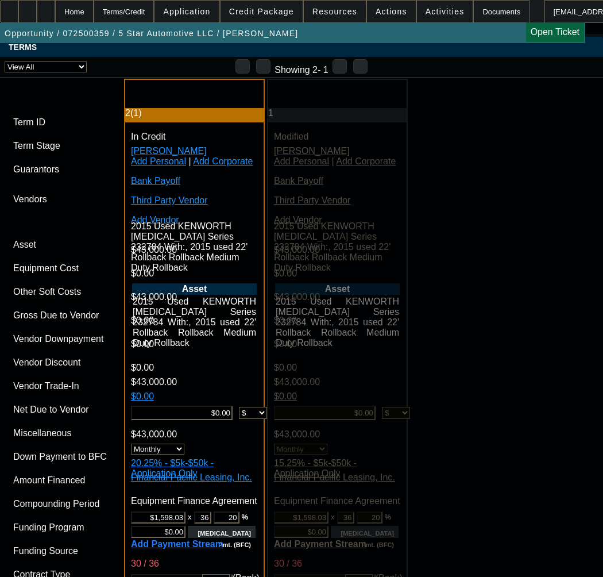
scroll to position [3420, 0]
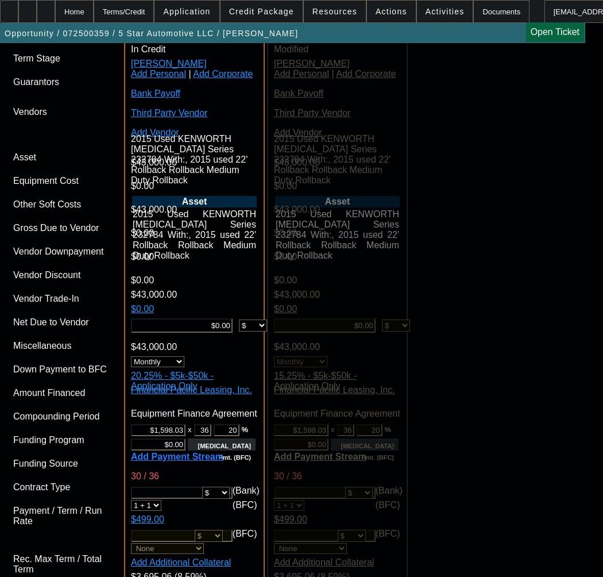
type input "[DATE]"
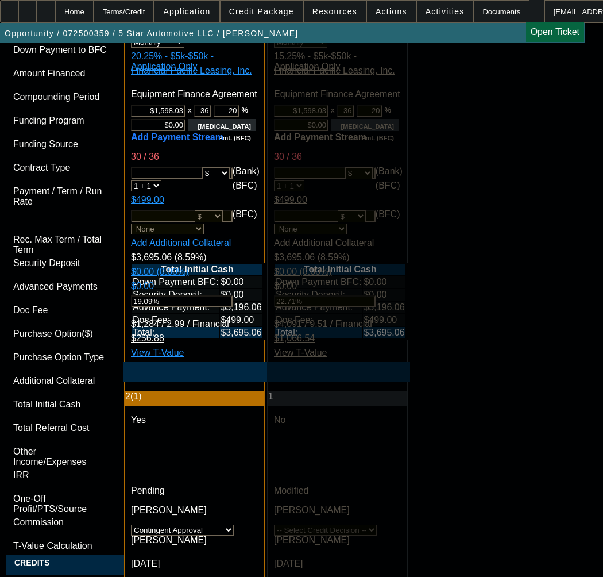
scroll to position [3764, 0]
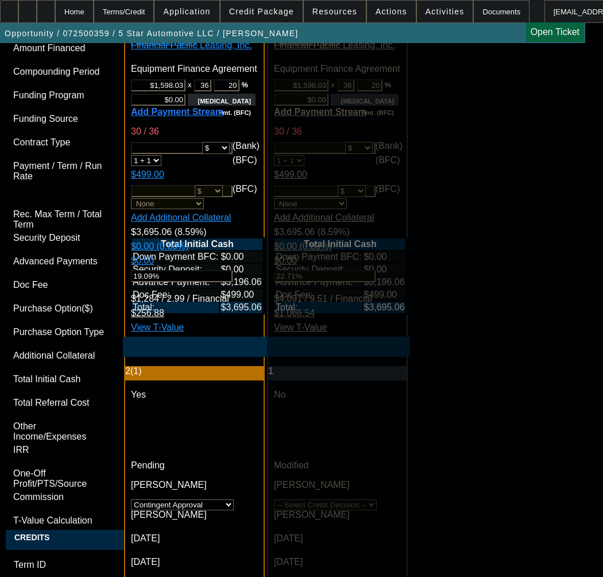
type input "[DATE]"
paste textarea "Amount: $43,000.00 Approved Term: 36 months"
type textarea "APPROVED BY FINPAC - Amount: $43,000.00 - NO VARIANCE; Approved Term: 36 months…"
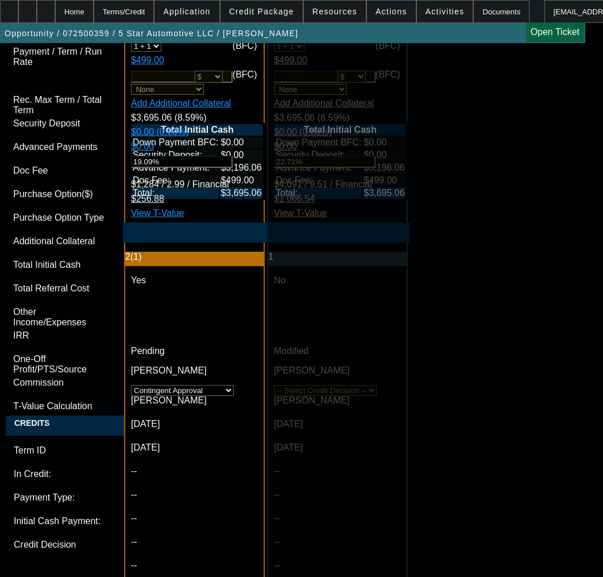
scroll to position [3994, 0]
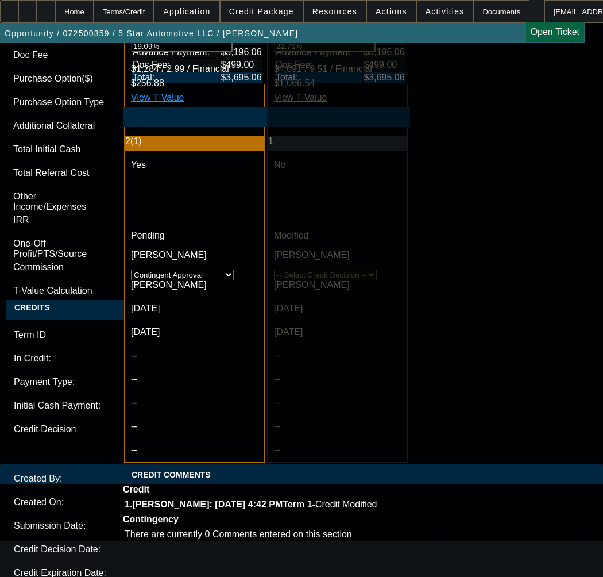
paste textarea "Asset Review Equipment Condition Report & Photos Equipment Invoice Proof of own…"
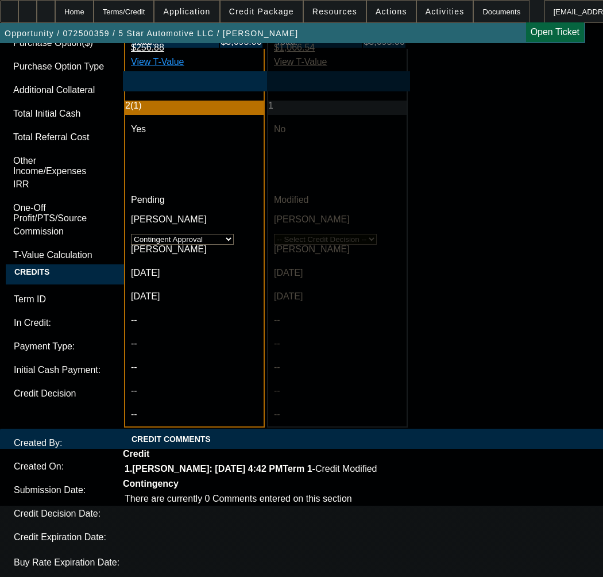
scroll to position [4202, 0]
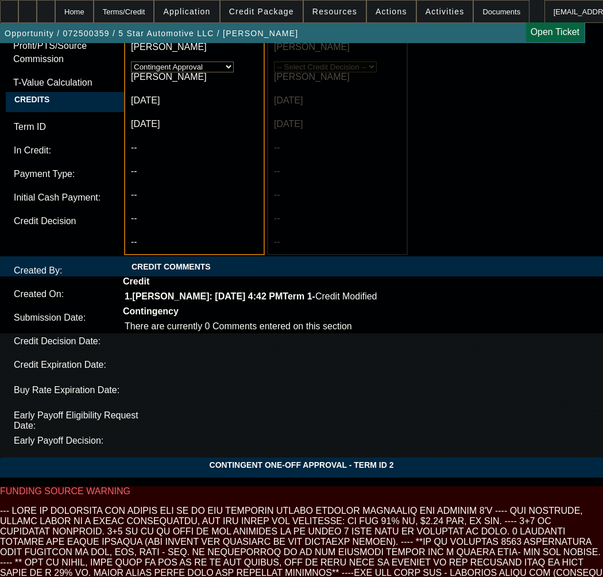
type textarea "CONTINGENT ON Asset Review; Equipment Condition Report & Photos; Equipment Invo…"
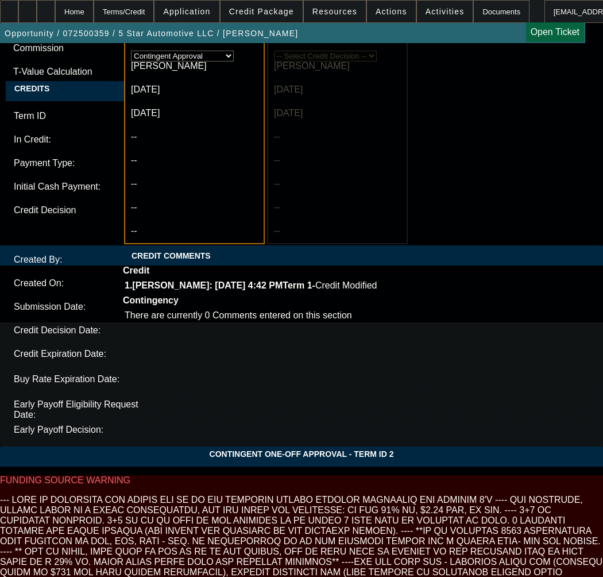
scroll to position [4222, 0]
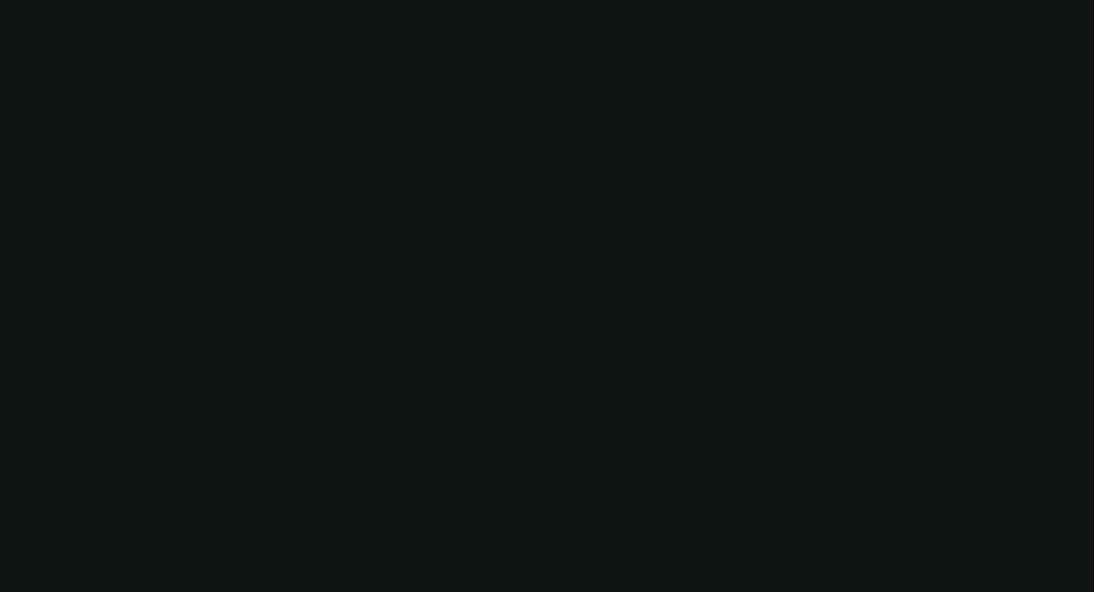
scroll to position [0, 0]
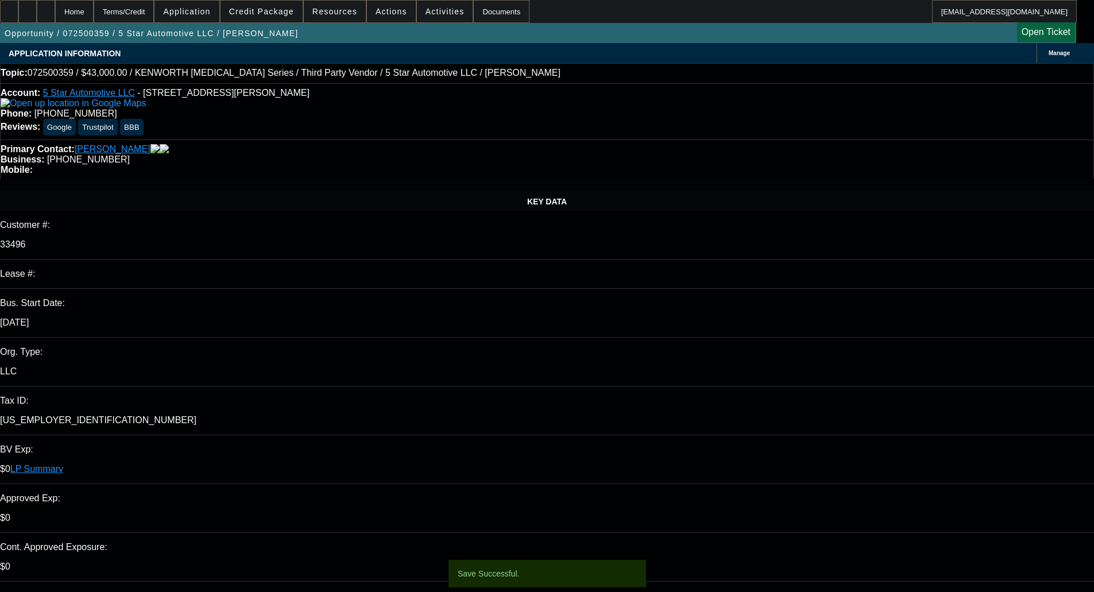
select select "0"
select select "6"
select select "0"
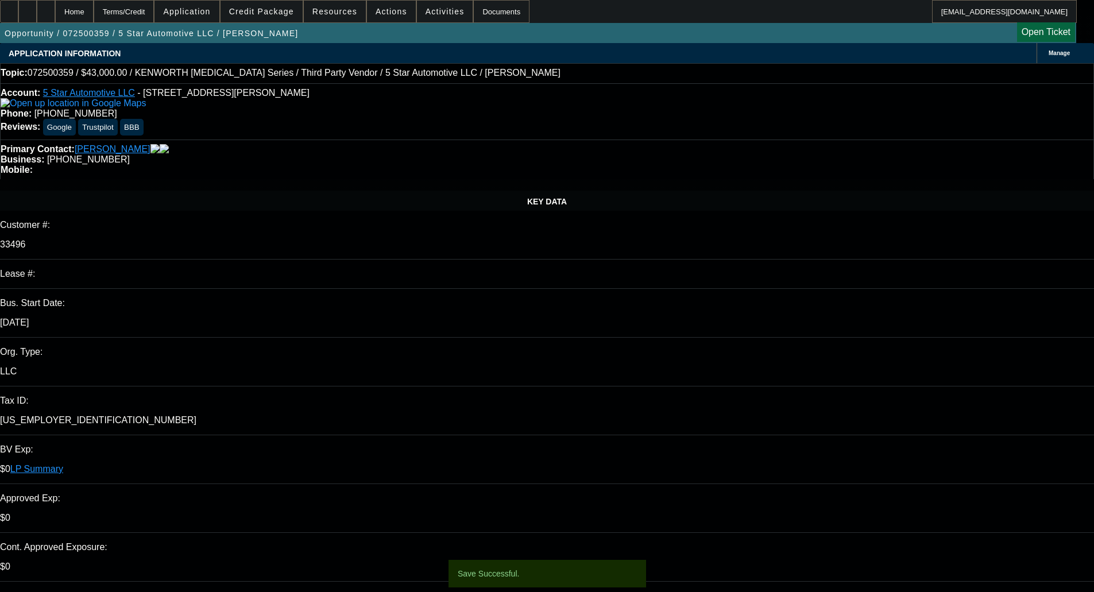
select select "0"
select select "6"
select select "0"
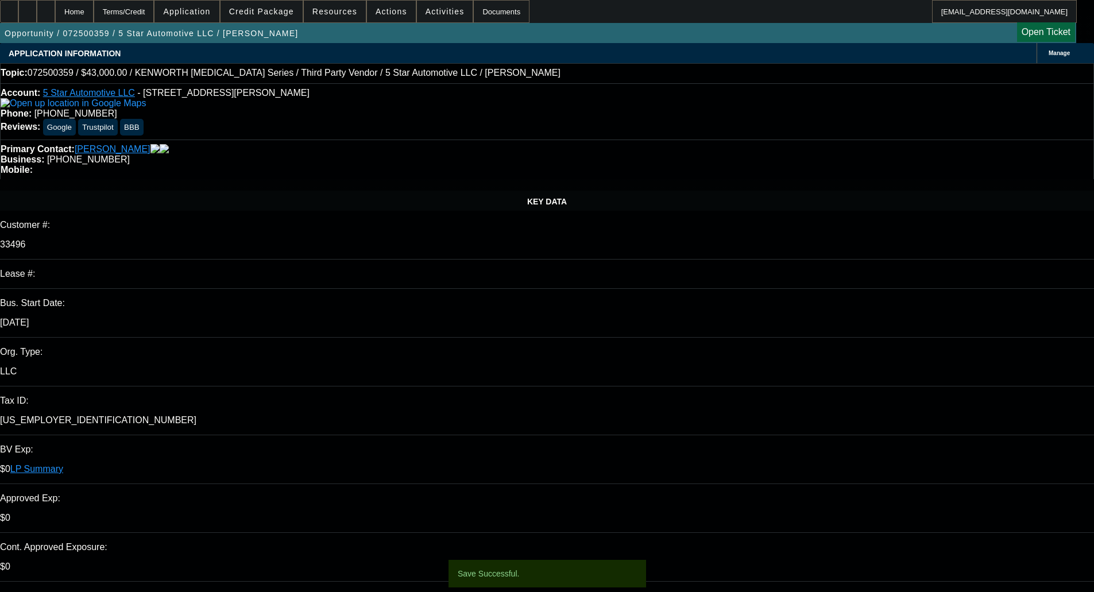
select select "0"
select select "6"
